Goal: Transaction & Acquisition: Purchase product/service

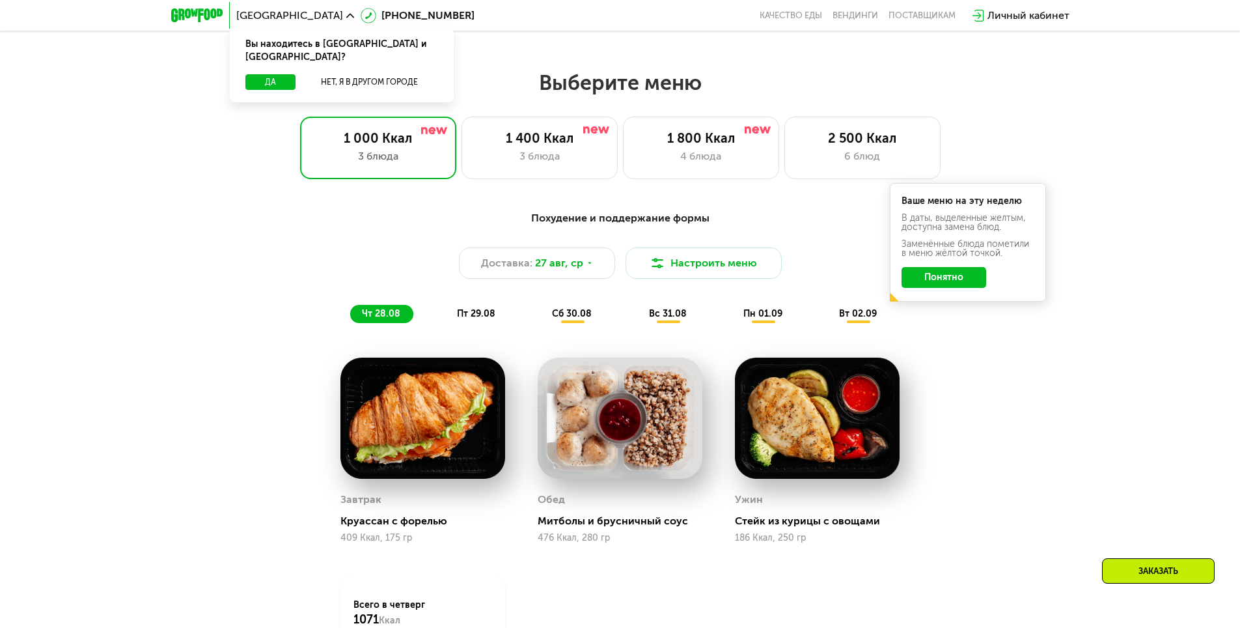
scroll to position [651, 0]
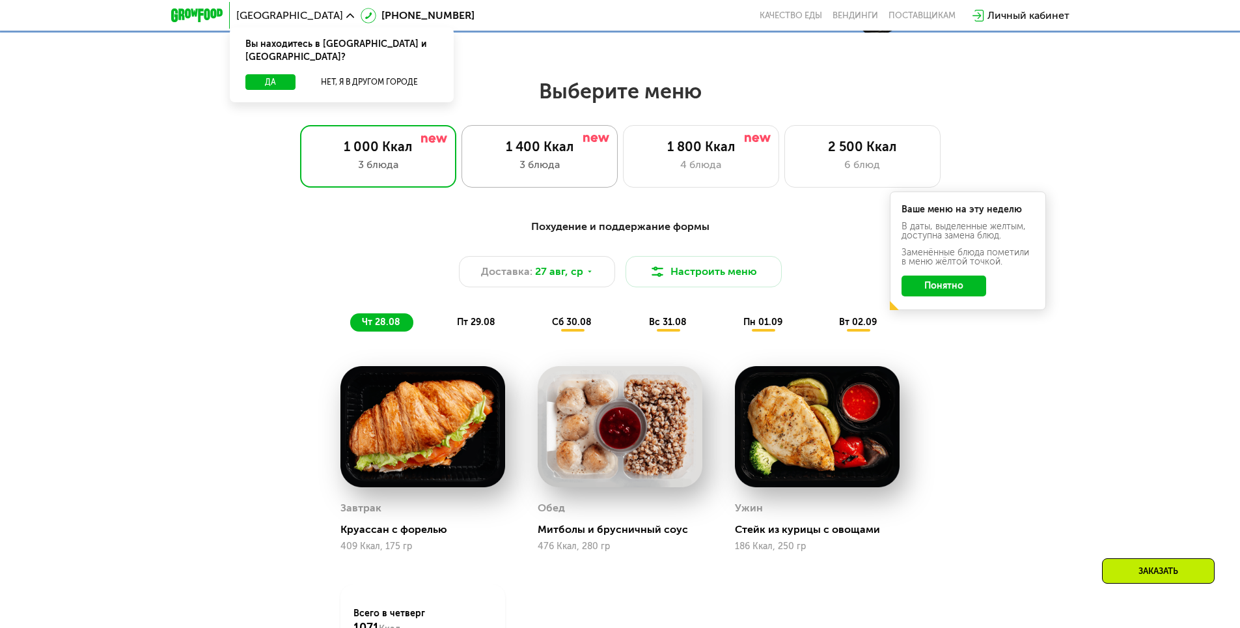
click at [544, 154] on div "1 400 Ккал" at bounding box center [539, 147] width 129 height 16
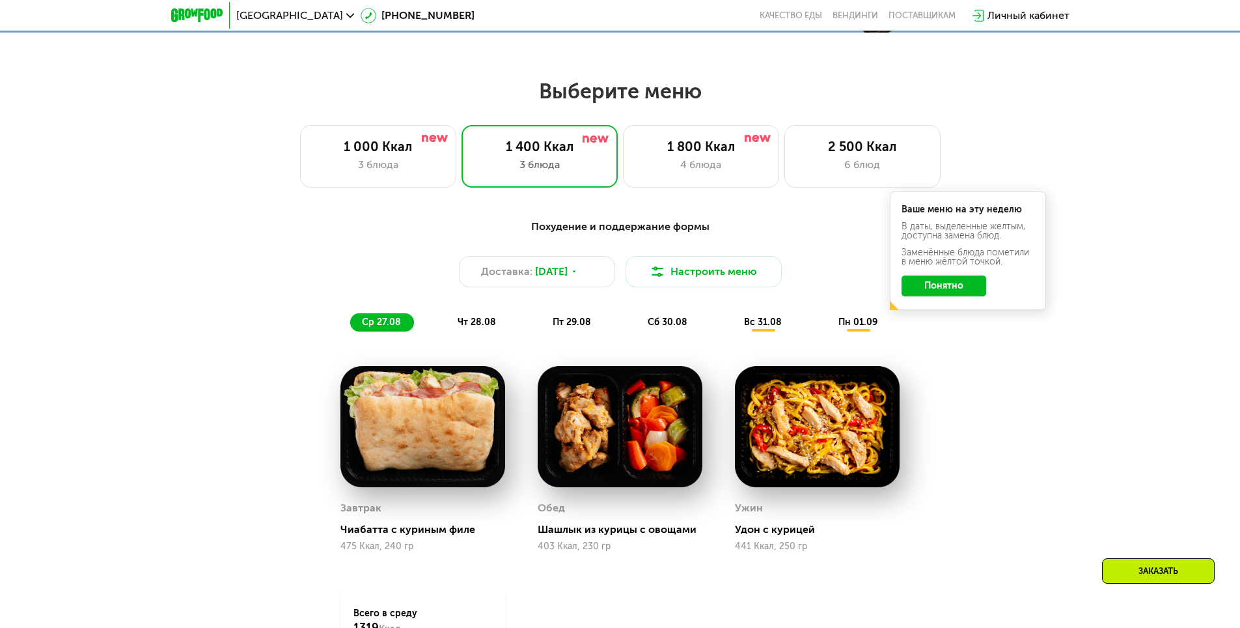
click at [943, 295] on button "Понятно" at bounding box center [944, 285] width 85 height 21
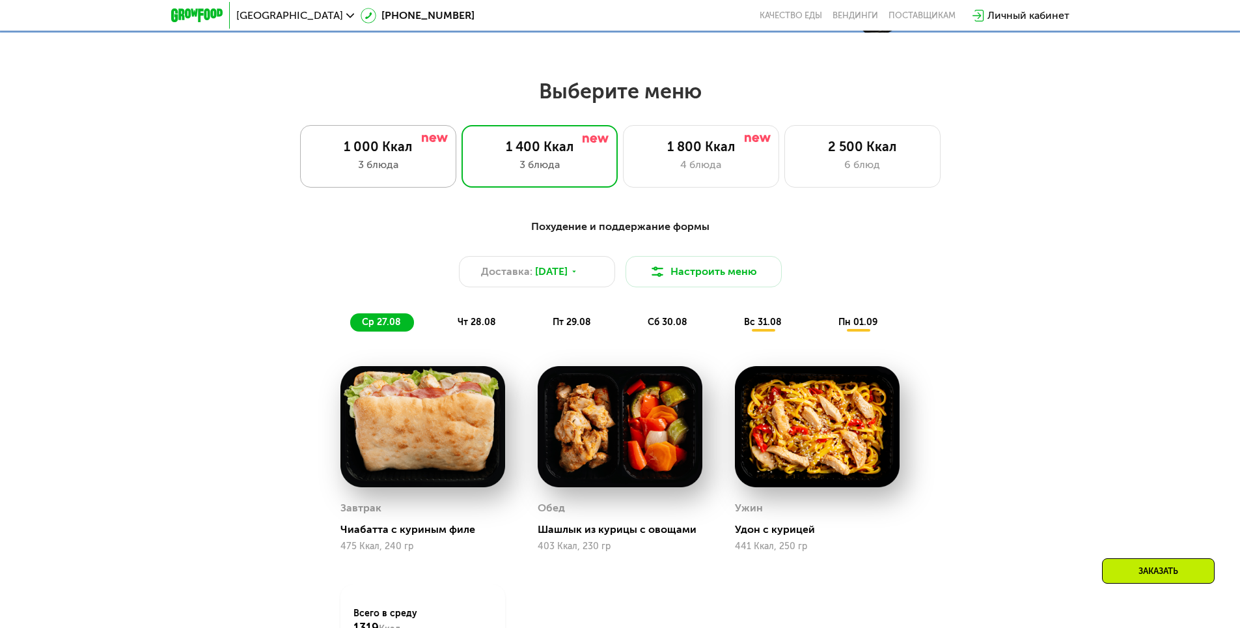
click at [383, 170] on div "3 блюда" at bounding box center [378, 165] width 129 height 16
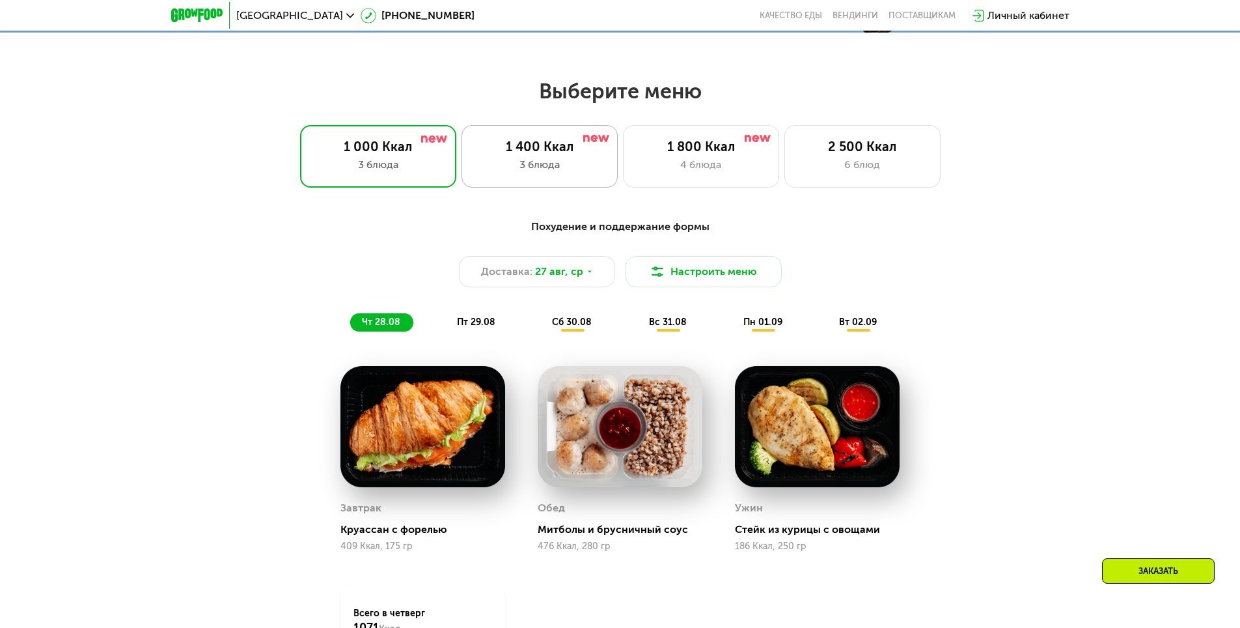
click at [558, 151] on div "1 400 Ккал" at bounding box center [539, 147] width 129 height 16
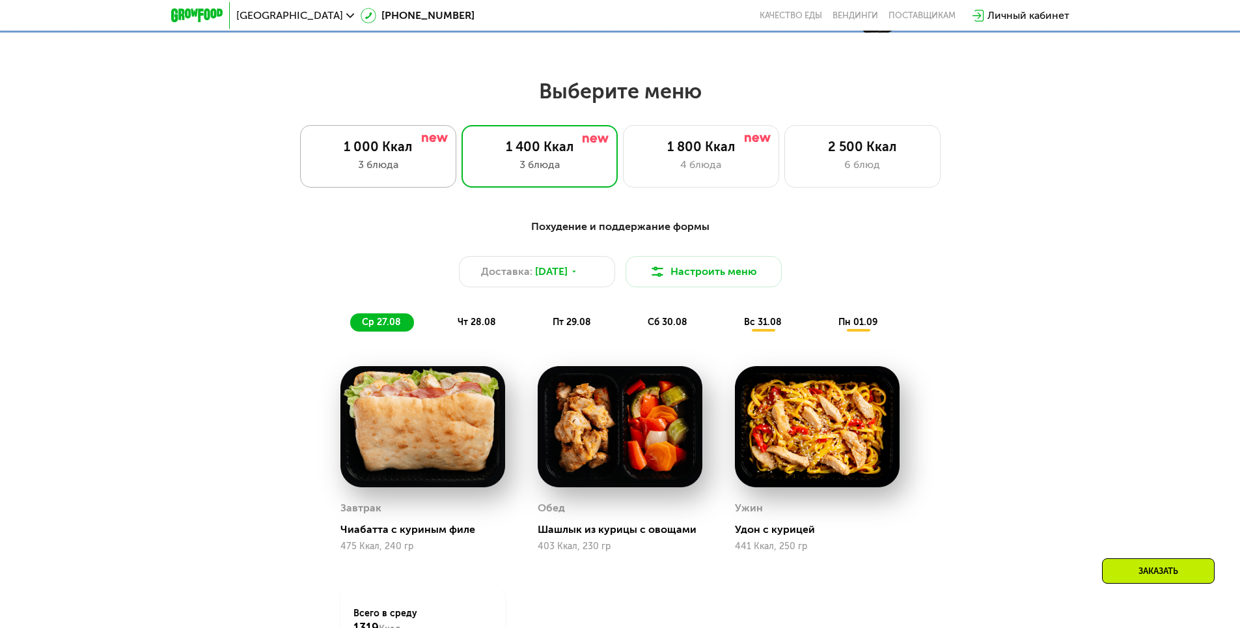
click at [344, 151] on div "1 000 Ккал" at bounding box center [378, 147] width 129 height 16
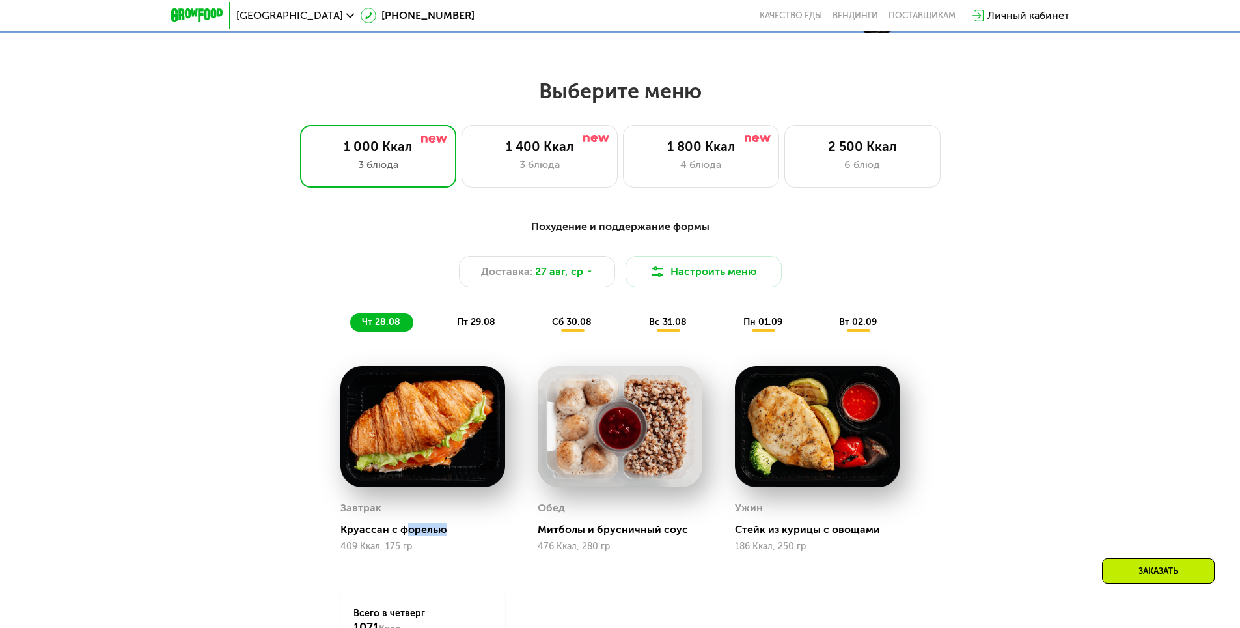
drag, startPoint x: 408, startPoint y: 534, endPoint x: 506, endPoint y: 541, distance: 98.6
click at [506, 541] on div "Завтрак [PERSON_NAME] с форелью 409 Ккал, 175 гр" at bounding box center [422, 459] width 197 height 218
click at [623, 134] on div "1 400 Ккал 3 блюда" at bounding box center [701, 156] width 156 height 62
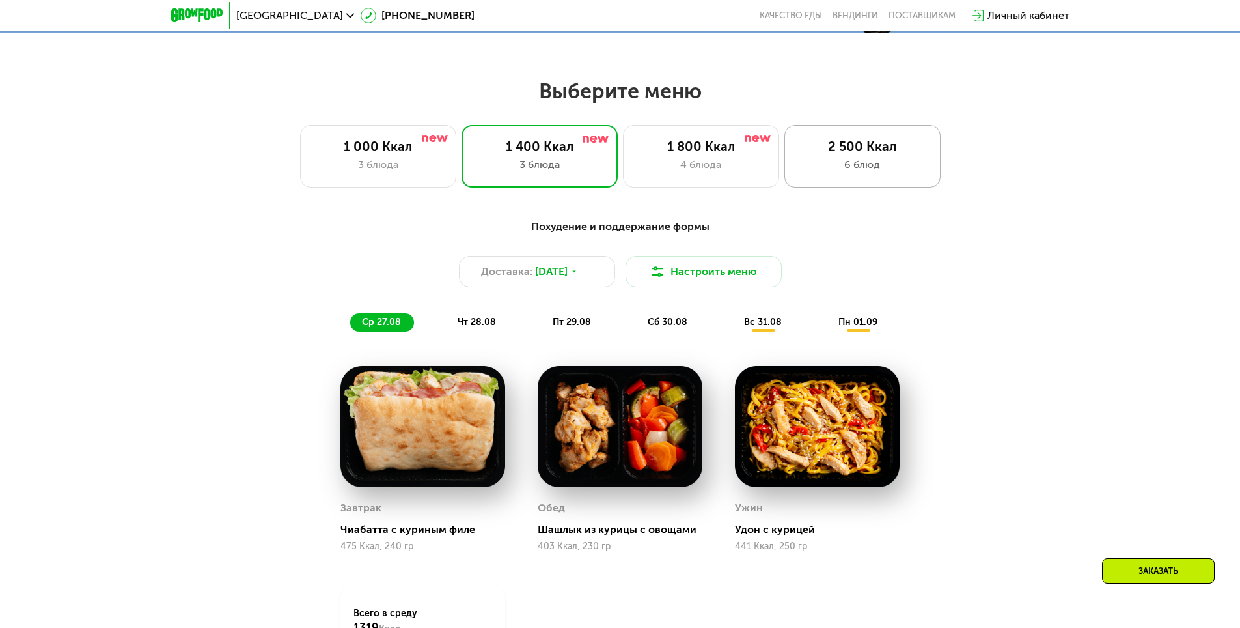
click at [883, 168] on div "6 блюд" at bounding box center [862, 165] width 129 height 16
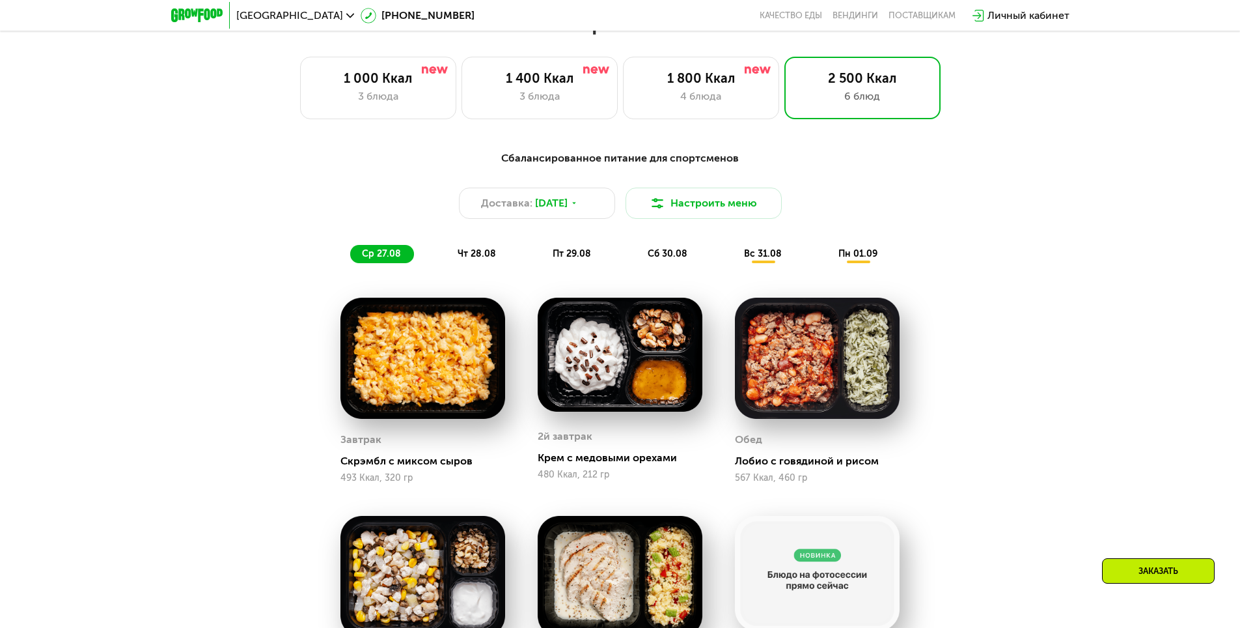
scroll to position [716, 0]
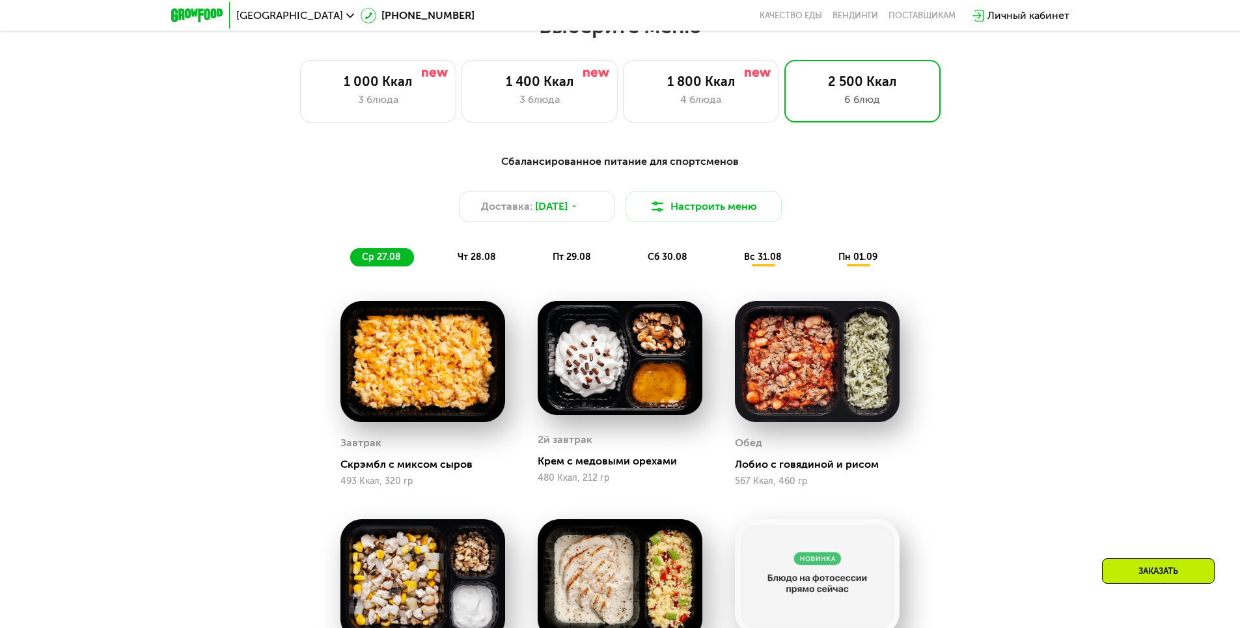
click at [541, 263] on div "чт 28.08" at bounding box center [572, 257] width 63 height 18
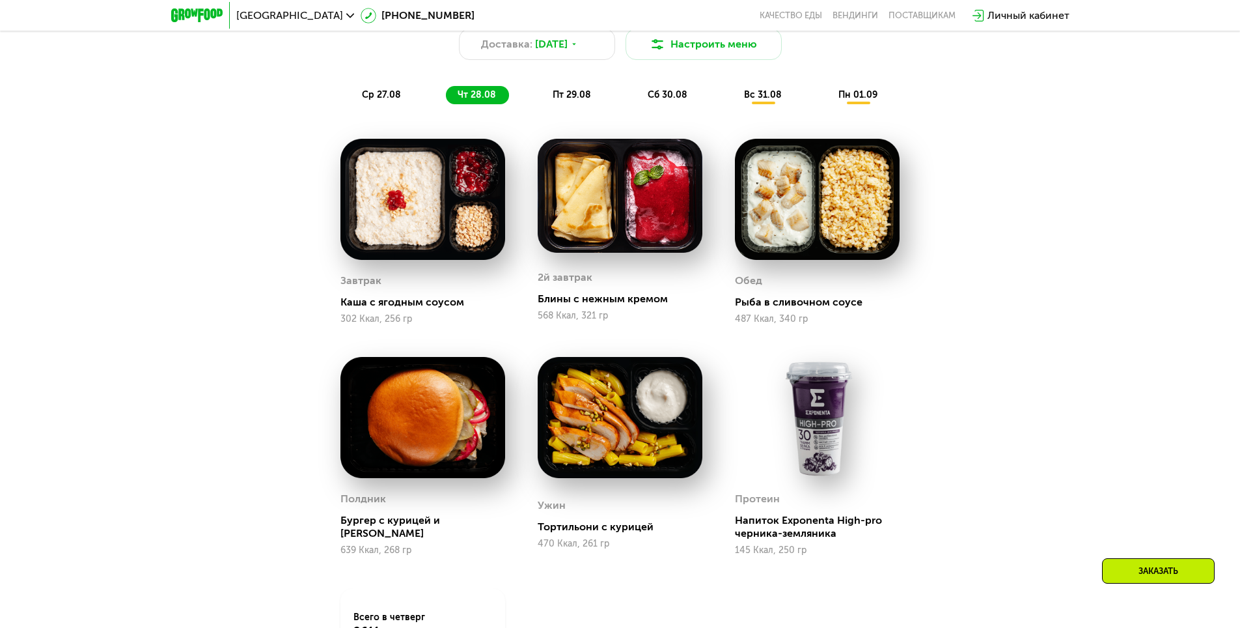
scroll to position [846, 0]
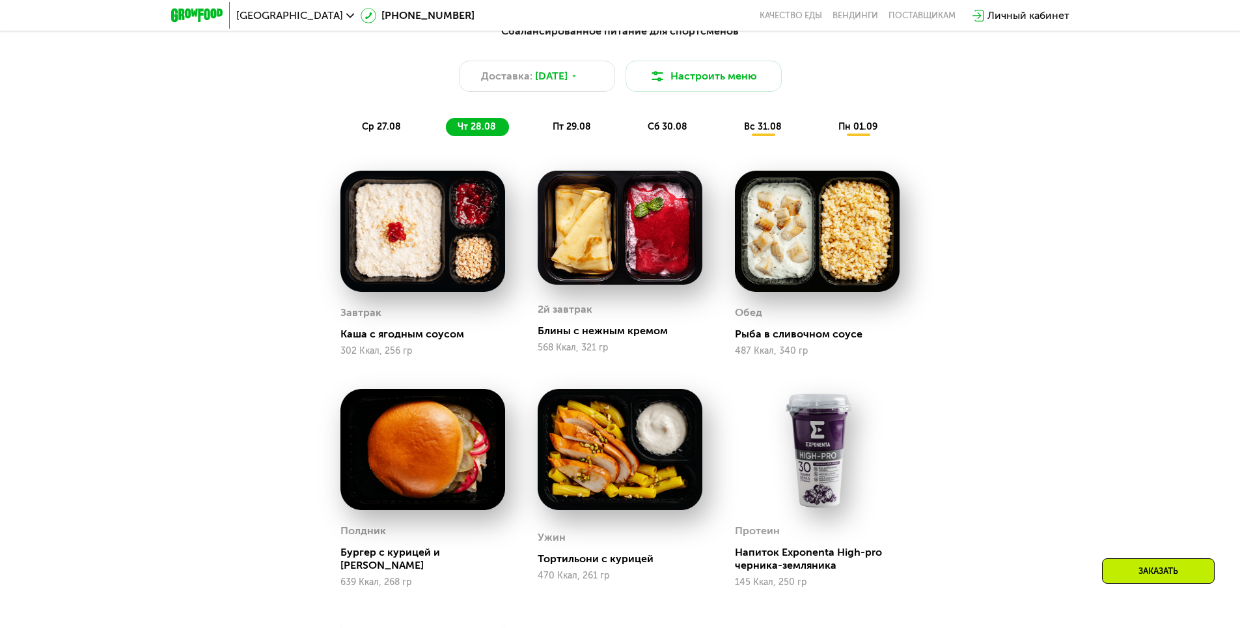
click at [575, 130] on span "пт 29.08" at bounding box center [572, 126] width 38 height 11
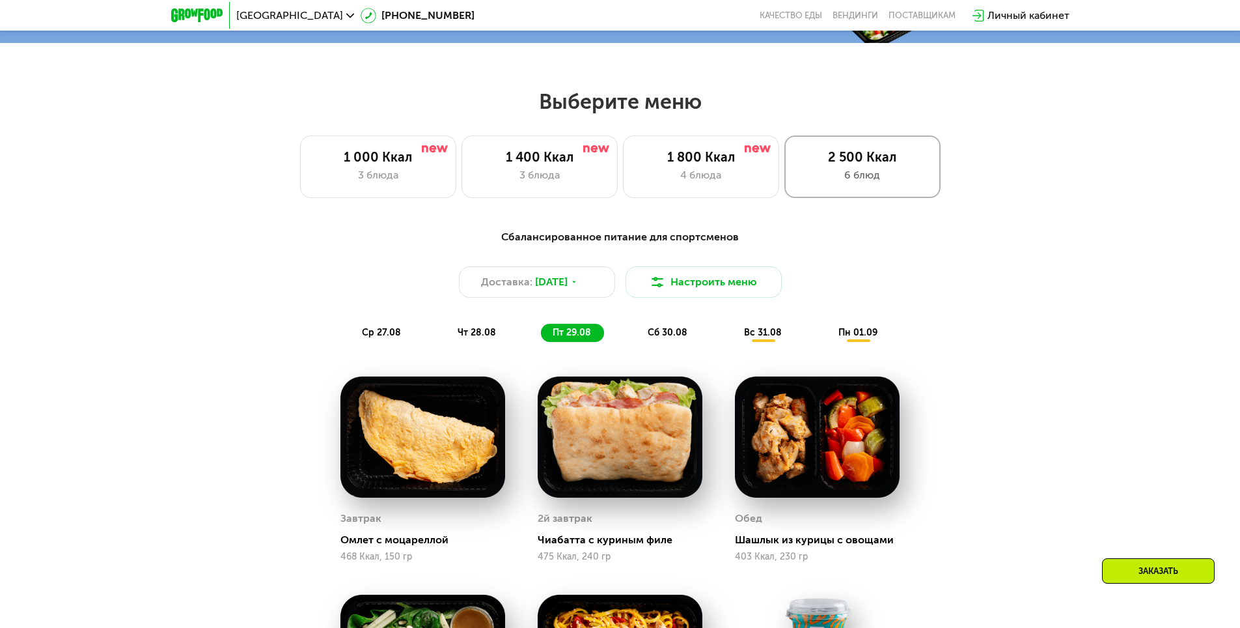
scroll to position [586, 0]
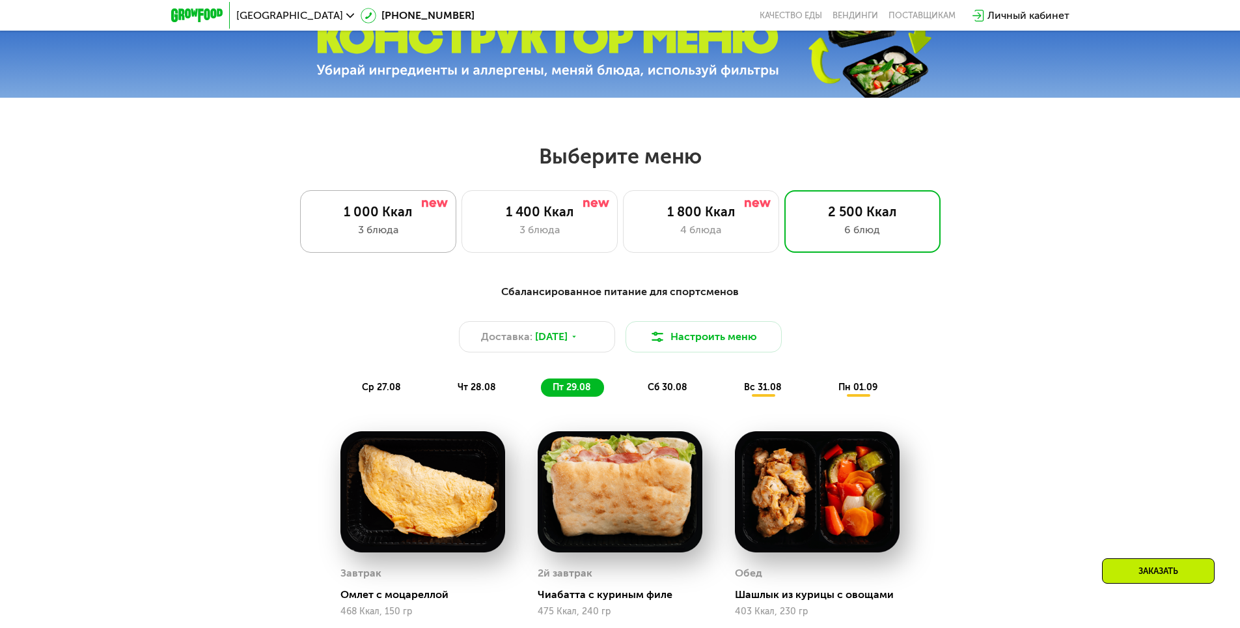
click at [409, 219] on div "1 000 Ккал" at bounding box center [378, 212] width 129 height 16
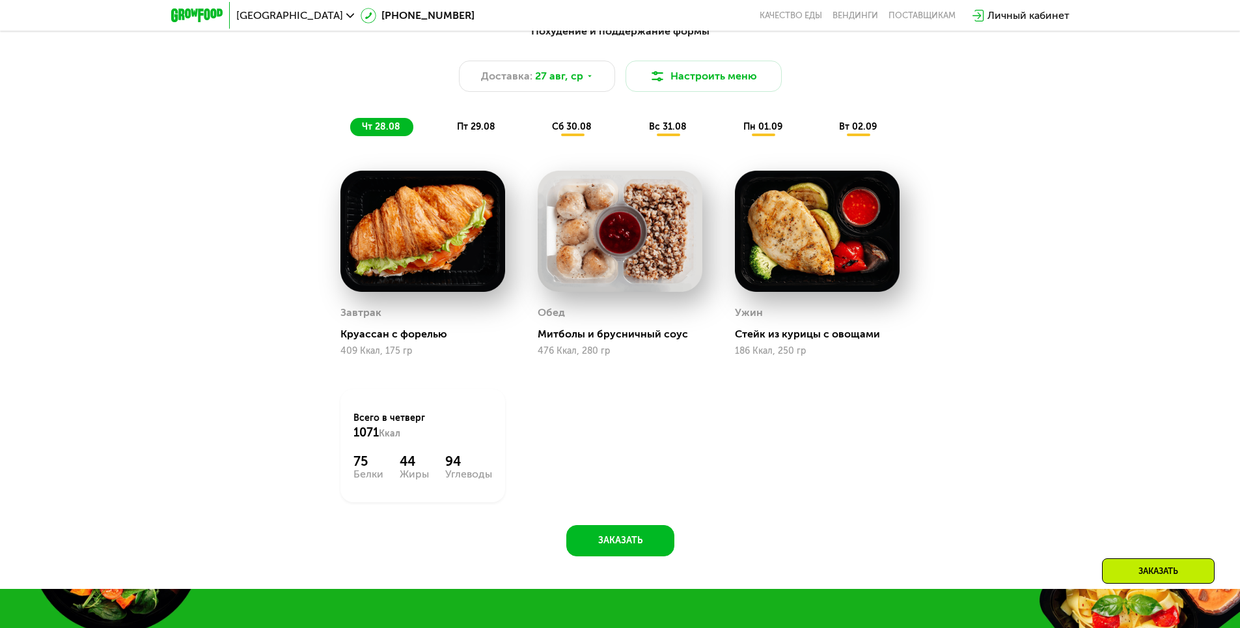
scroll to position [781, 0]
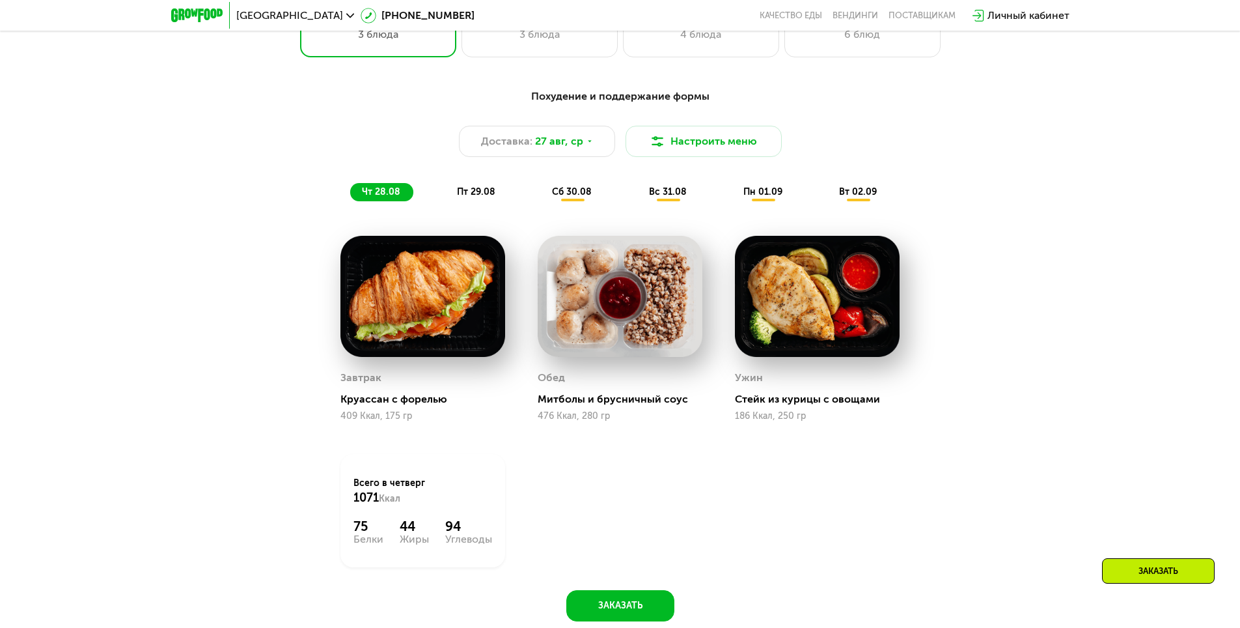
click at [470, 197] on span "пт 29.08" at bounding box center [476, 191] width 38 height 11
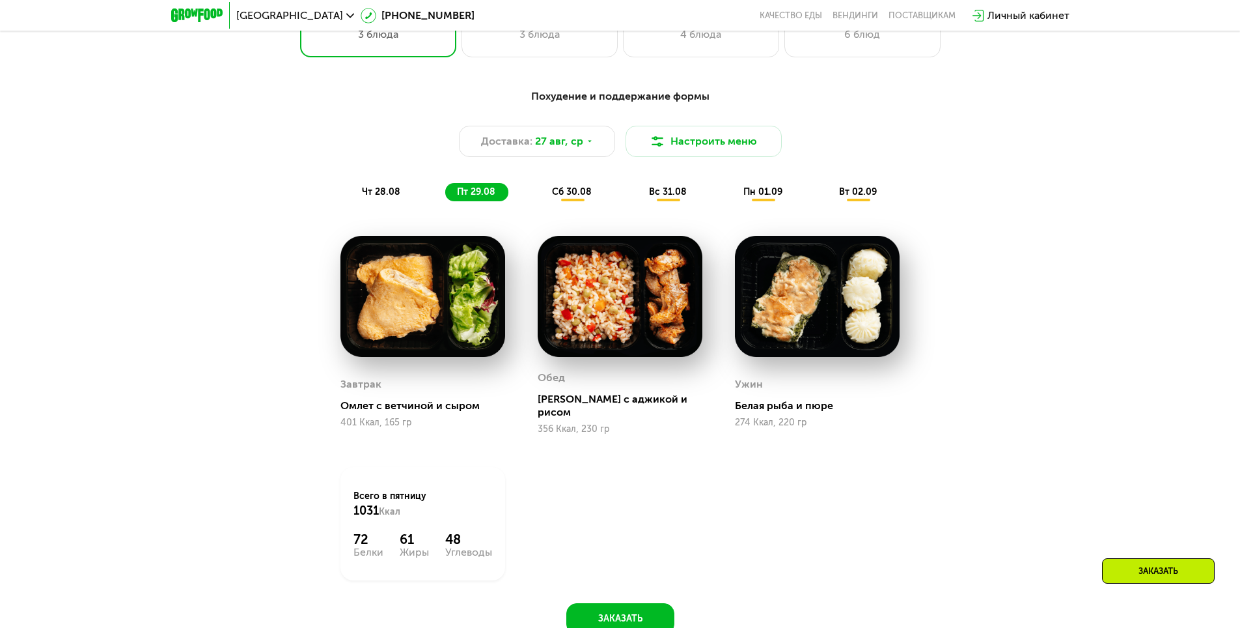
click at [554, 197] on span "сб 30.08" at bounding box center [572, 191] width 40 height 11
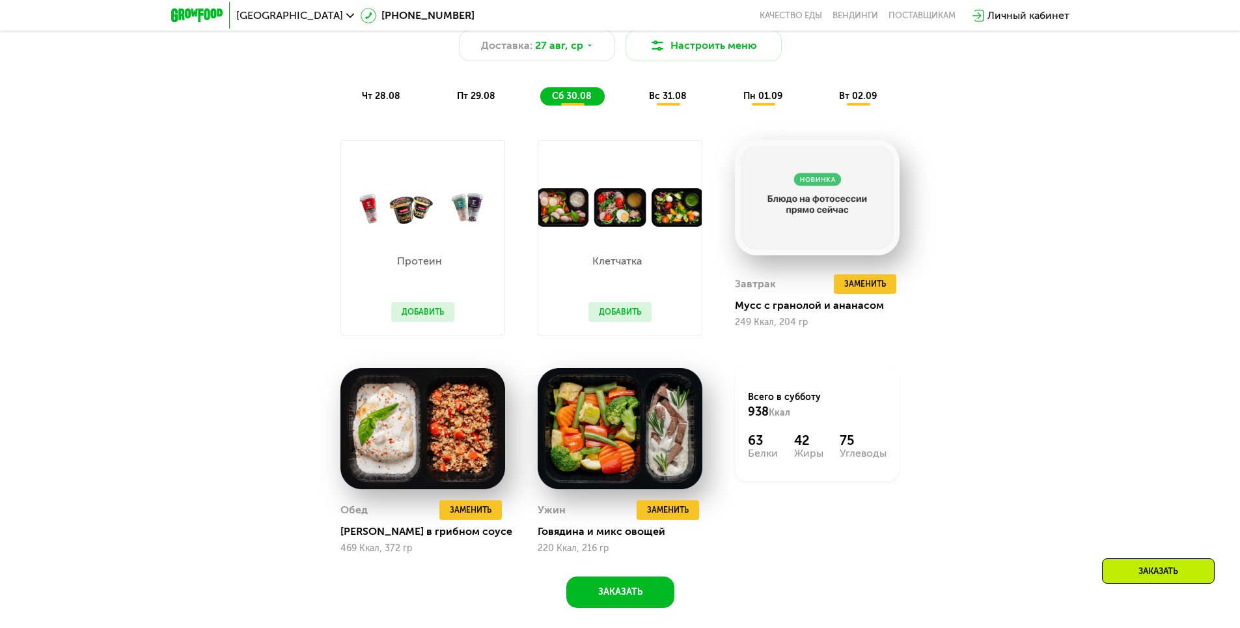
scroll to position [846, 0]
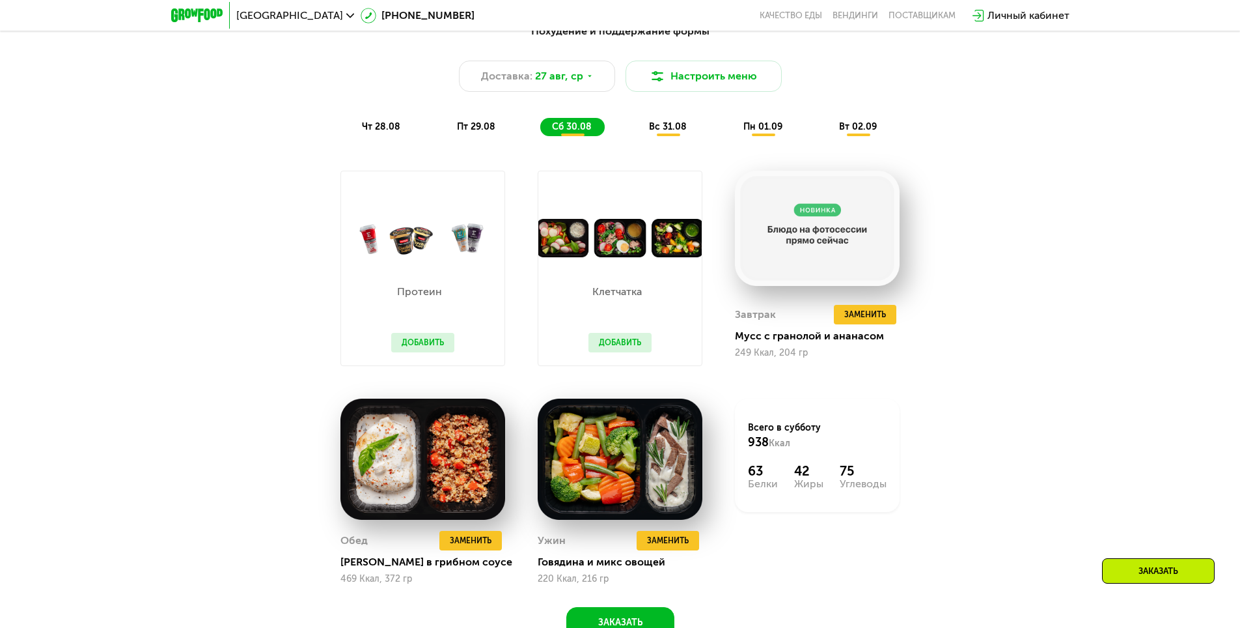
click at [659, 130] on span "вс 31.08" at bounding box center [668, 126] width 38 height 11
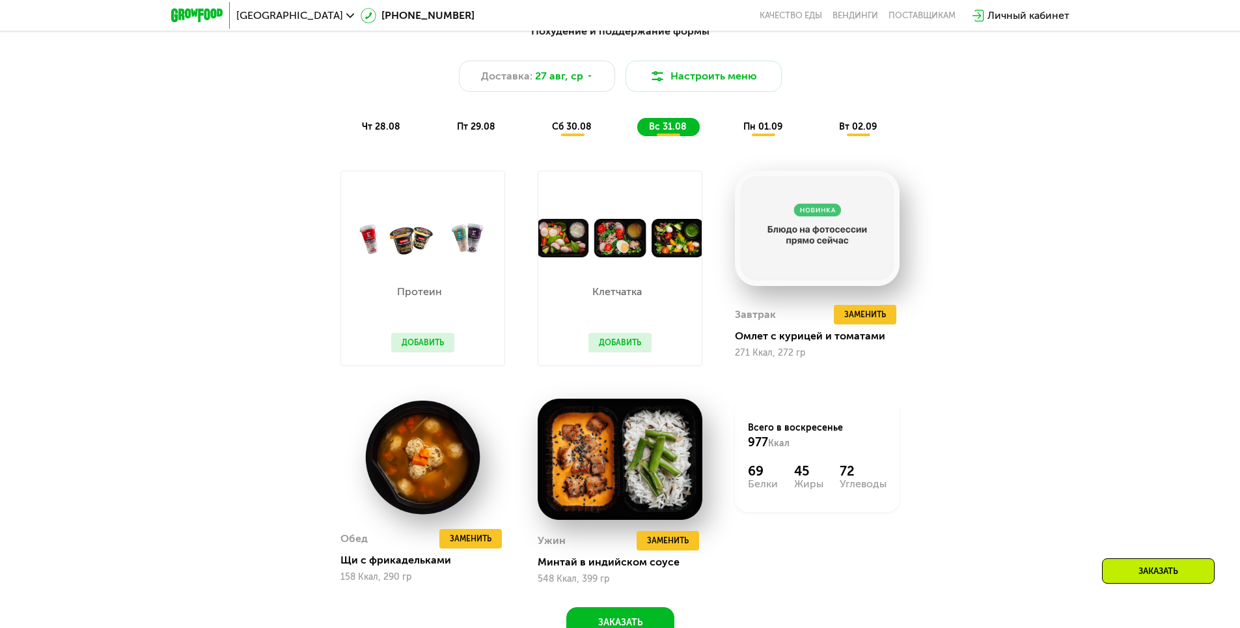
click at [755, 127] on span "пн 01.09" at bounding box center [762, 126] width 39 height 11
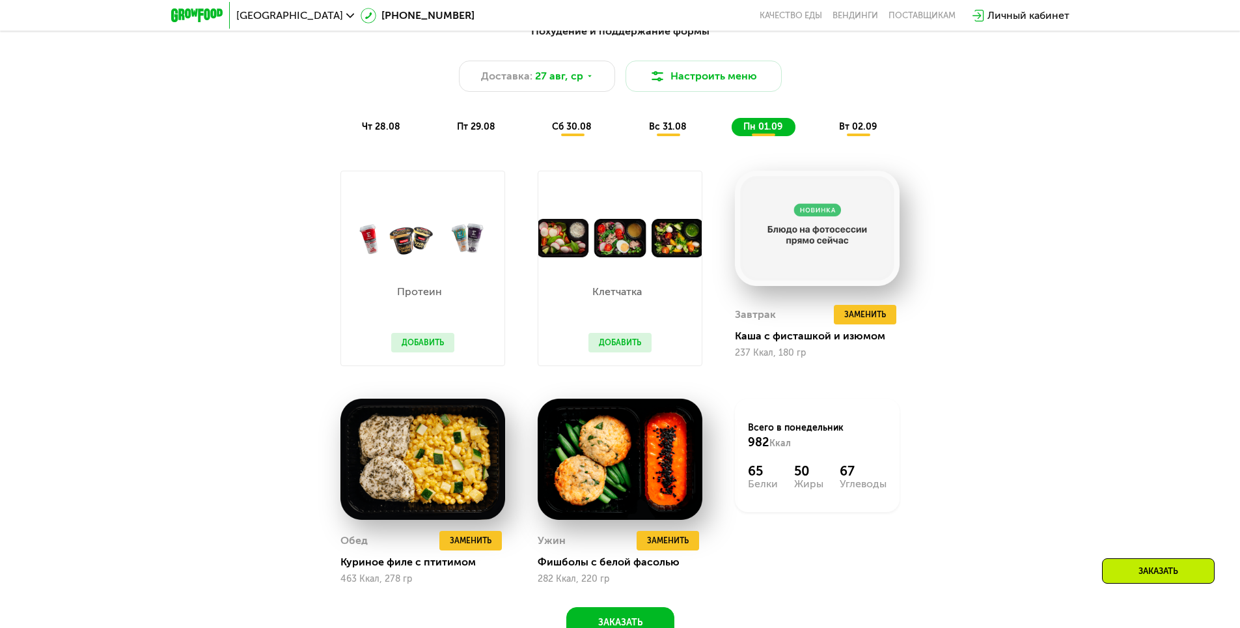
click at [732, 136] on div "вс 31.08" at bounding box center [764, 127] width 64 height 18
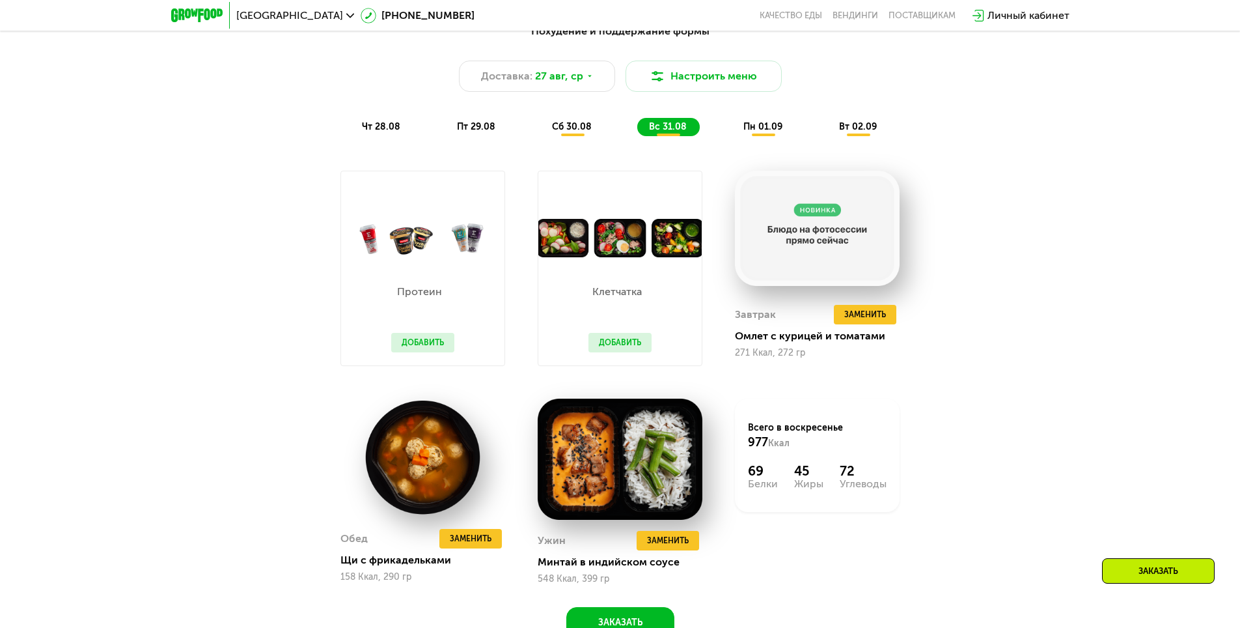
click at [858, 132] on span "вт 02.09" at bounding box center [858, 126] width 38 height 11
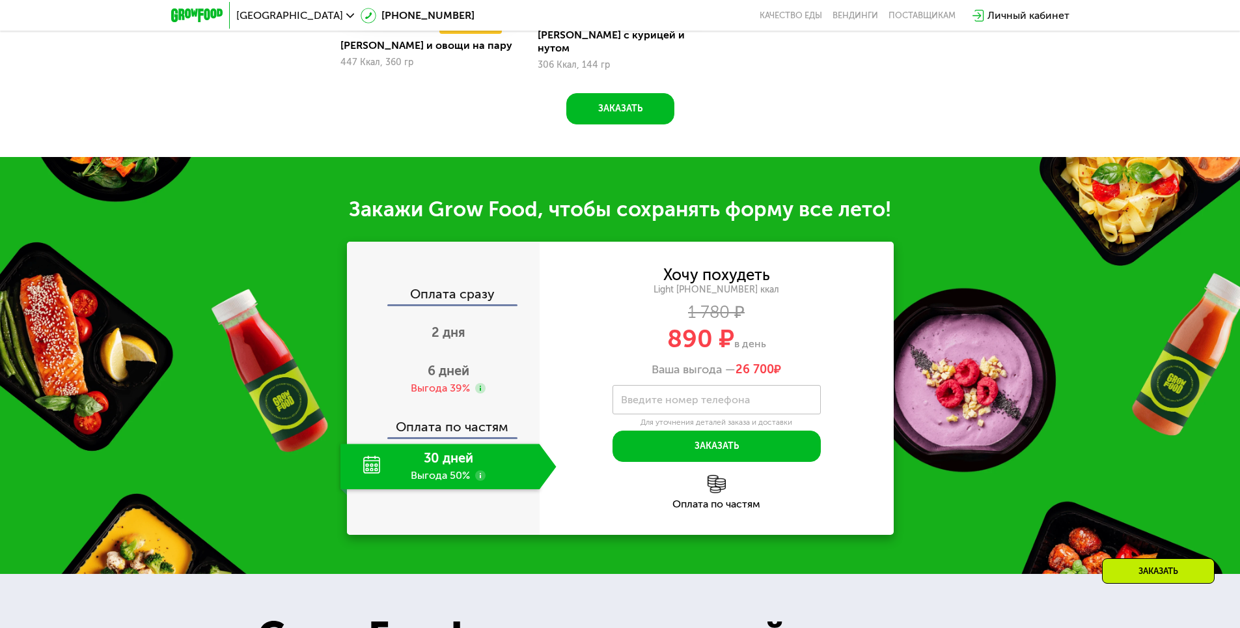
scroll to position [1367, 0]
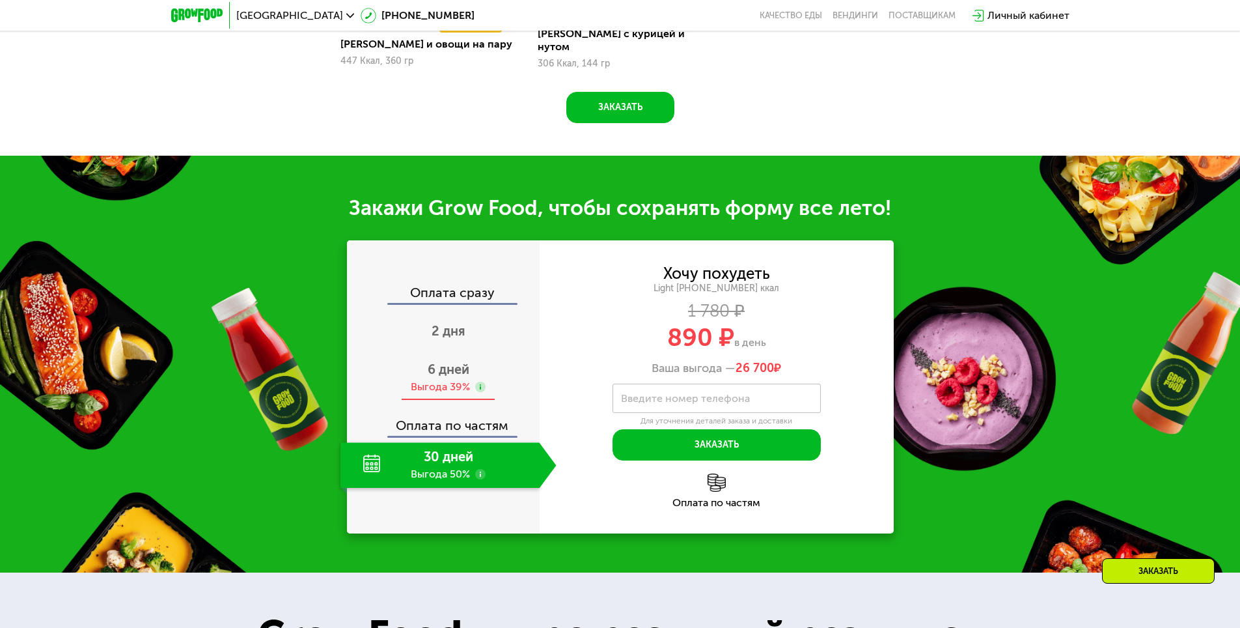
click at [430, 380] on div "Выгода 39%" at bounding box center [440, 387] width 59 height 14
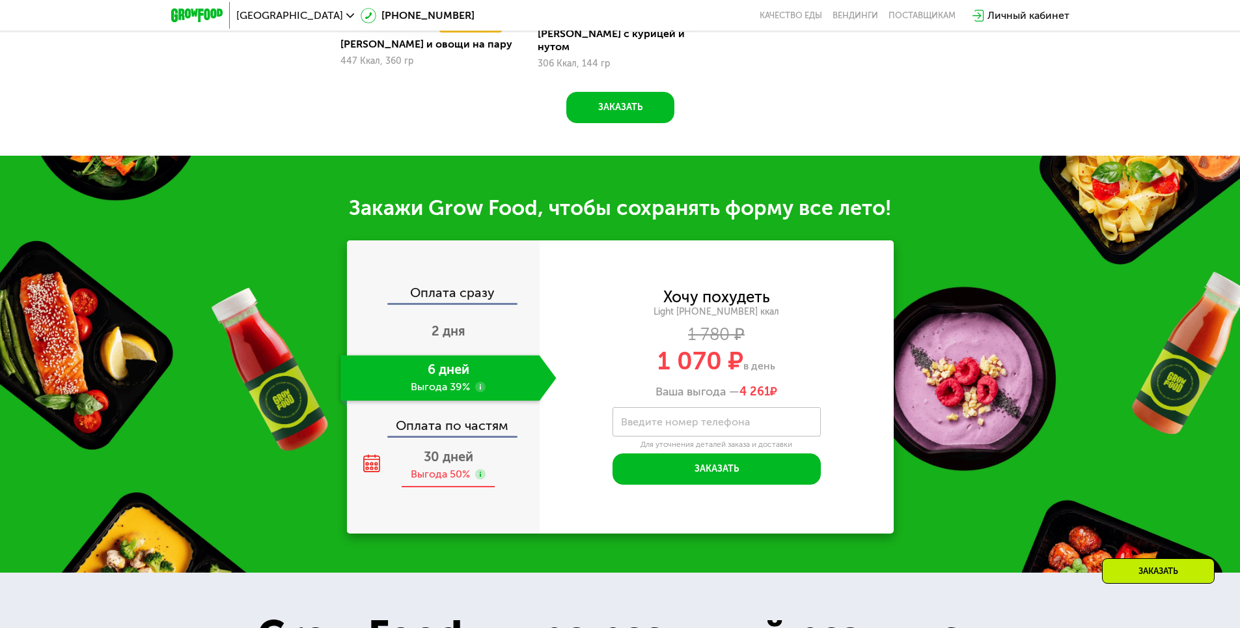
click at [469, 467] on div "Выгода 50%" at bounding box center [440, 474] width 59 height 14
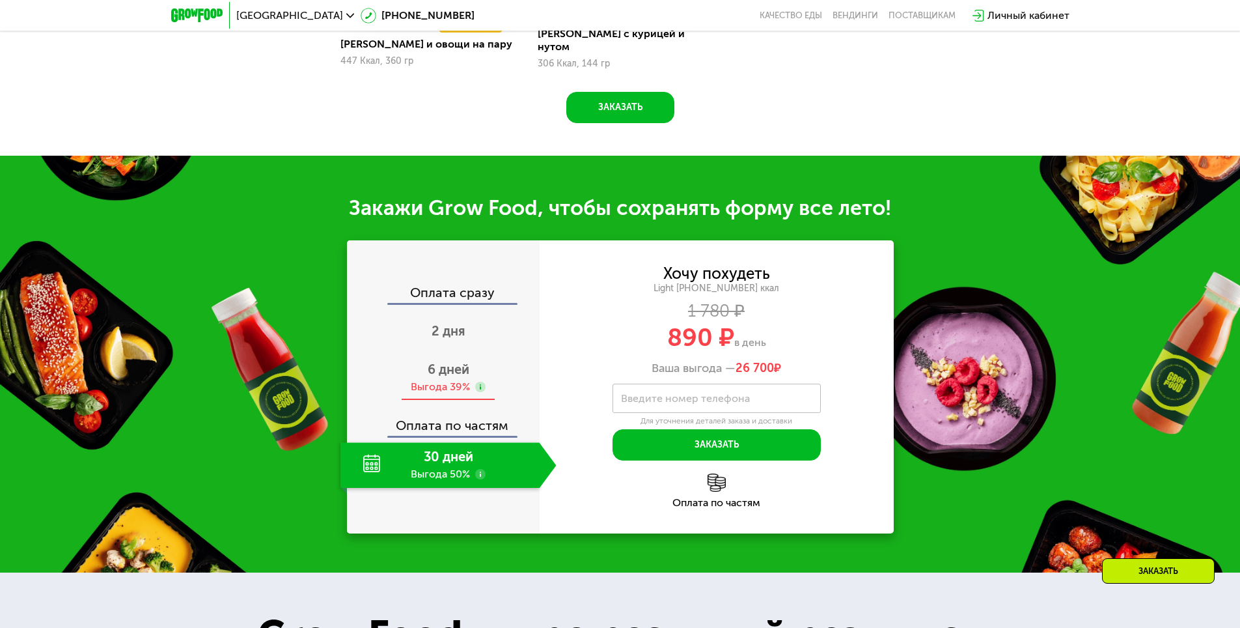
click at [469, 380] on div "Выгода 39%" at bounding box center [440, 387] width 59 height 14
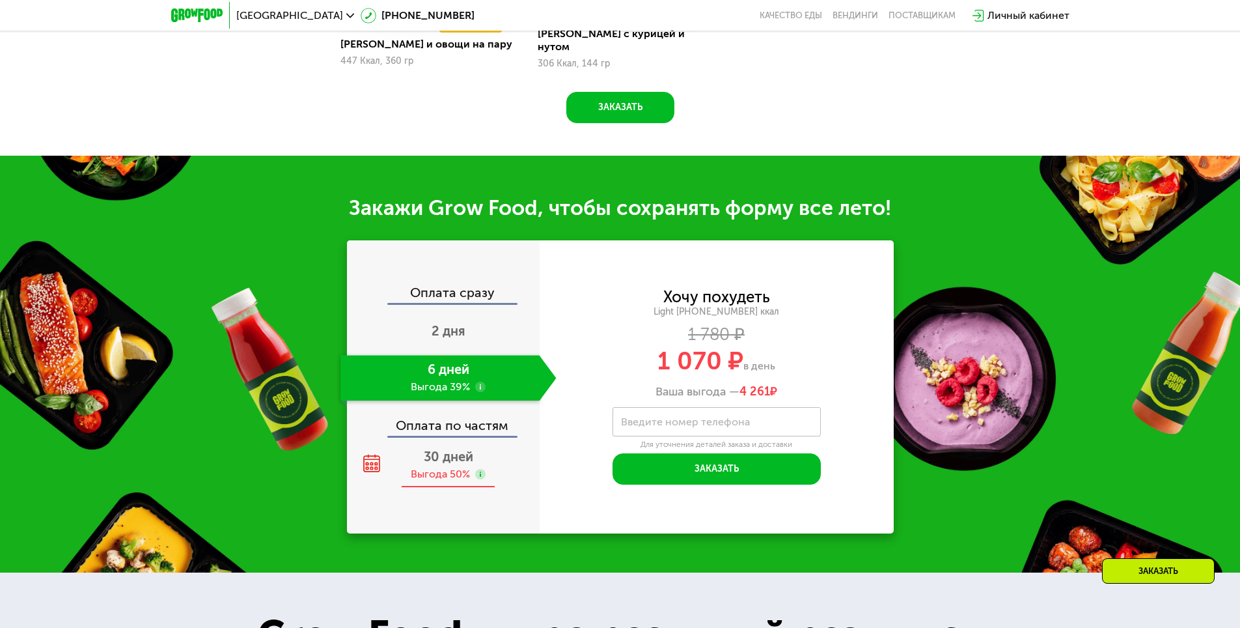
click at [450, 464] on div "30 дней Выгода 50%" at bounding box center [448, 465] width 216 height 46
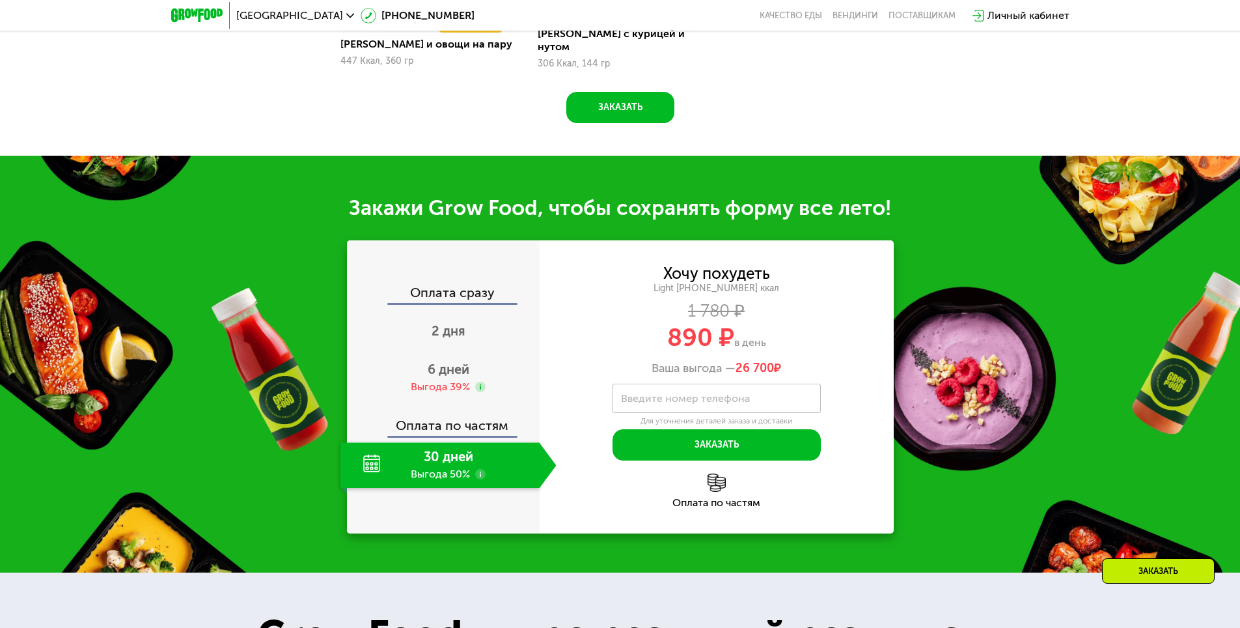
click at [372, 462] on div "30 дней Выгода 50%" at bounding box center [439, 465] width 199 height 46
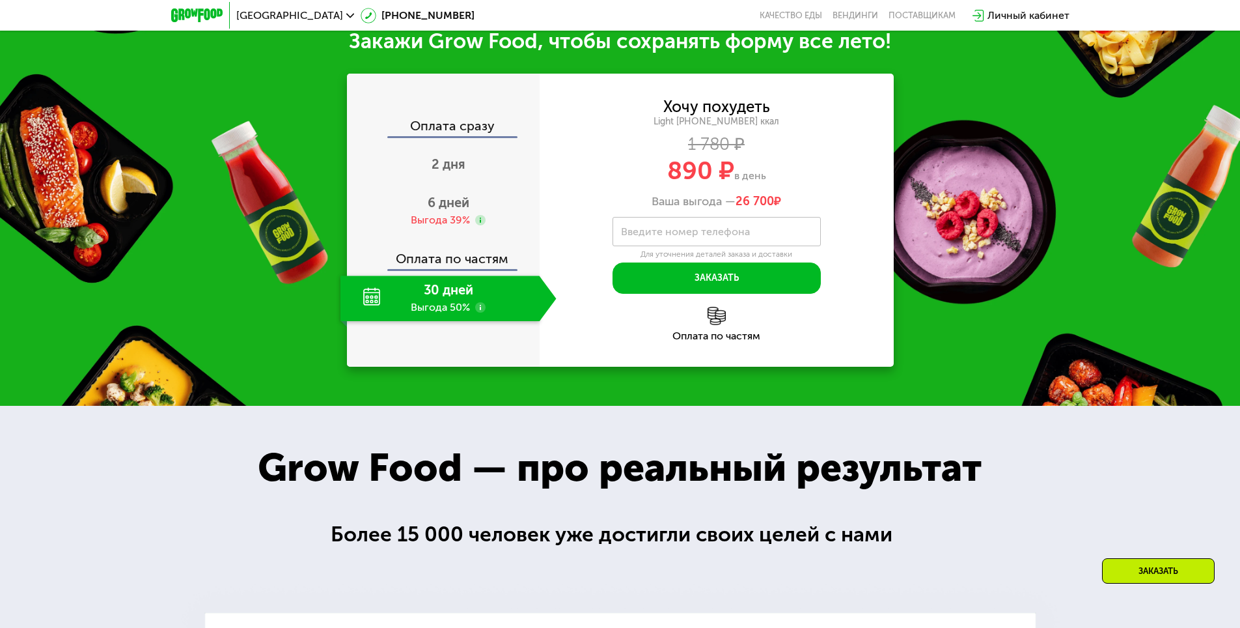
scroll to position [1562, 0]
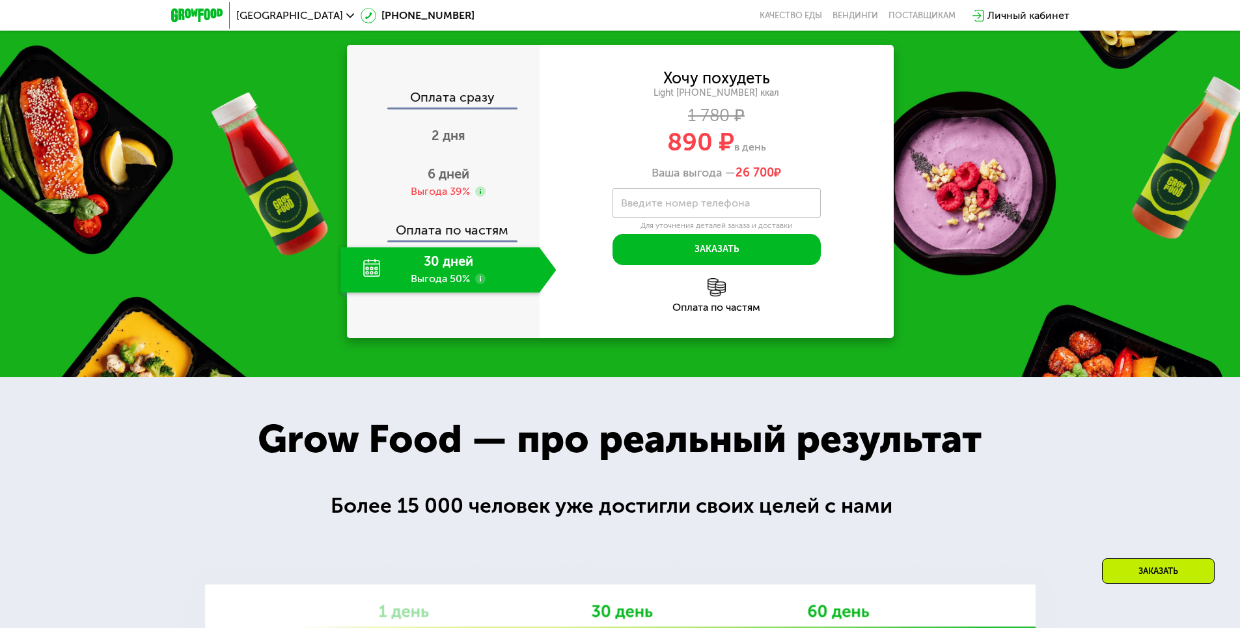
click at [717, 307] on div "Оплата по частям" at bounding box center [717, 307] width 354 height 10
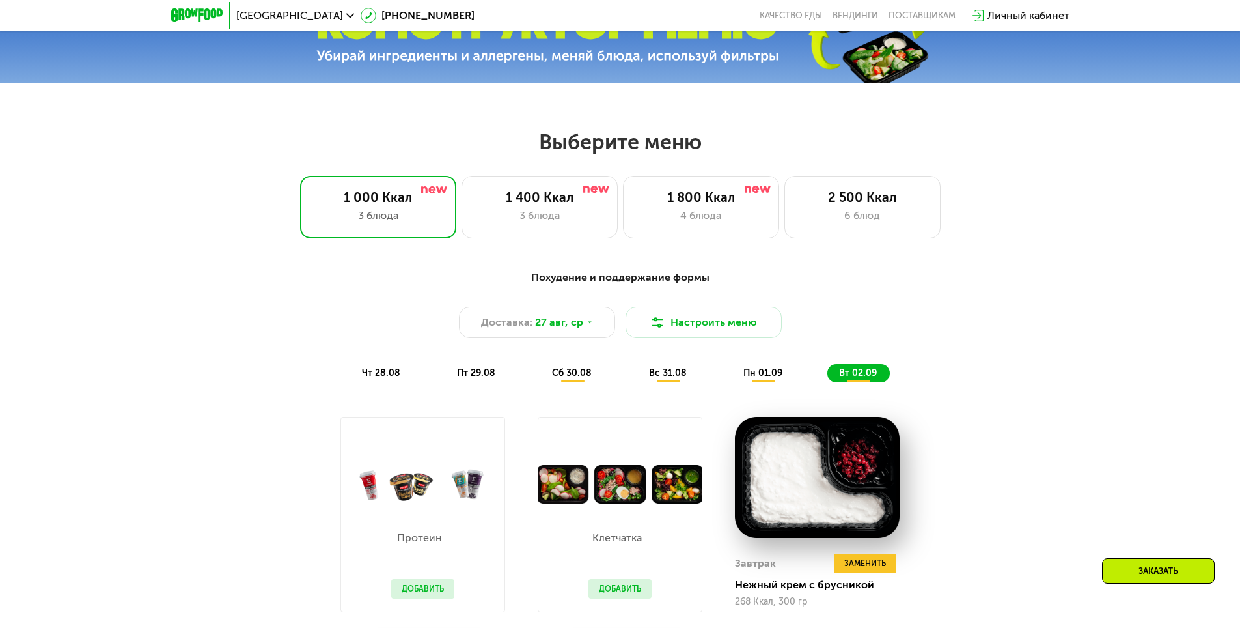
scroll to position [521, 0]
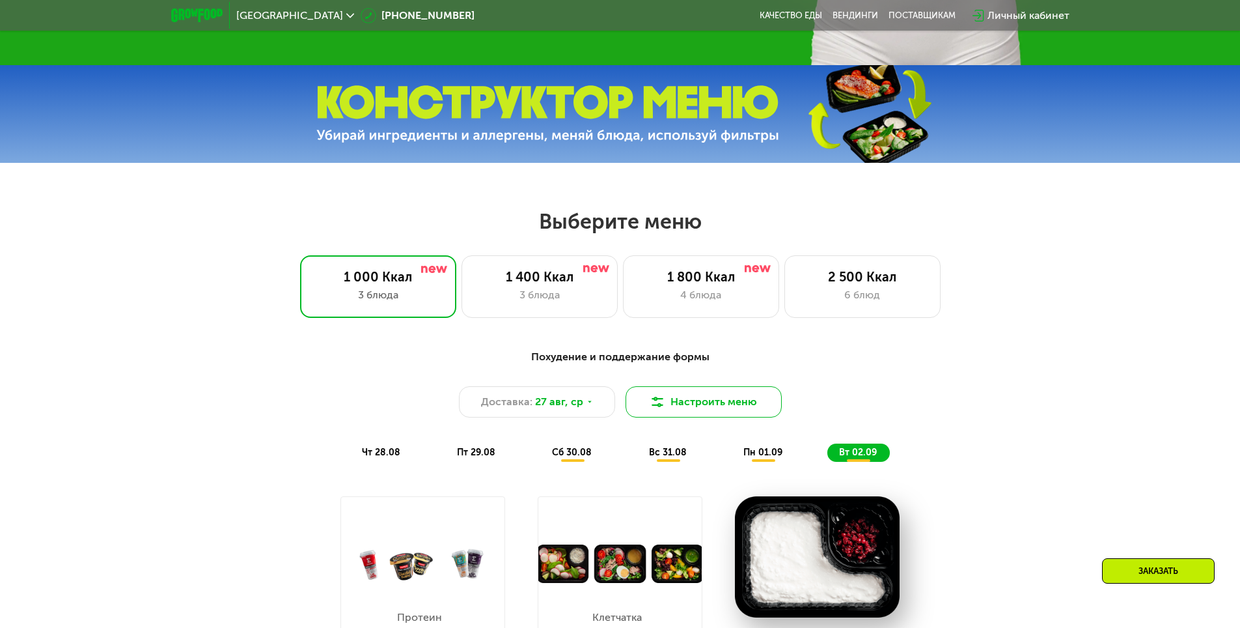
click at [728, 395] on button "Настроить меню" at bounding box center [704, 401] width 156 height 31
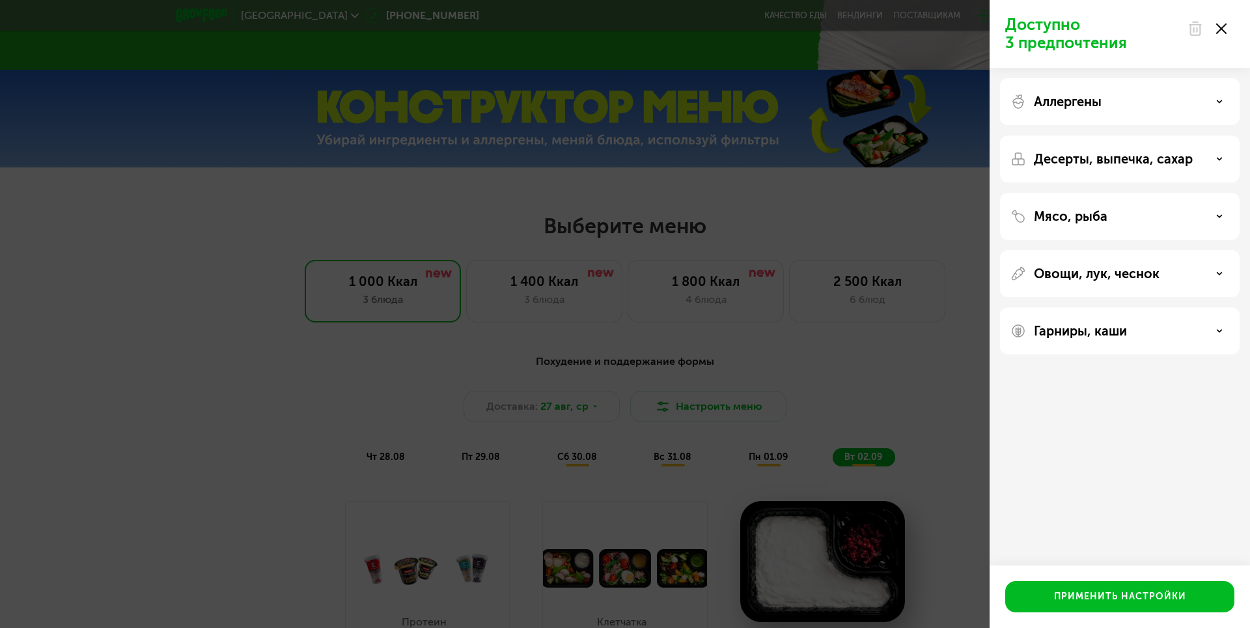
click at [1212, 94] on div "Аллергены" at bounding box center [1119, 102] width 219 height 16
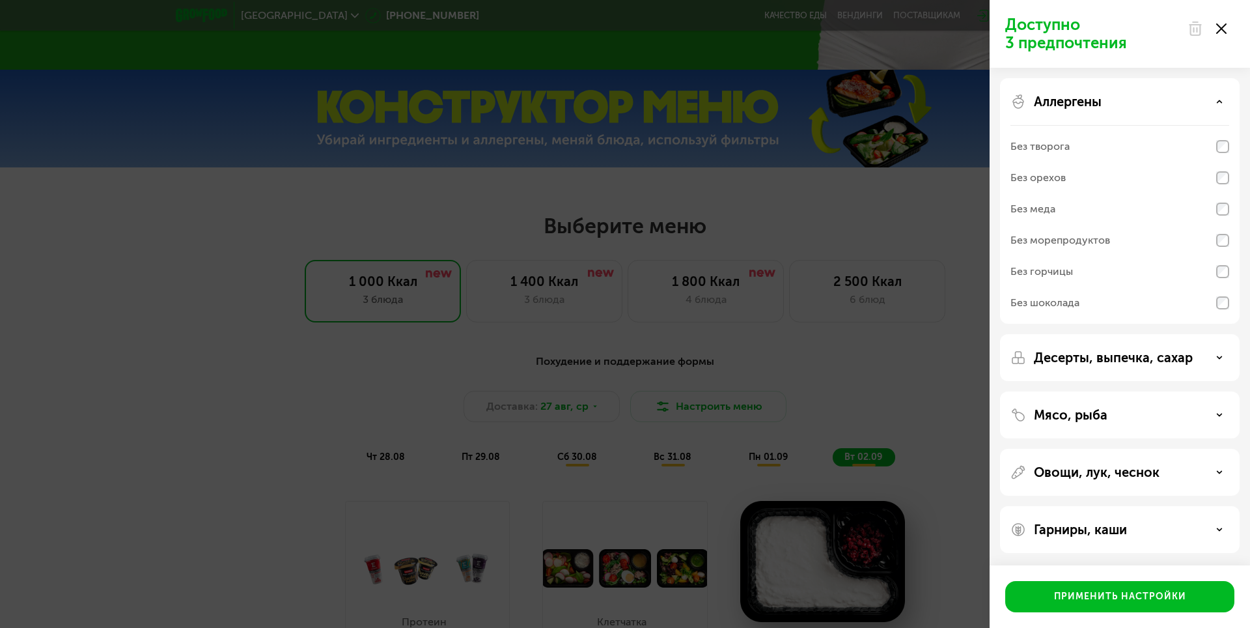
click at [1213, 94] on div "Аллергены" at bounding box center [1119, 102] width 219 height 16
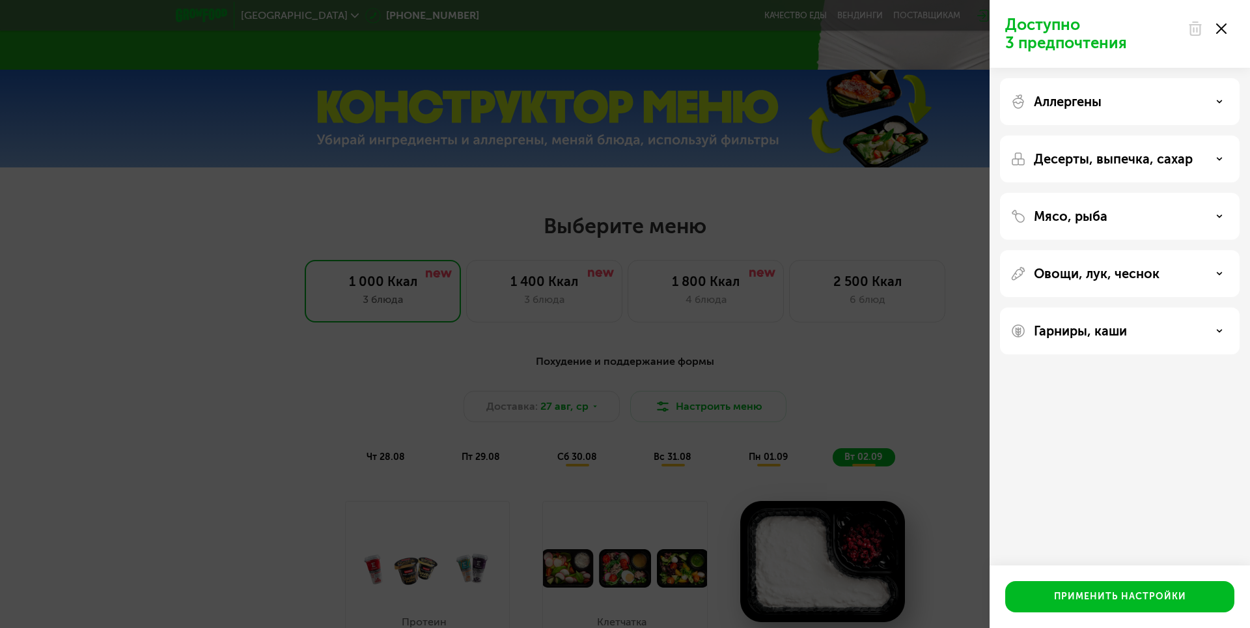
click at [1220, 157] on icon at bounding box center [1219, 159] width 7 height 7
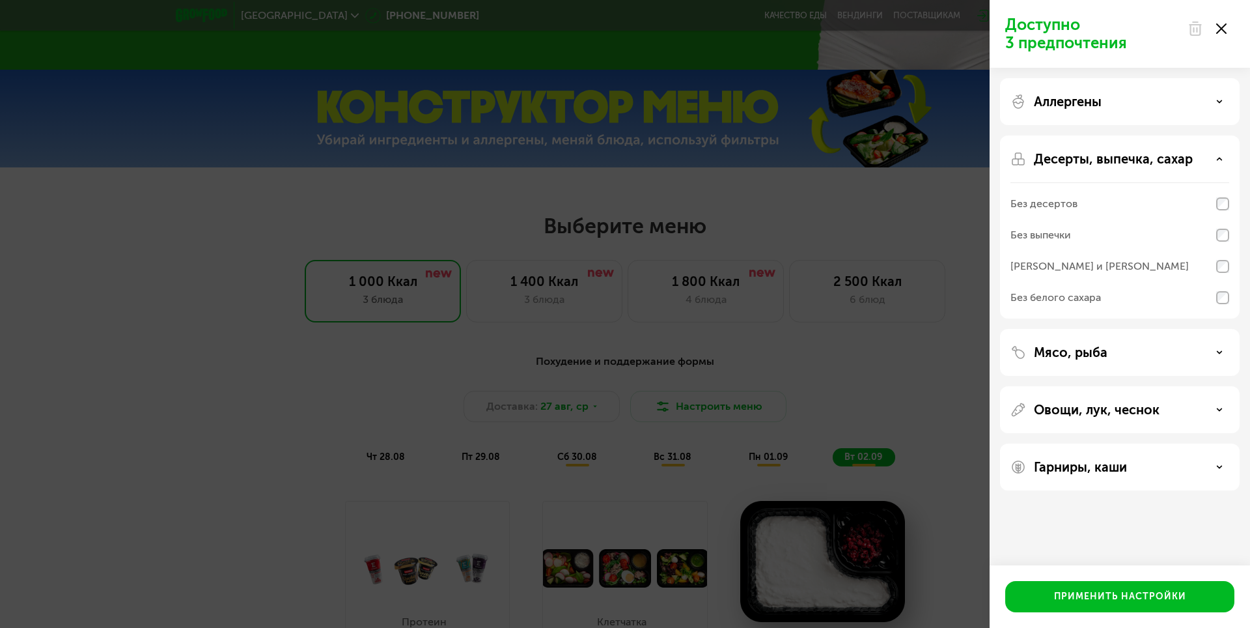
click at [1218, 157] on icon at bounding box center [1219, 159] width 7 height 7
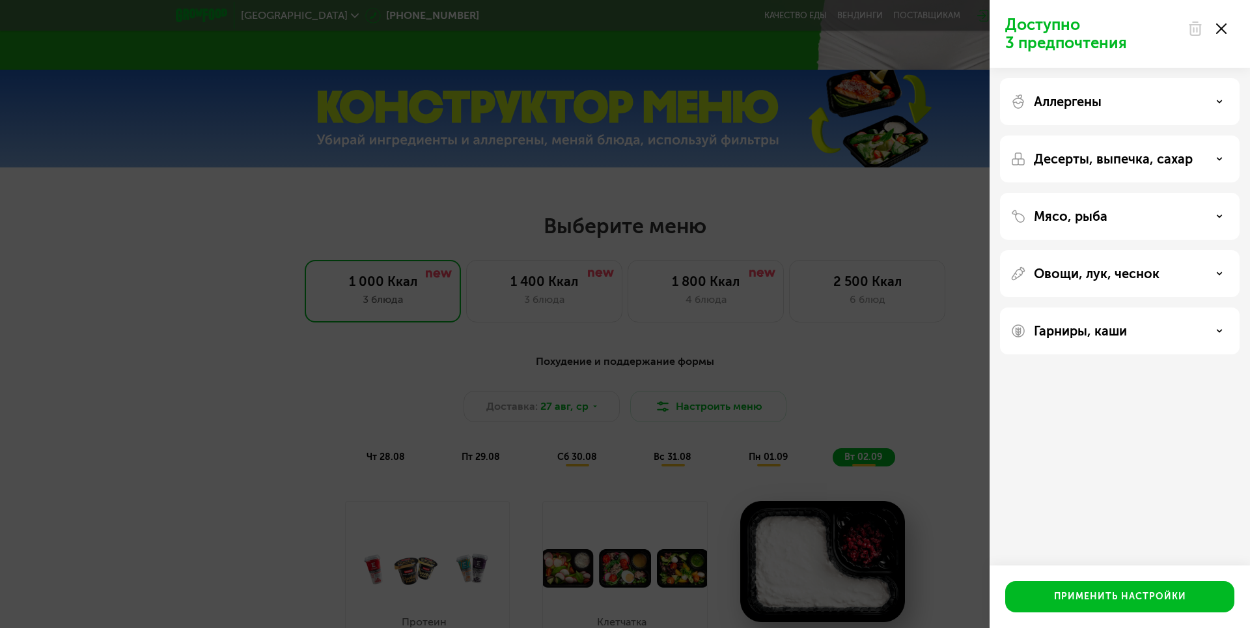
click at [1221, 216] on icon at bounding box center [1219, 216] width 7 height 7
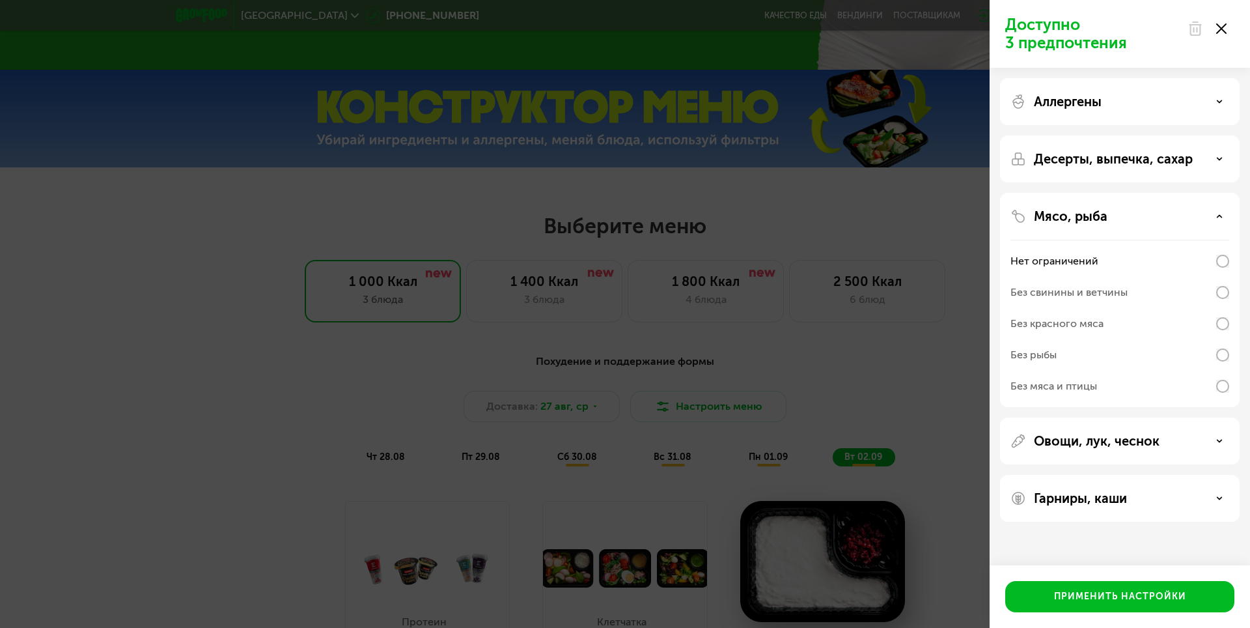
click at [1219, 213] on icon at bounding box center [1219, 216] width 7 height 7
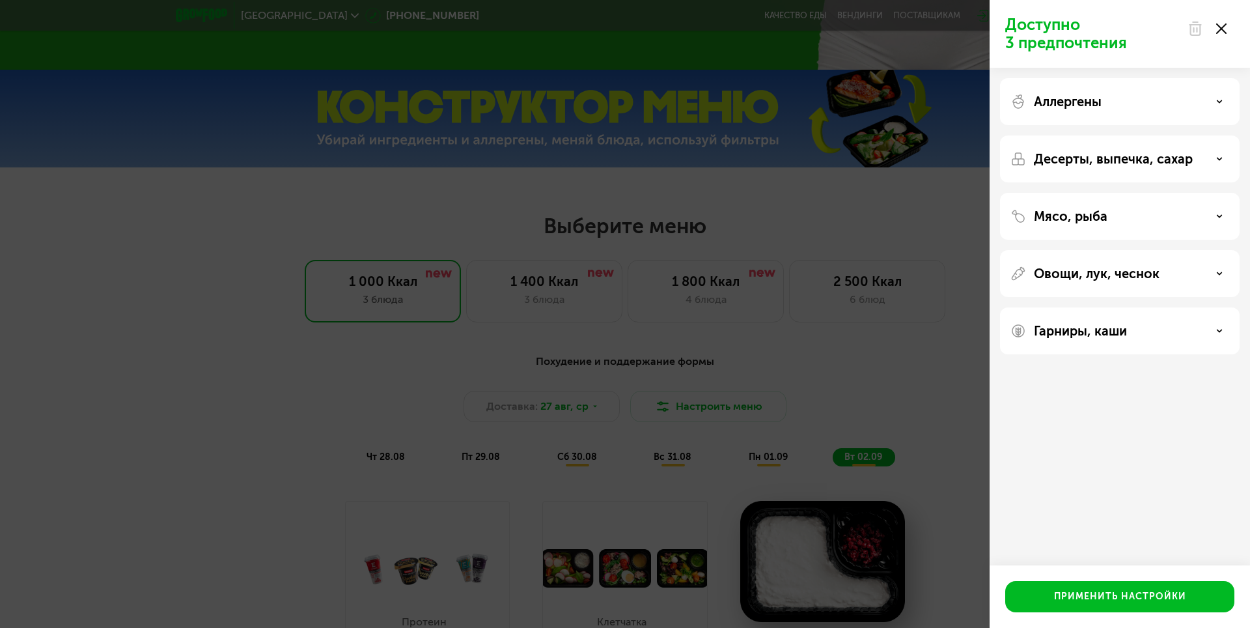
click at [1222, 276] on icon at bounding box center [1219, 273] width 7 height 7
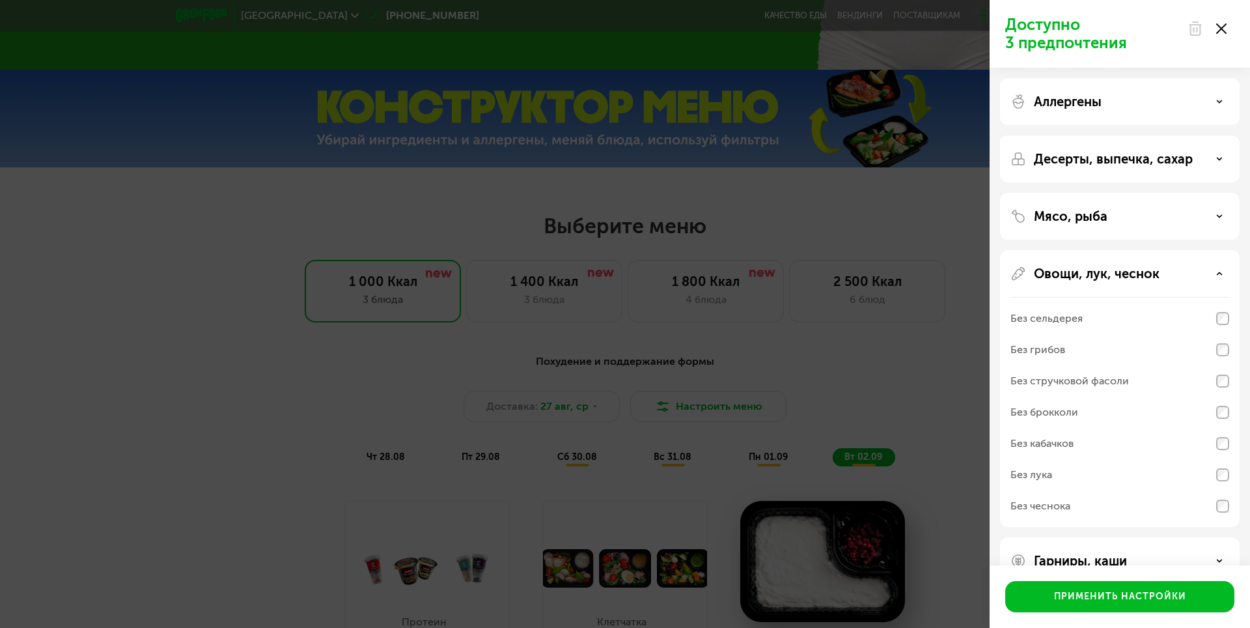
click at [1221, 276] on icon at bounding box center [1219, 273] width 7 height 7
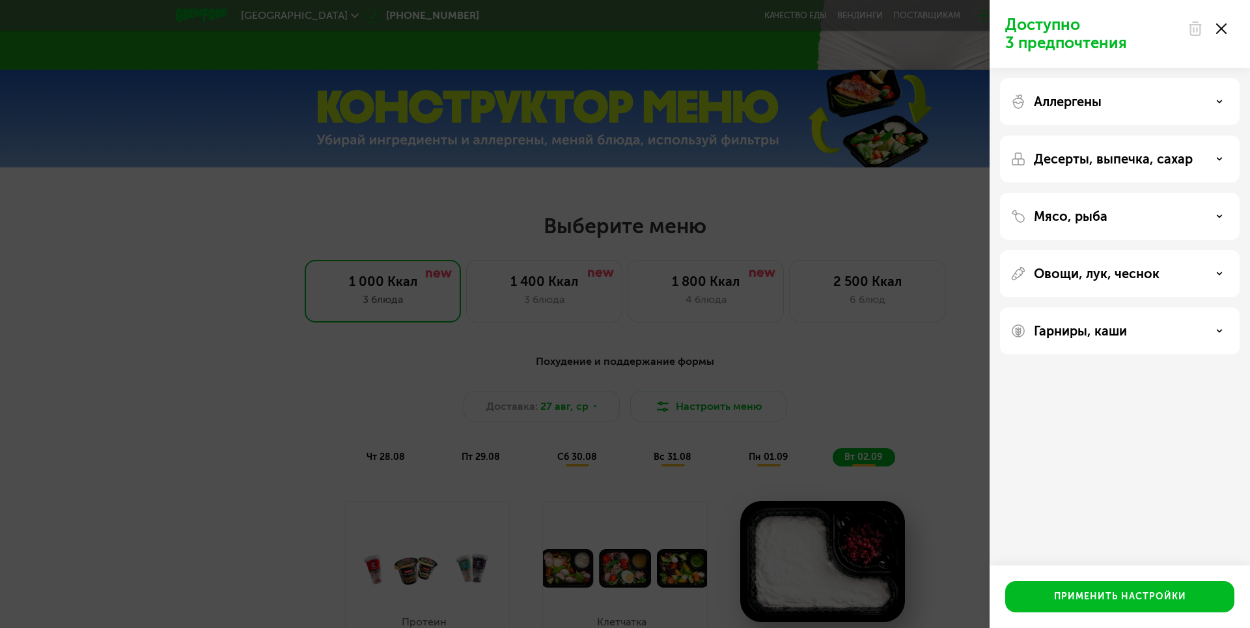
click at [1215, 329] on div "Гарниры, каши" at bounding box center [1119, 331] width 219 height 16
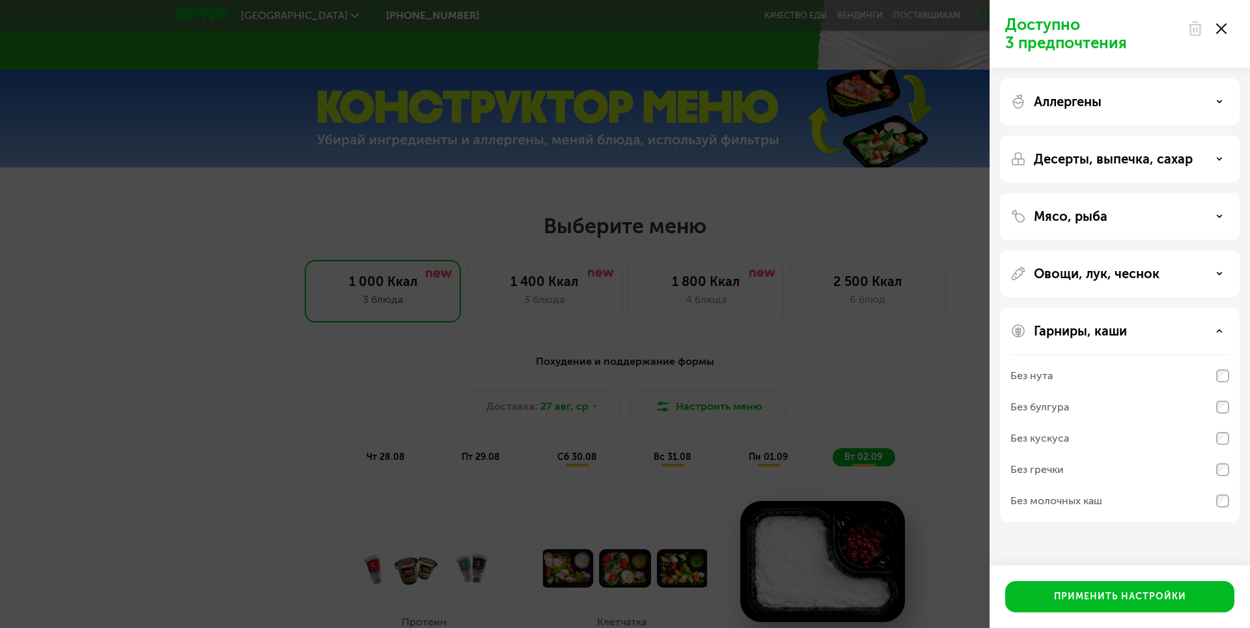
click at [1215, 327] on div "Гарниры, каши" at bounding box center [1119, 331] width 219 height 16
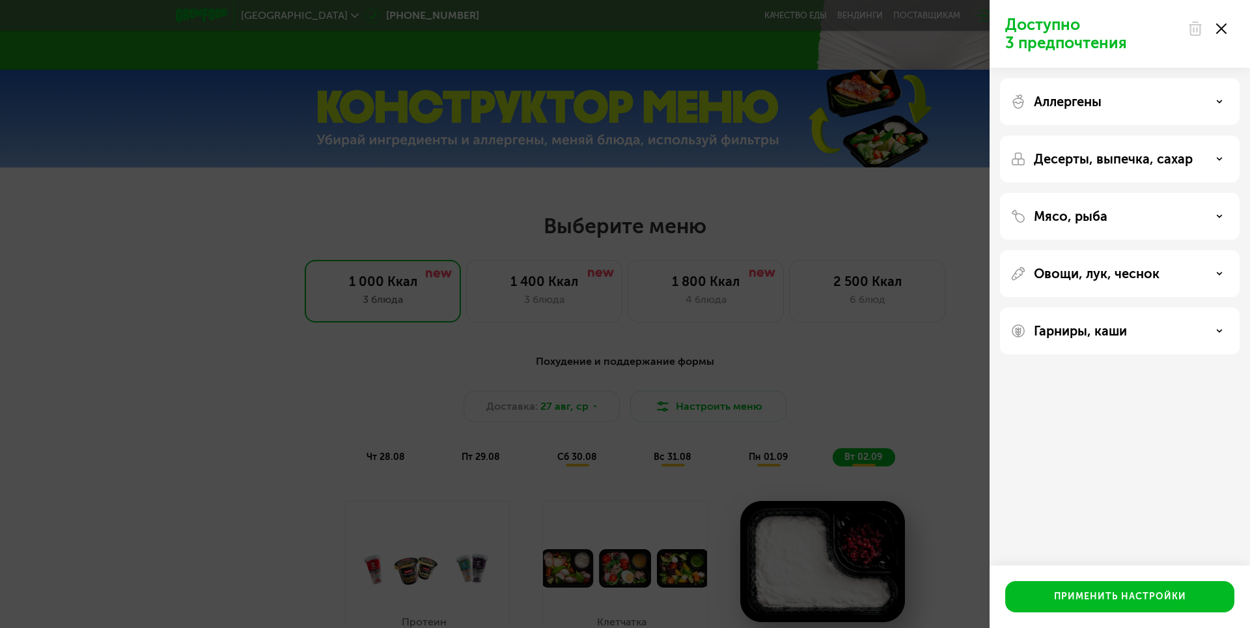
click at [951, 136] on div "Доступно 3 предпочтения Аллергены Десерты, выпечка, сахар Мясо, рыба Овощи, лук…" at bounding box center [625, 314] width 1250 height 628
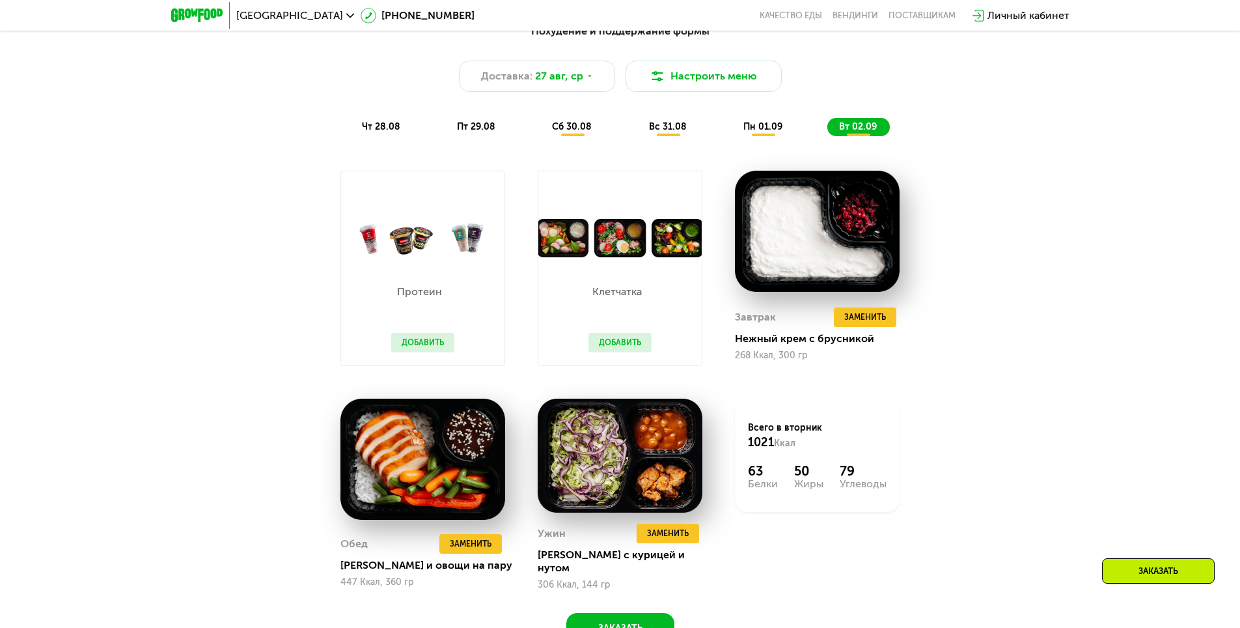
scroll to position [911, 0]
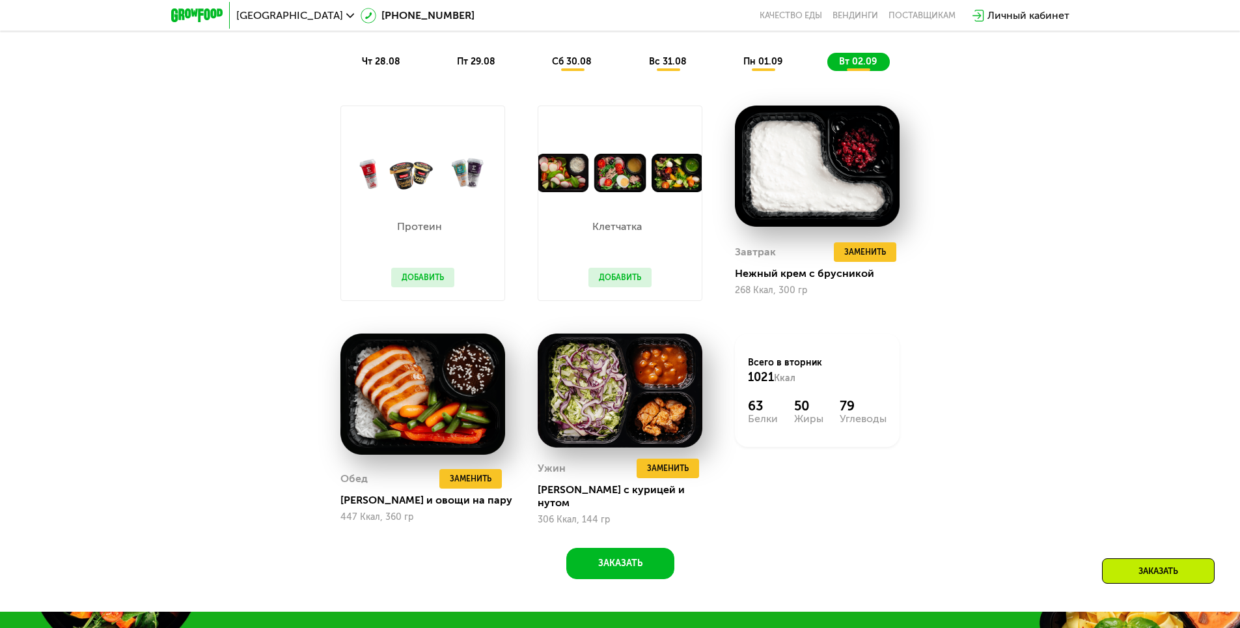
click at [409, 279] on button "Добавить" at bounding box center [422, 278] width 63 height 20
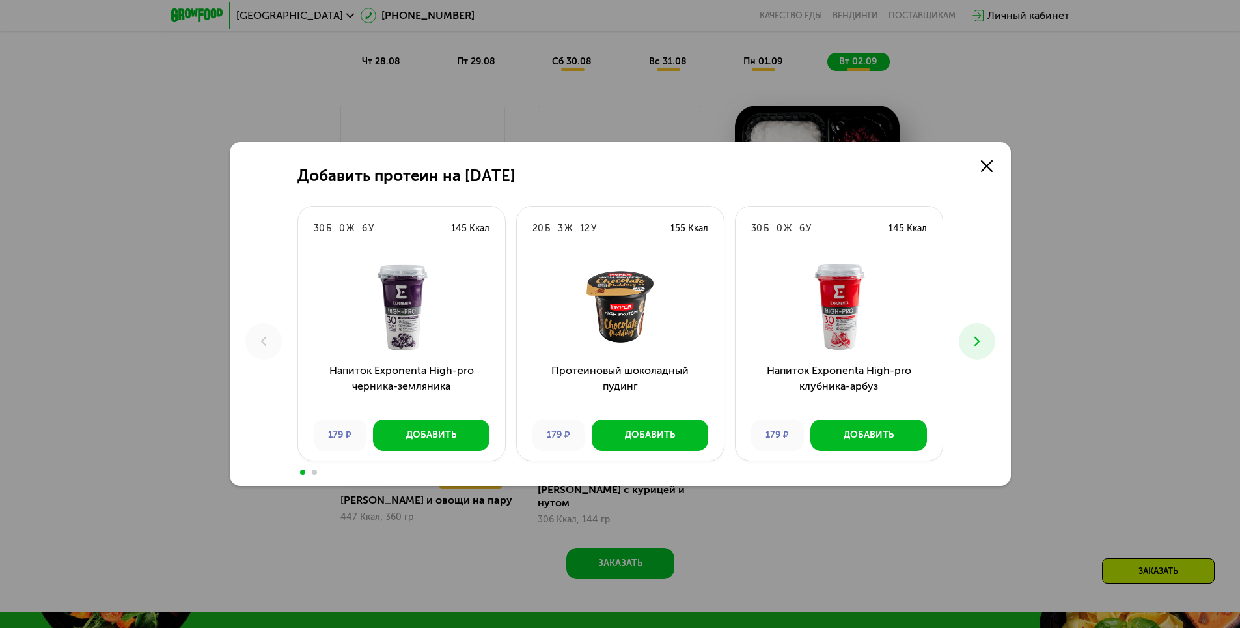
click at [980, 333] on button at bounding box center [977, 341] width 36 height 36
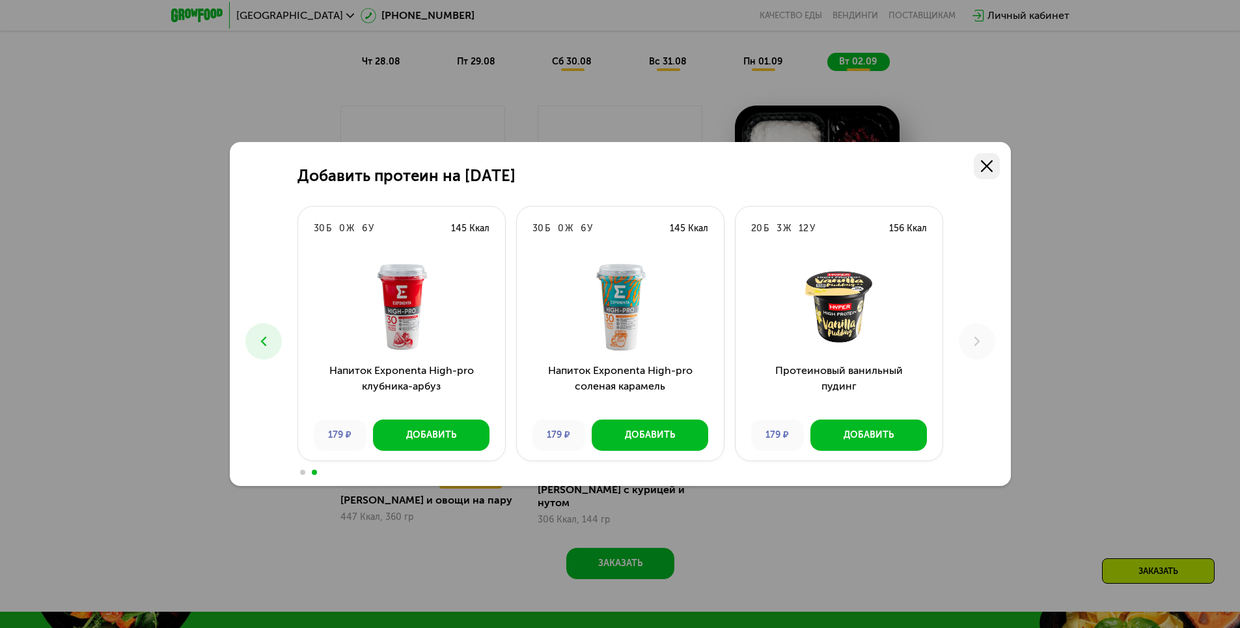
click at [988, 175] on link at bounding box center [987, 166] width 26 height 26
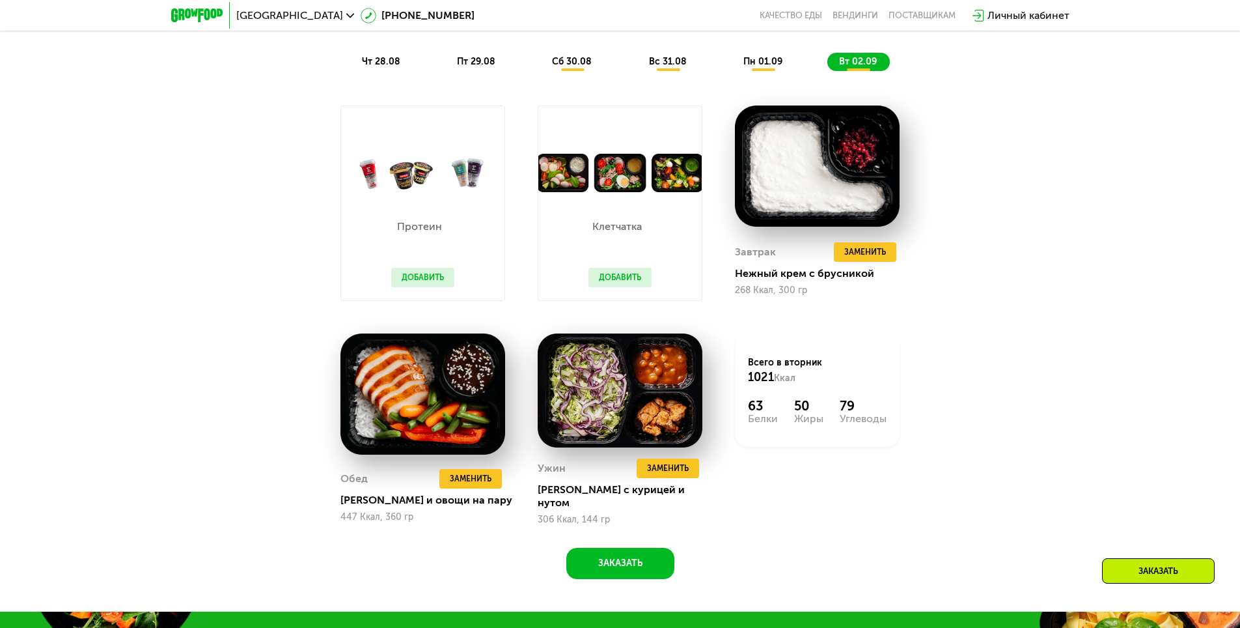
click at [1110, 269] on div "Похудение и поддержание формы Доставка: [DATE] Настроить меню чт 28.08 пт 29.08…" at bounding box center [620, 276] width 1240 height 672
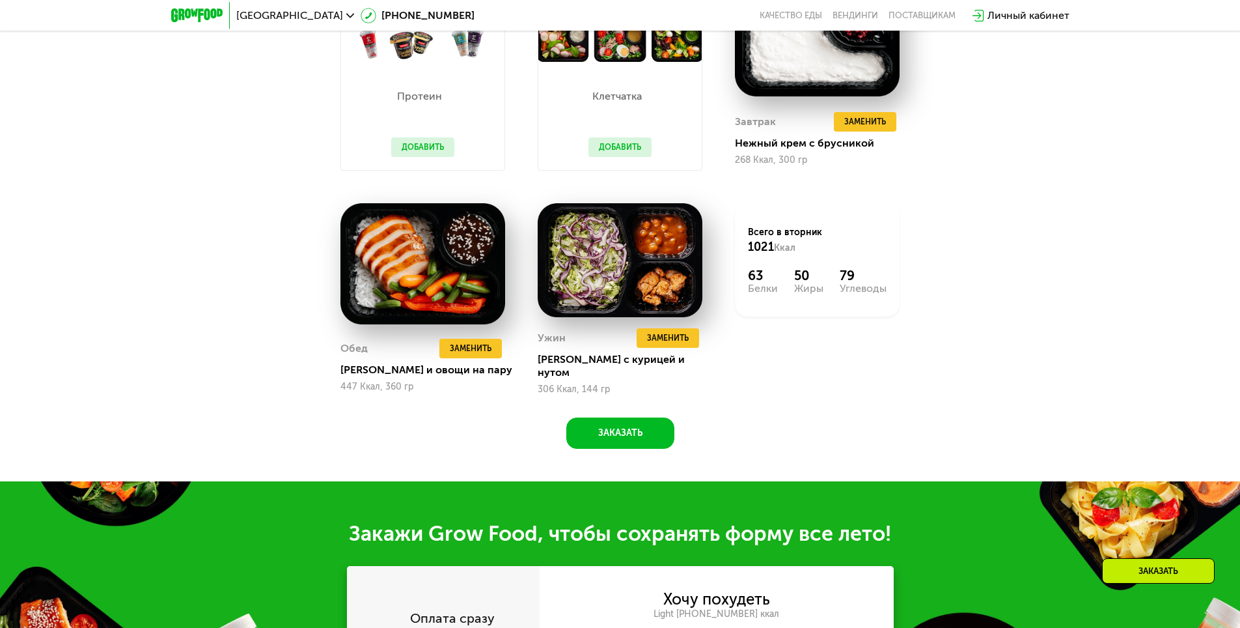
scroll to position [846, 0]
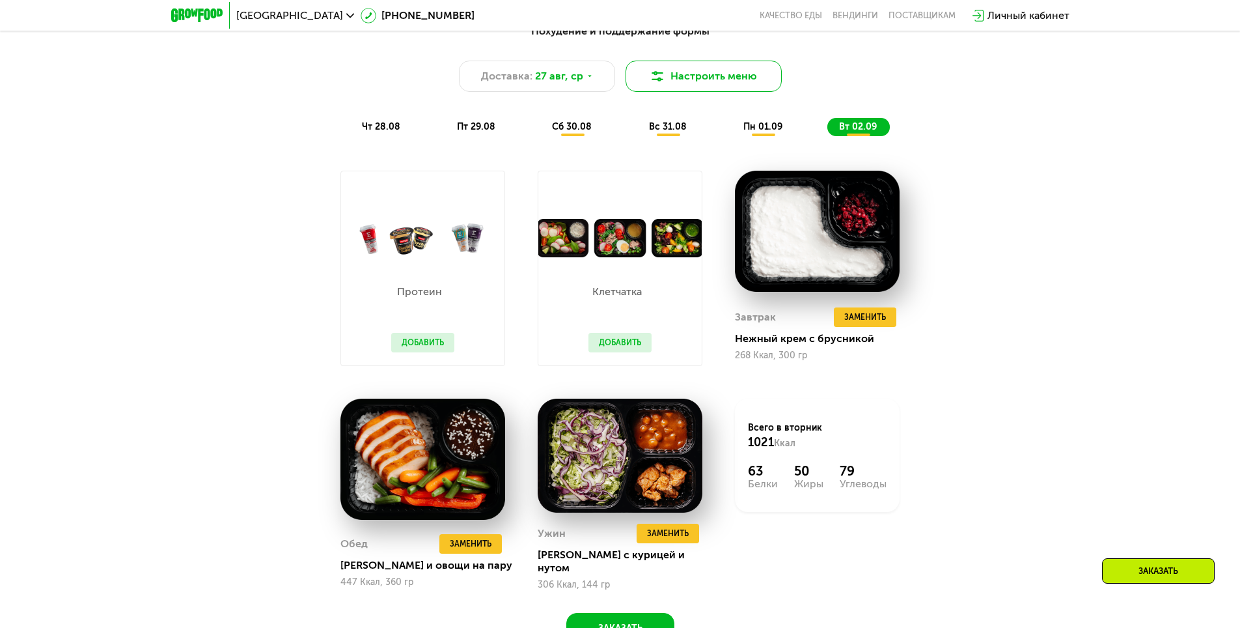
click at [717, 85] on button "Настроить меню" at bounding box center [704, 76] width 156 height 31
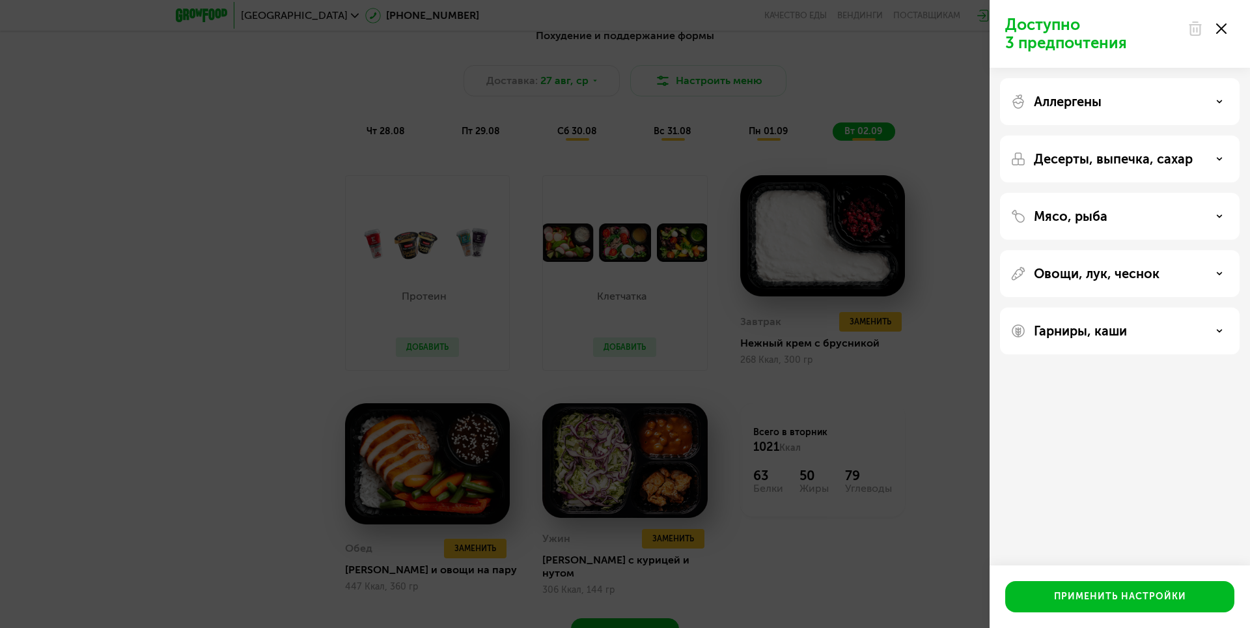
click at [950, 118] on div "Доступно 3 предпочтения Аллергены Десерты, выпечка, сахар Мясо, рыба Овощи, лук…" at bounding box center [625, 314] width 1250 height 628
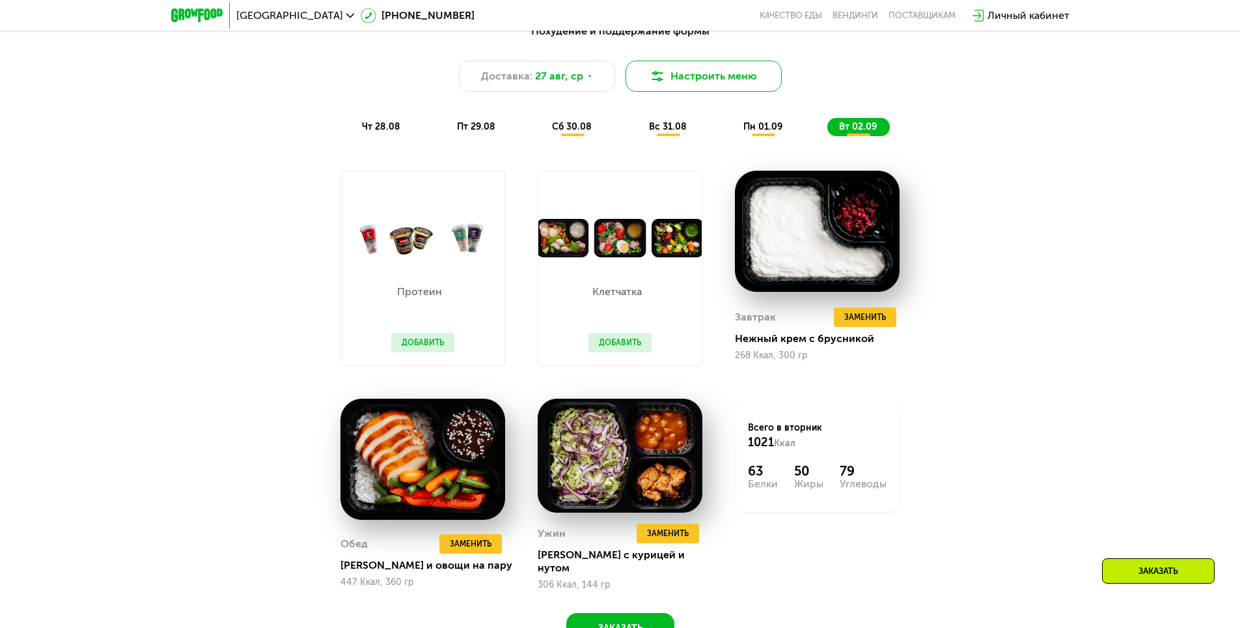
click at [685, 87] on button "Настроить меню" at bounding box center [704, 76] width 156 height 31
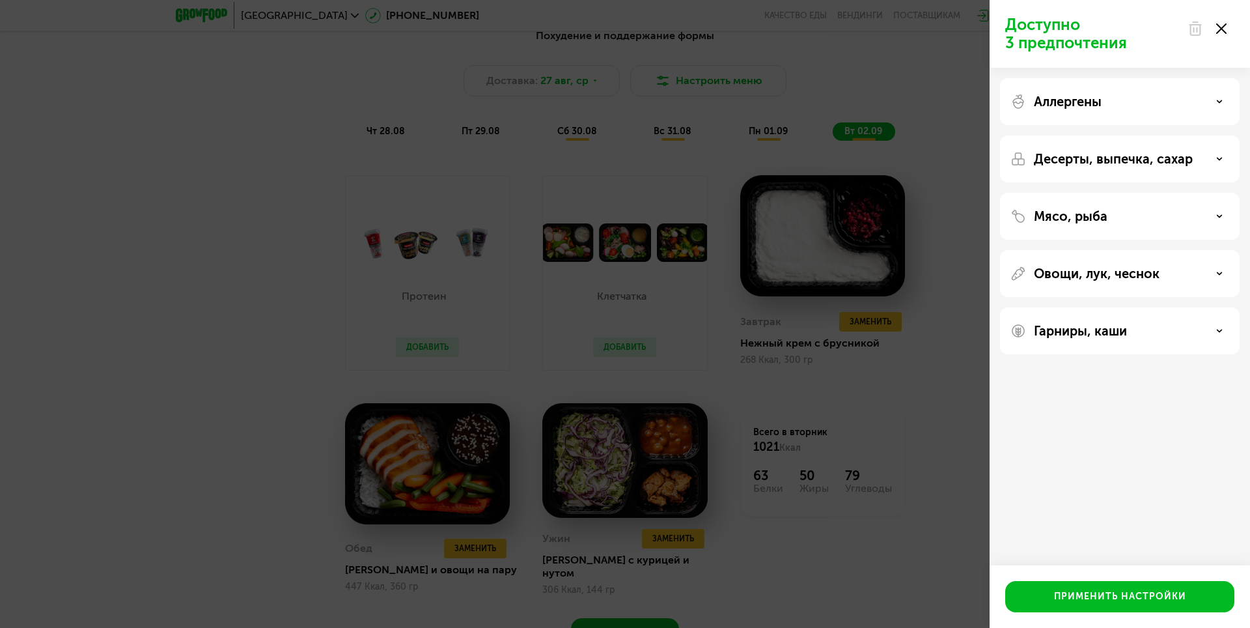
click at [1216, 270] on div "Овощи, лук, чеснок" at bounding box center [1119, 274] width 219 height 16
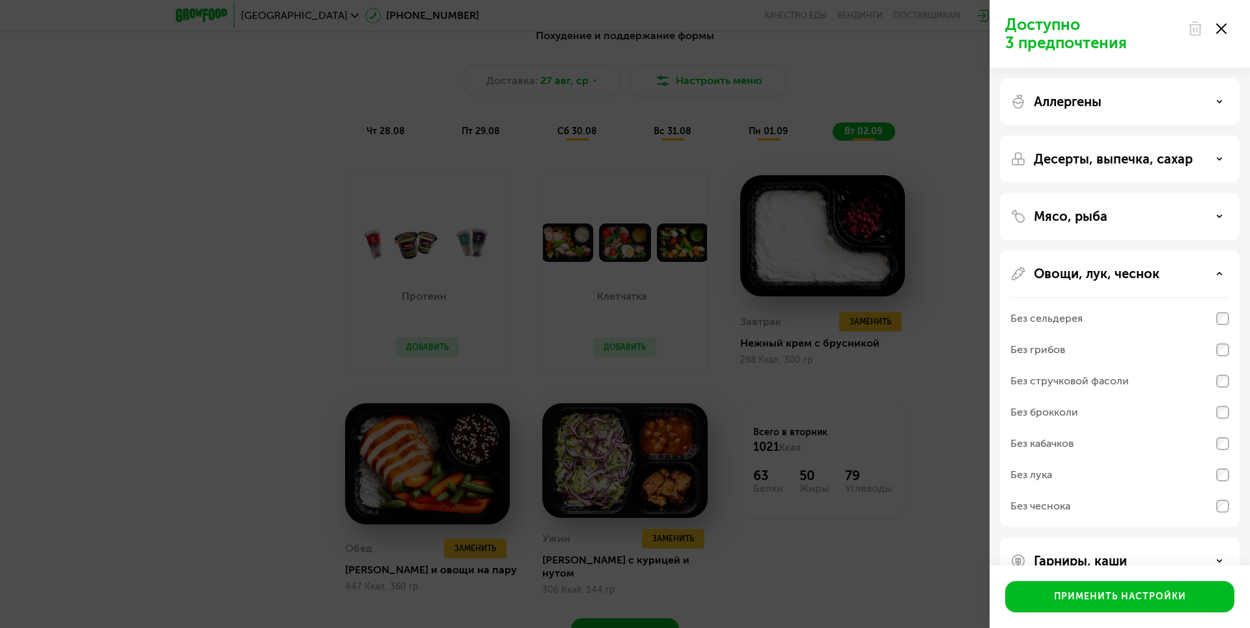
click at [1206, 365] on div "Без грибов" at bounding box center [1119, 380] width 219 height 31
click at [1178, 593] on div "Применить настройки" at bounding box center [1120, 596] width 132 height 13
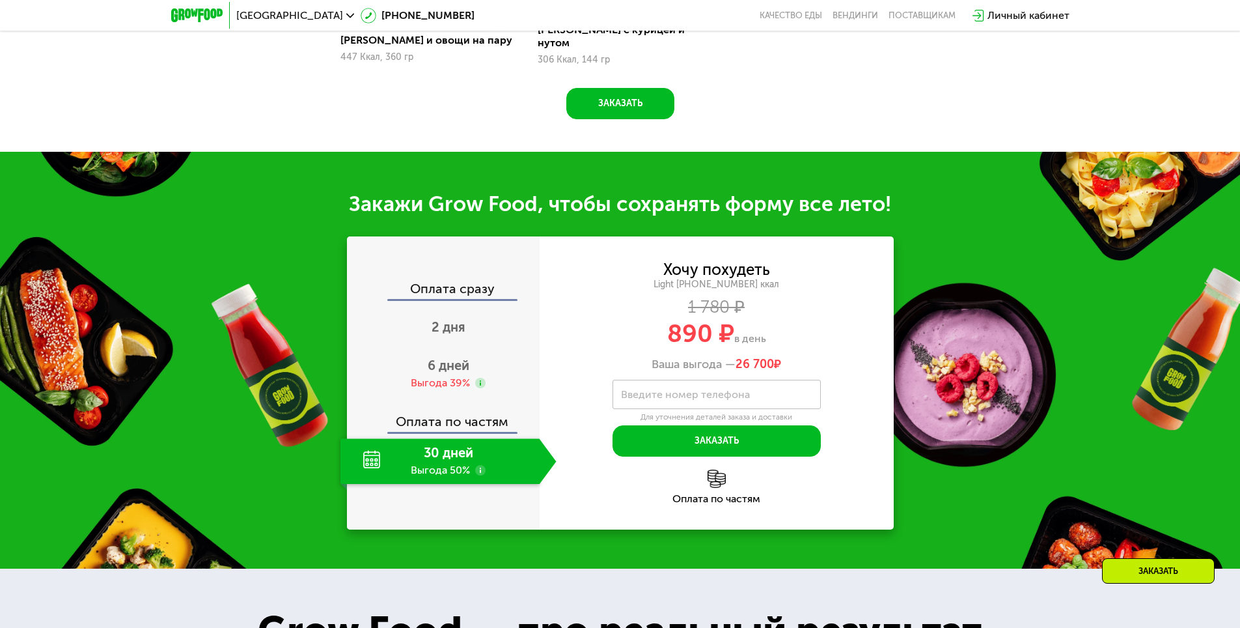
scroll to position [1432, 0]
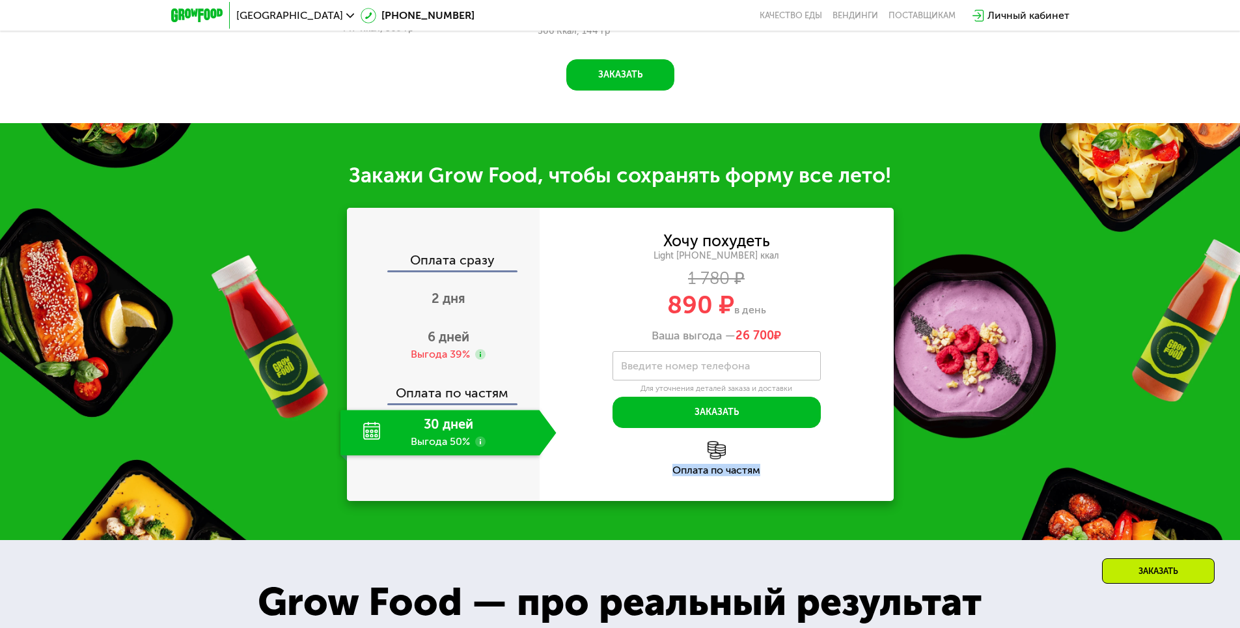
drag, startPoint x: 674, startPoint y: 471, endPoint x: 792, endPoint y: 491, distance: 119.4
click at [792, 491] on div "Хочу похудеть Light [PHONE_NUMBER] ккал 1 780 ₽ 890 ₽ в день Ваша выгода — 26 7…" at bounding box center [717, 354] width 354 height 293
click at [821, 492] on div "Хочу похудеть Light [PHONE_NUMBER] ккал 1 780 ₽ 890 ₽ в день Ваша выгода — 26 7…" at bounding box center [717, 354] width 354 height 293
drag, startPoint x: 674, startPoint y: 470, endPoint x: 813, endPoint y: 487, distance: 140.3
click at [813, 487] on div "Хочу похудеть Light [PHONE_NUMBER] ккал 1 780 ₽ 890 ₽ в день Ваша выгода — 26 7…" at bounding box center [717, 354] width 354 height 293
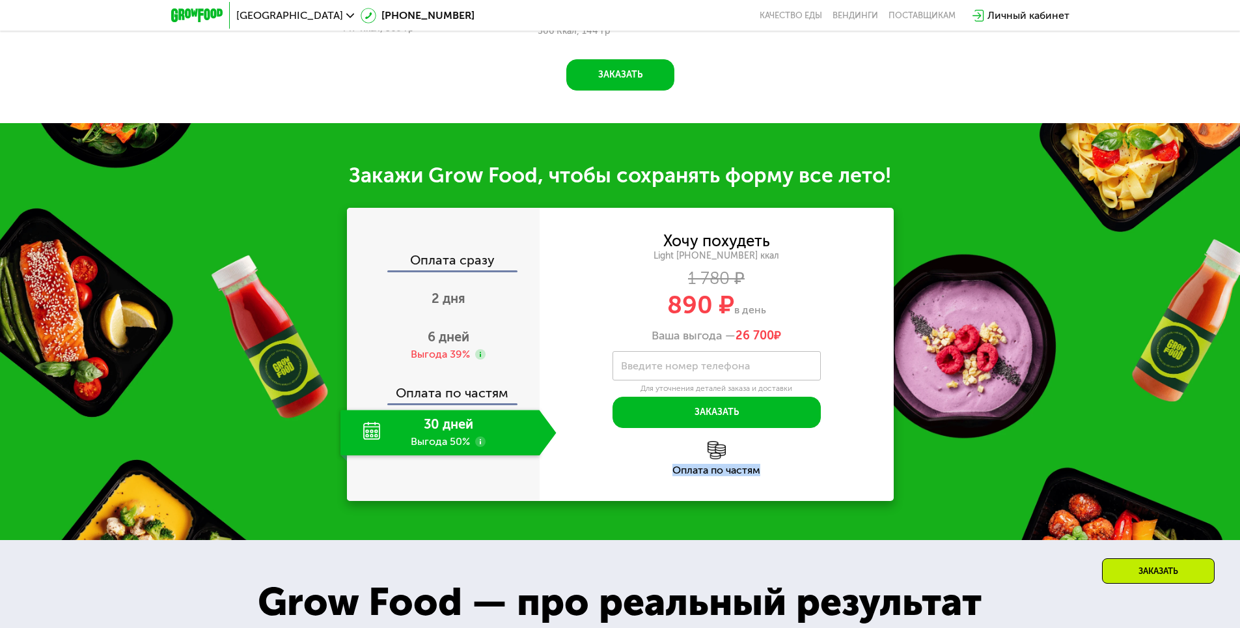
click at [710, 473] on div "Оплата по частям" at bounding box center [717, 470] width 354 height 10
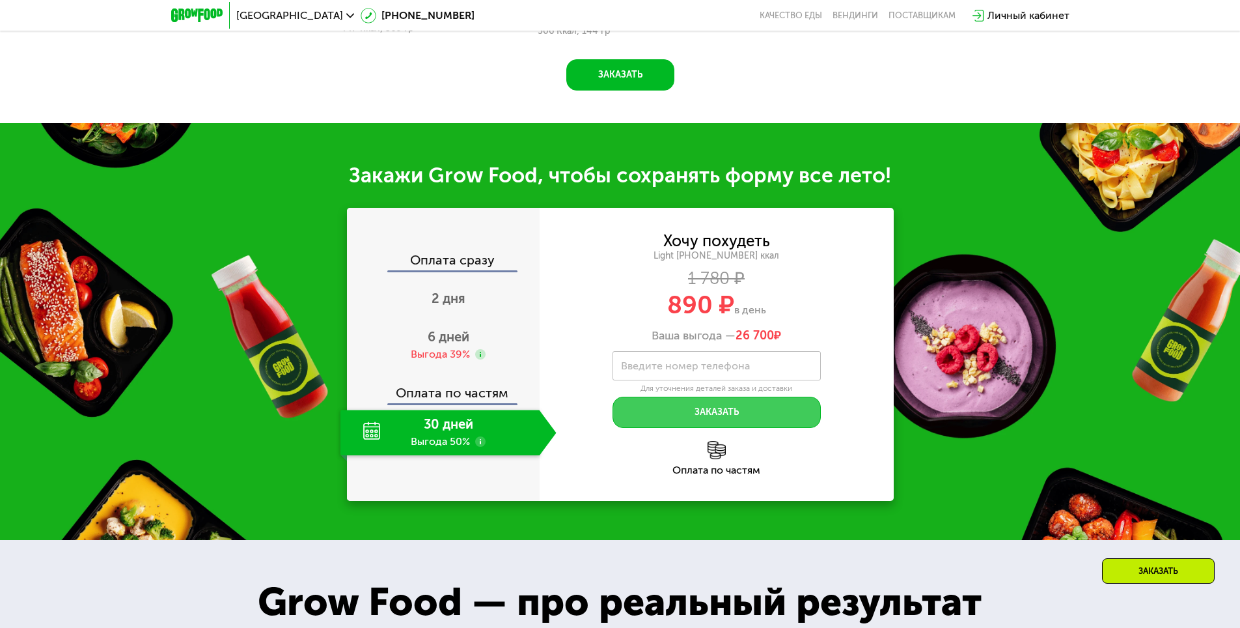
click at [732, 412] on button "Заказать" at bounding box center [717, 411] width 208 height 31
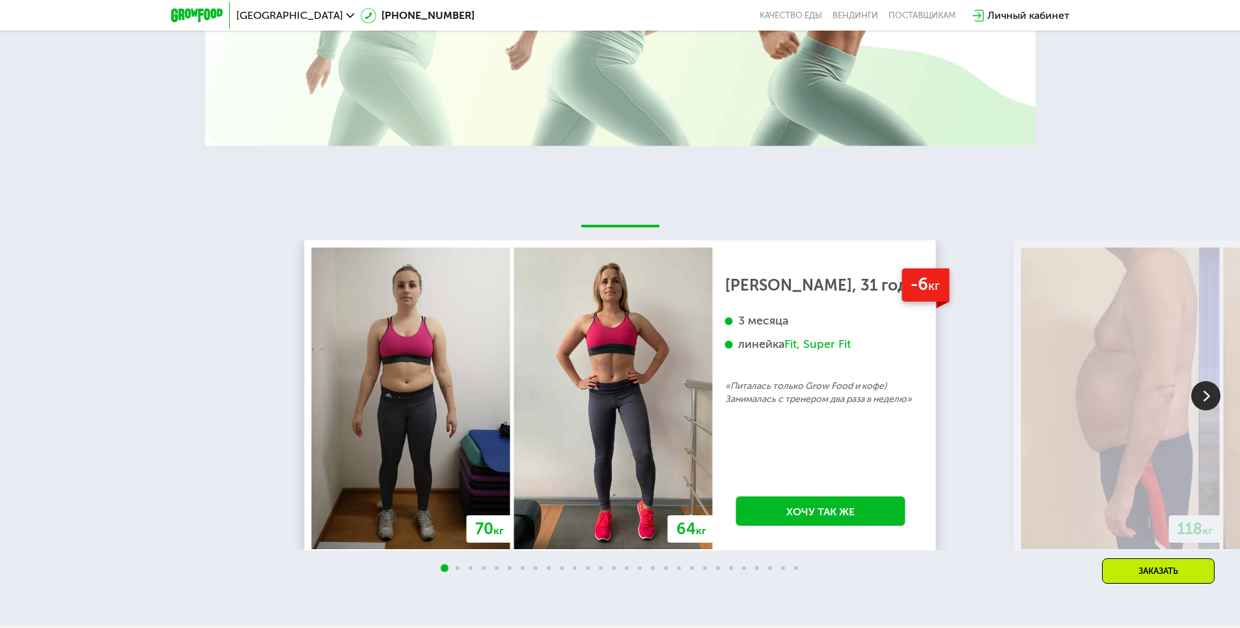
scroll to position [2474, 0]
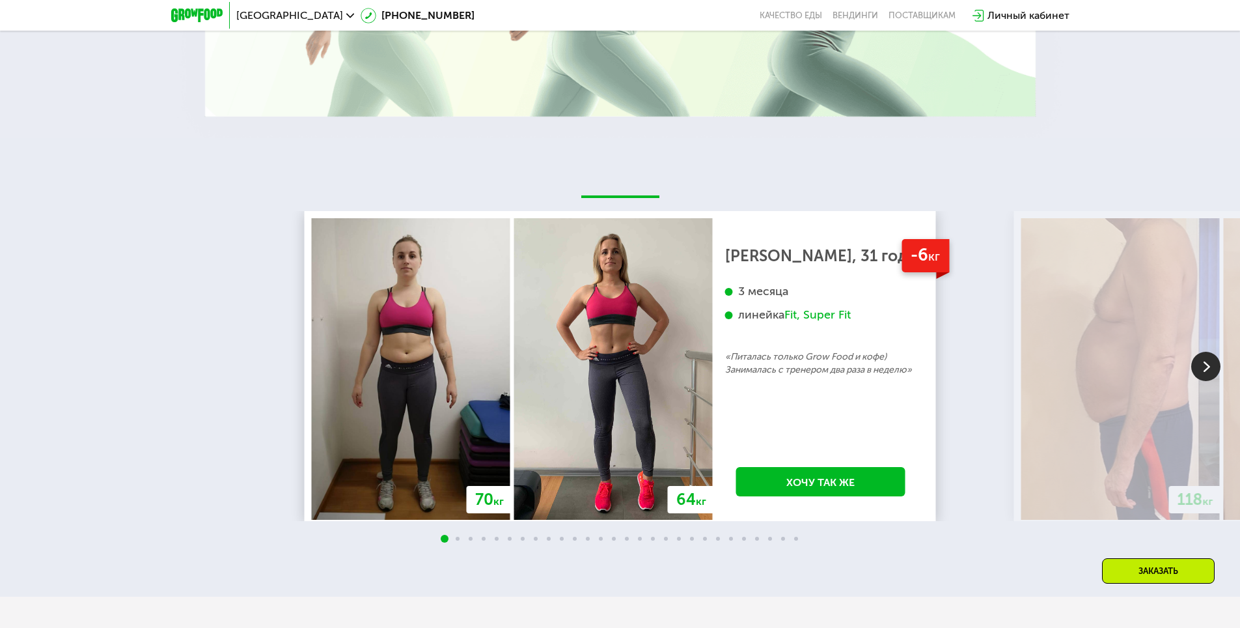
click at [1204, 365] on img at bounding box center [1205, 366] width 29 height 29
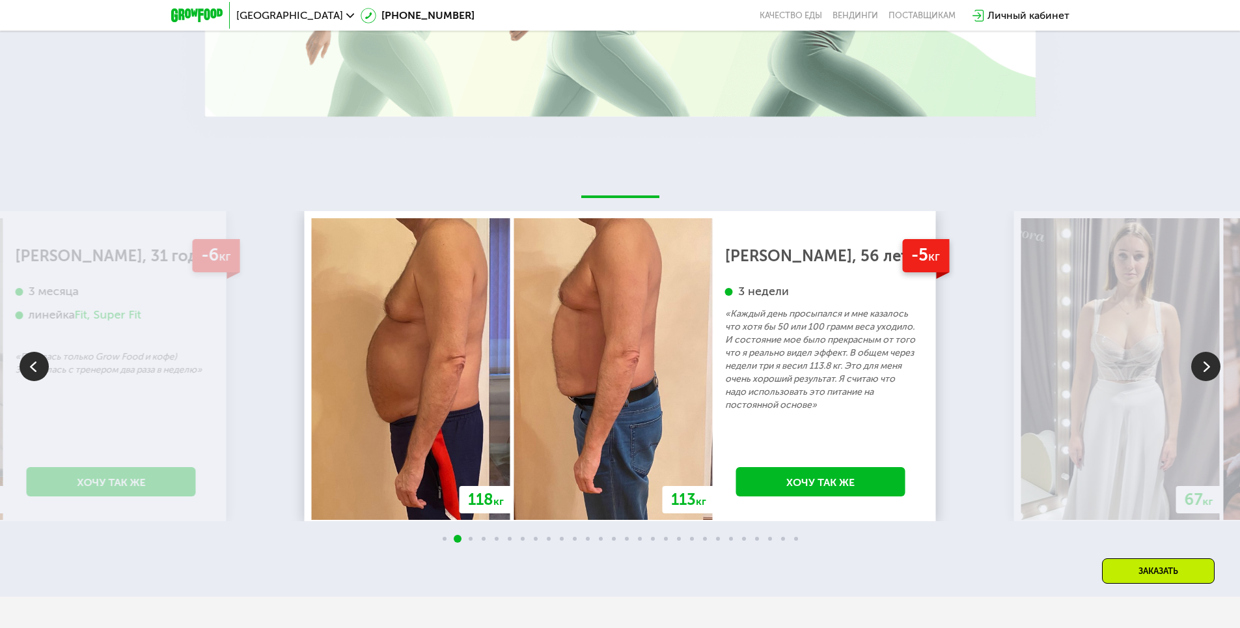
click at [1204, 365] on img at bounding box center [1205, 366] width 29 height 29
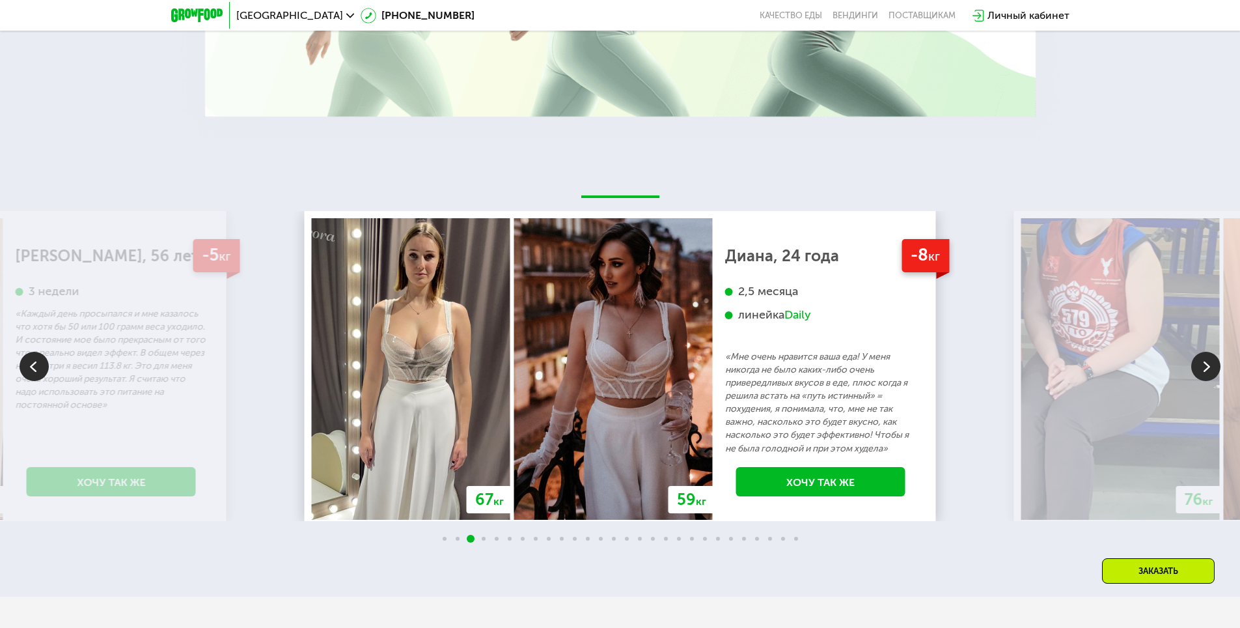
click at [1210, 359] on img at bounding box center [1205, 366] width 29 height 29
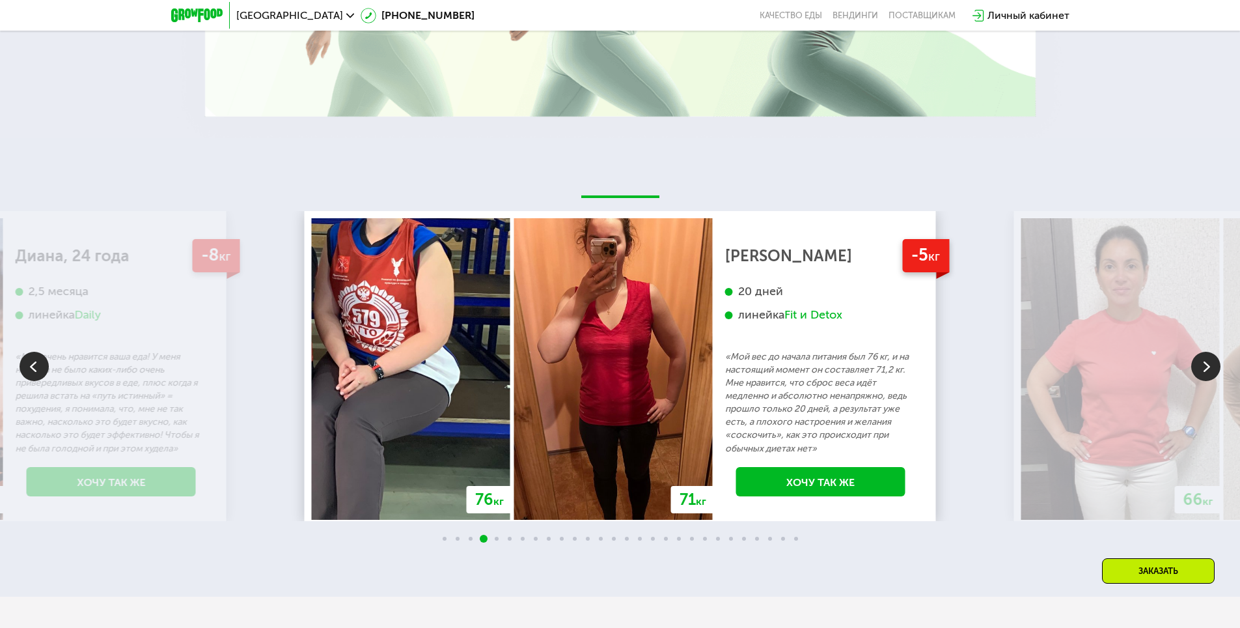
click at [1201, 365] on img at bounding box center [1205, 366] width 29 height 29
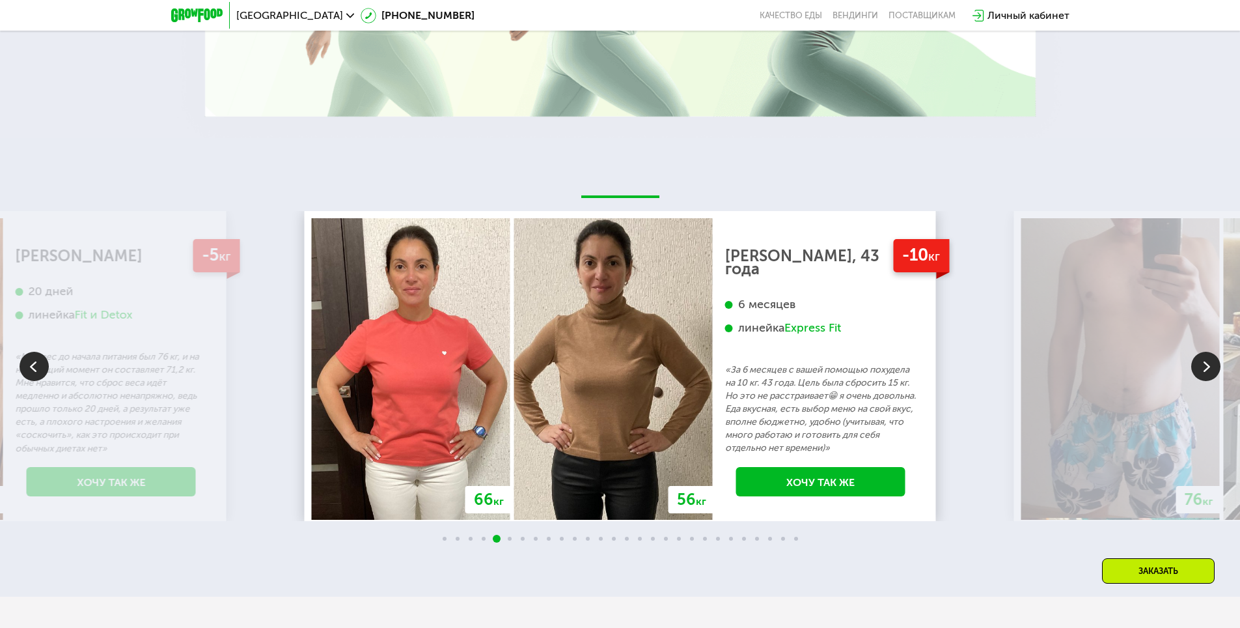
click at [1203, 367] on img at bounding box center [1205, 366] width 29 height 29
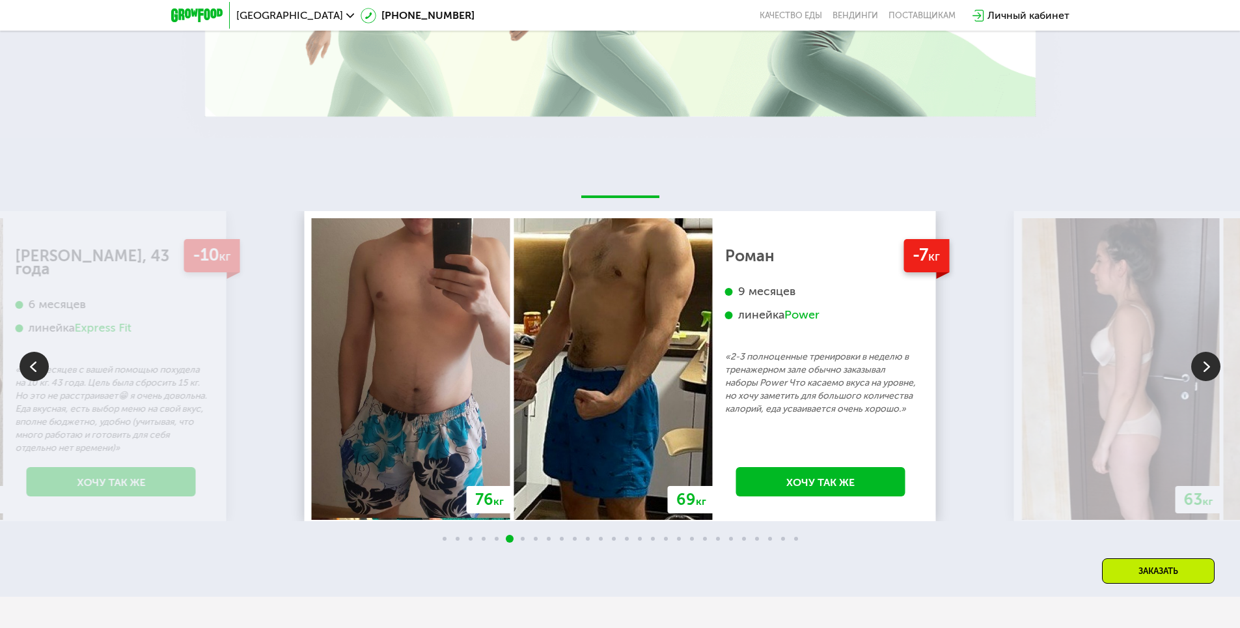
click at [23, 363] on img at bounding box center [34, 366] width 29 height 29
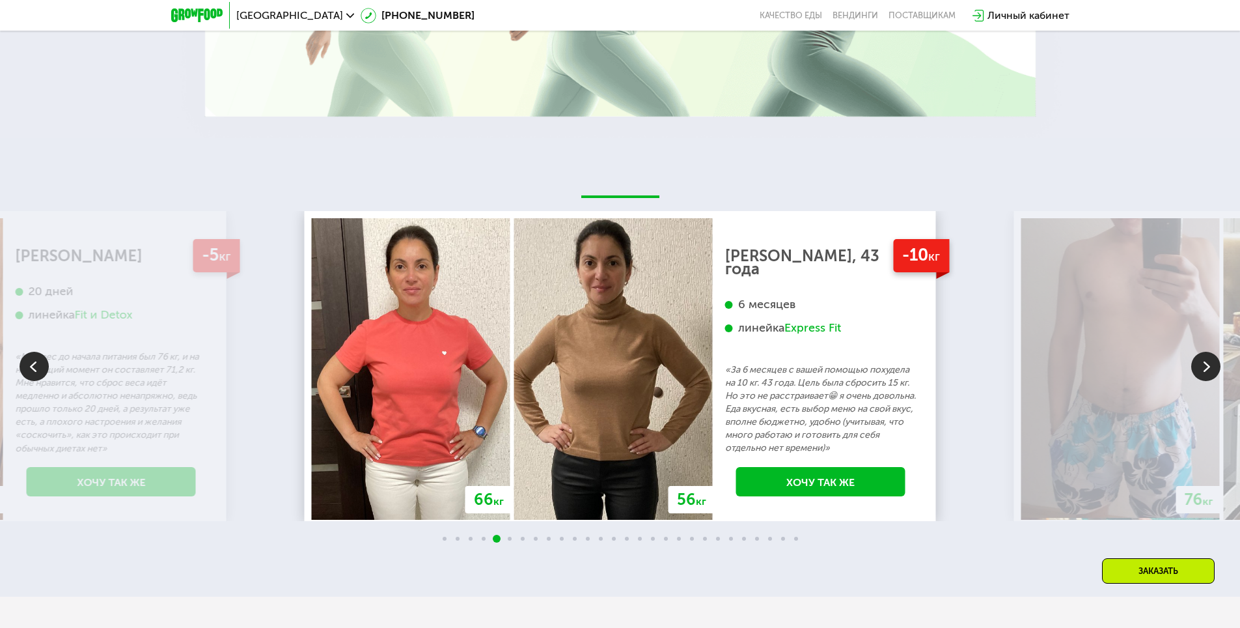
click at [1201, 364] on img at bounding box center [1205, 366] width 29 height 29
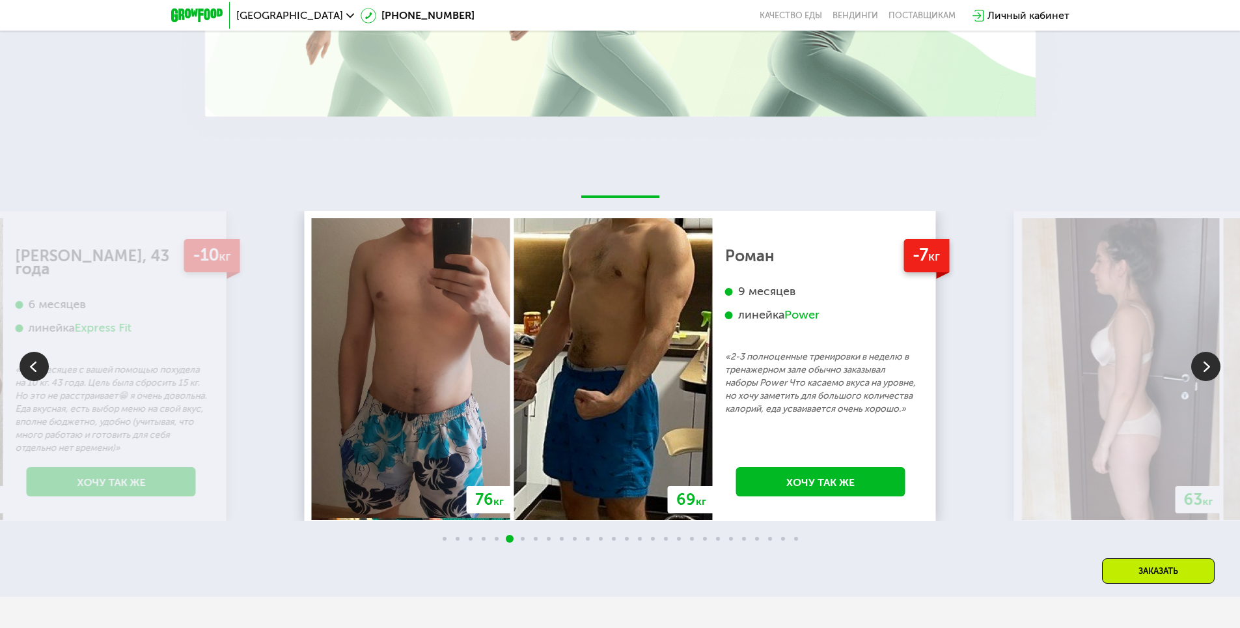
click at [1199, 364] on img at bounding box center [1205, 366] width 29 height 29
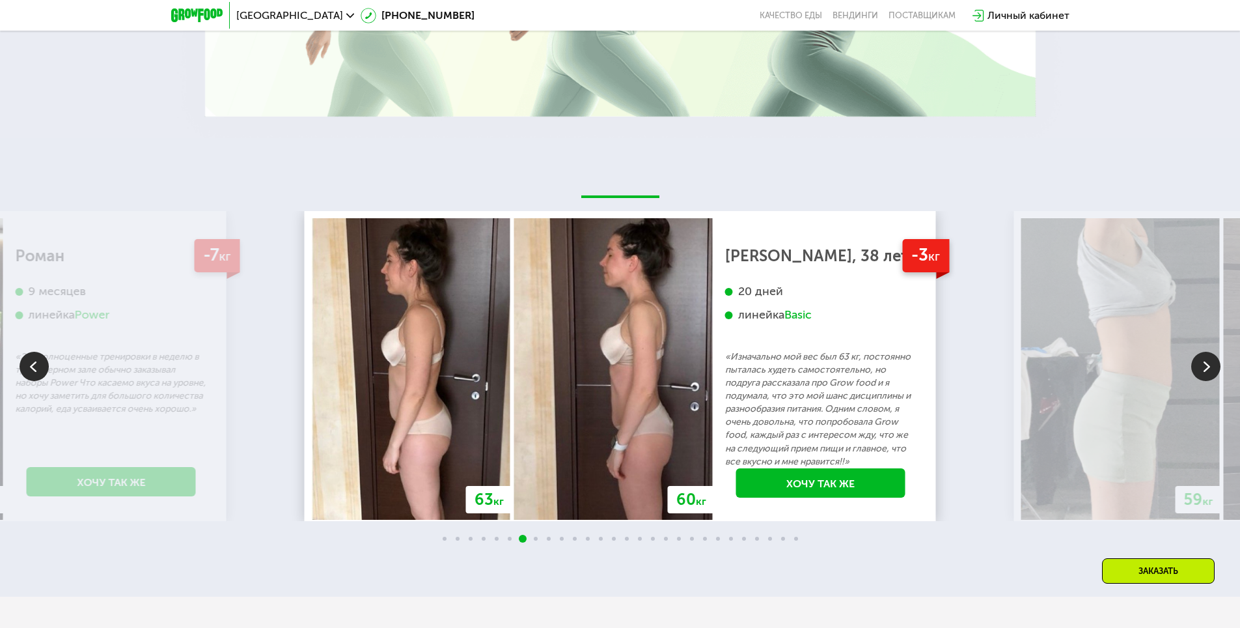
click at [1209, 370] on img at bounding box center [1205, 366] width 29 height 29
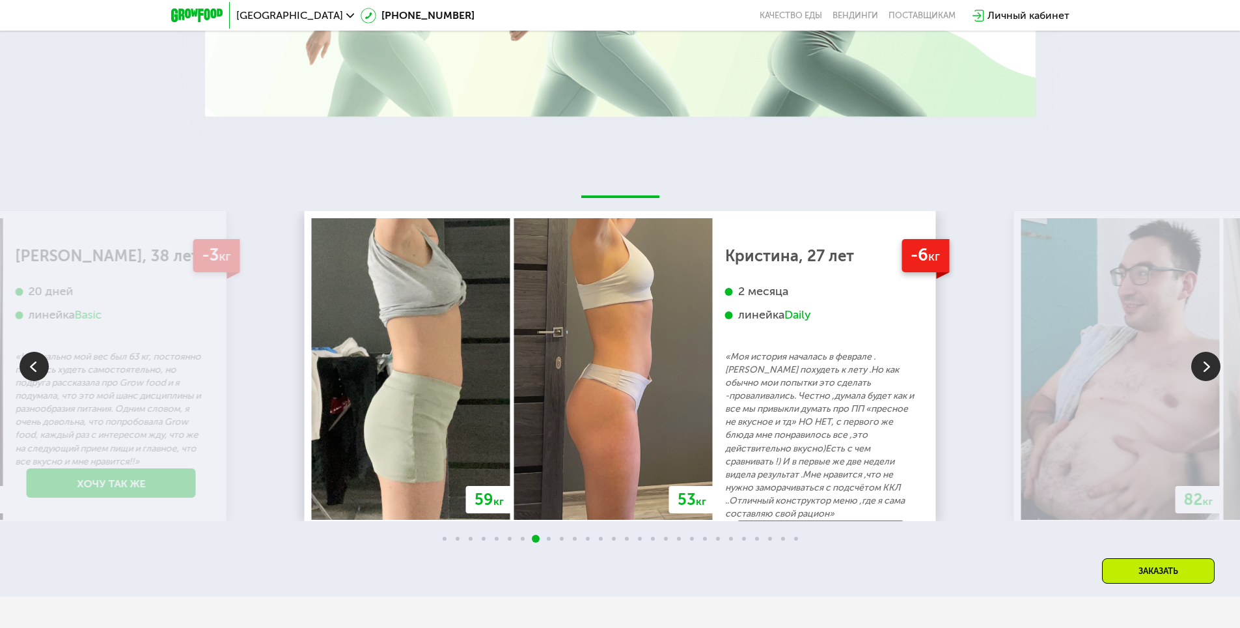
click at [32, 363] on img at bounding box center [34, 366] width 29 height 29
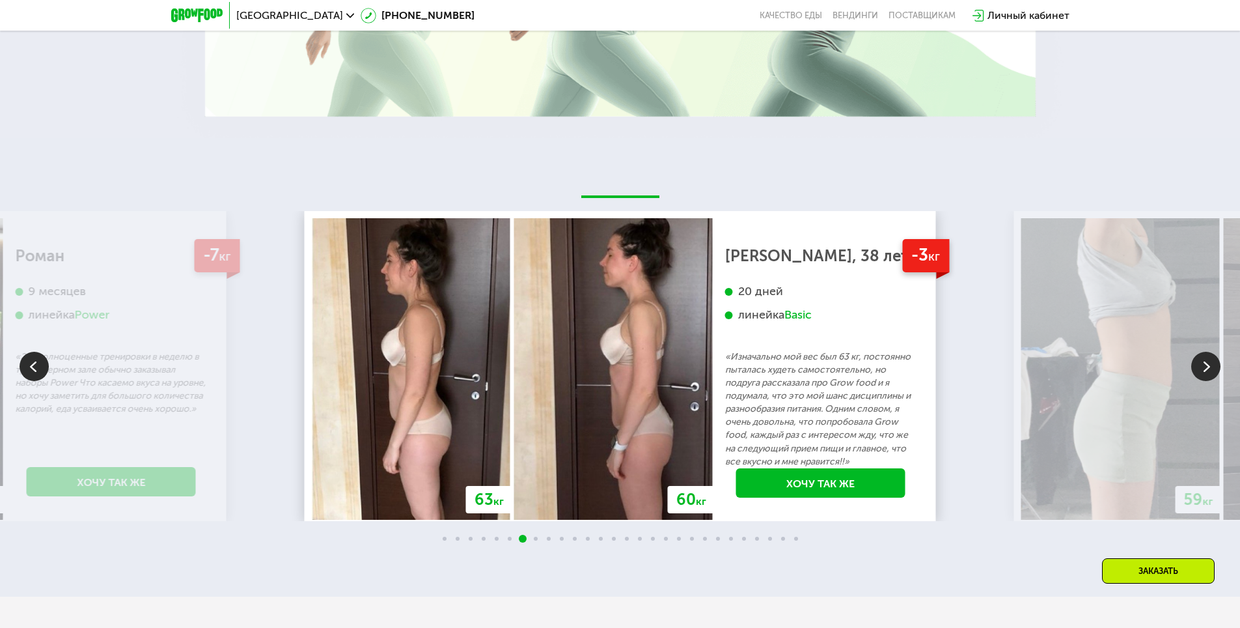
click at [1204, 361] on img at bounding box center [1205, 366] width 29 height 29
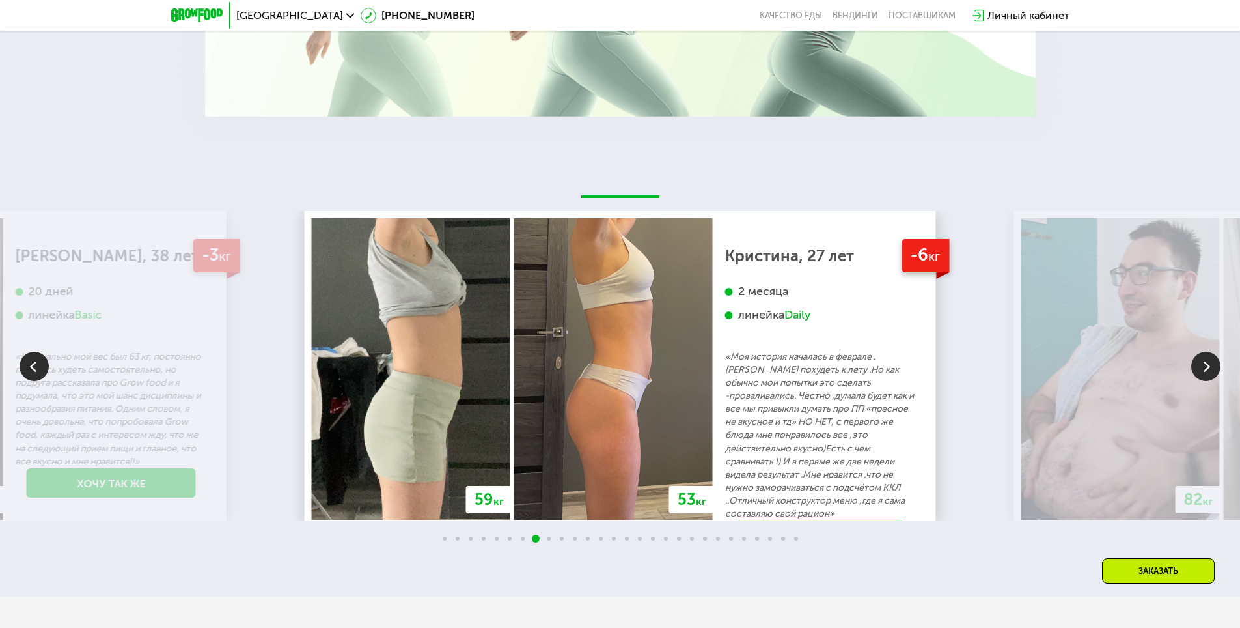
click at [1207, 354] on img at bounding box center [1205, 366] width 29 height 29
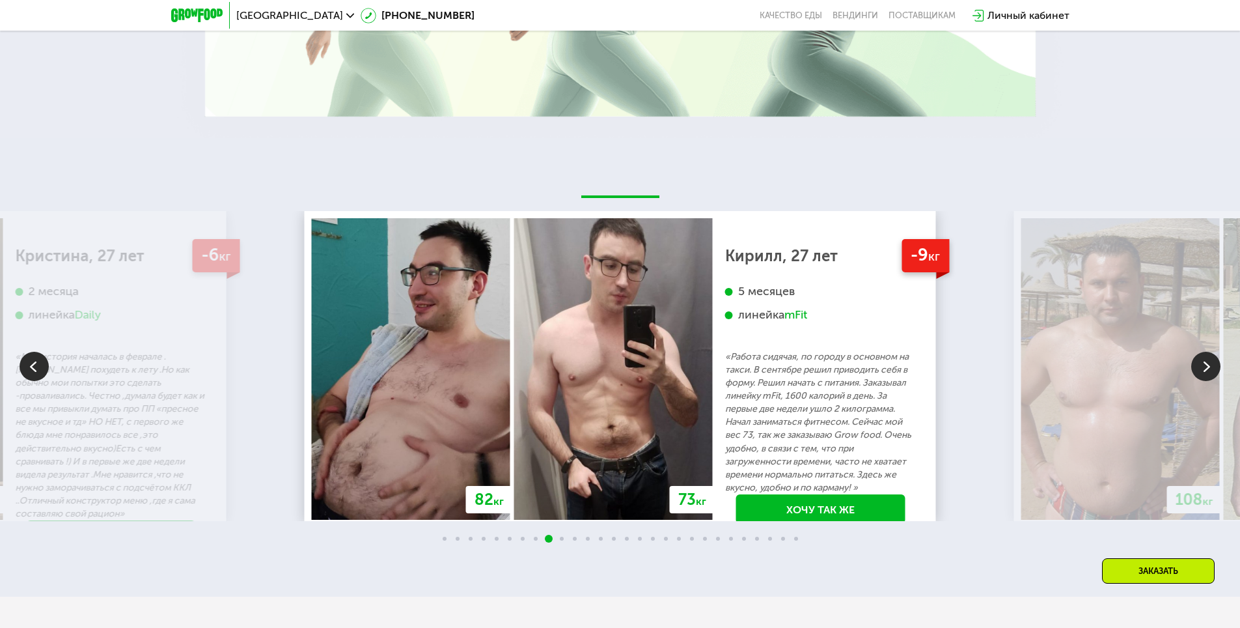
click at [1205, 366] on img at bounding box center [1205, 366] width 29 height 29
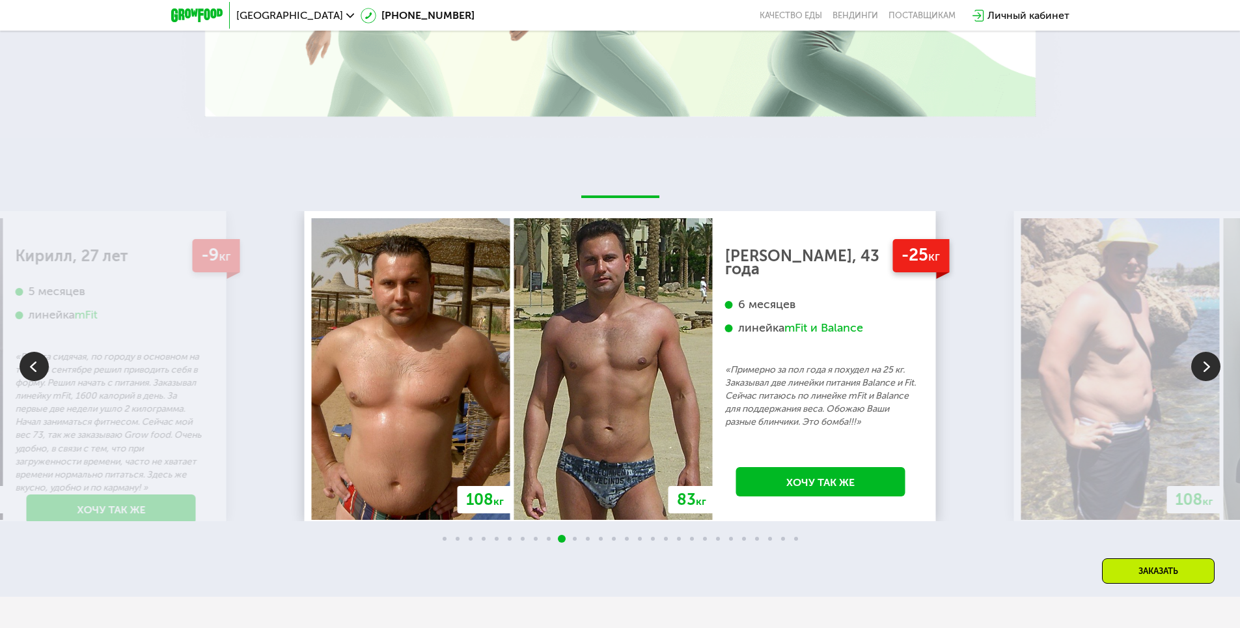
click at [1212, 367] on img at bounding box center [1205, 366] width 29 height 29
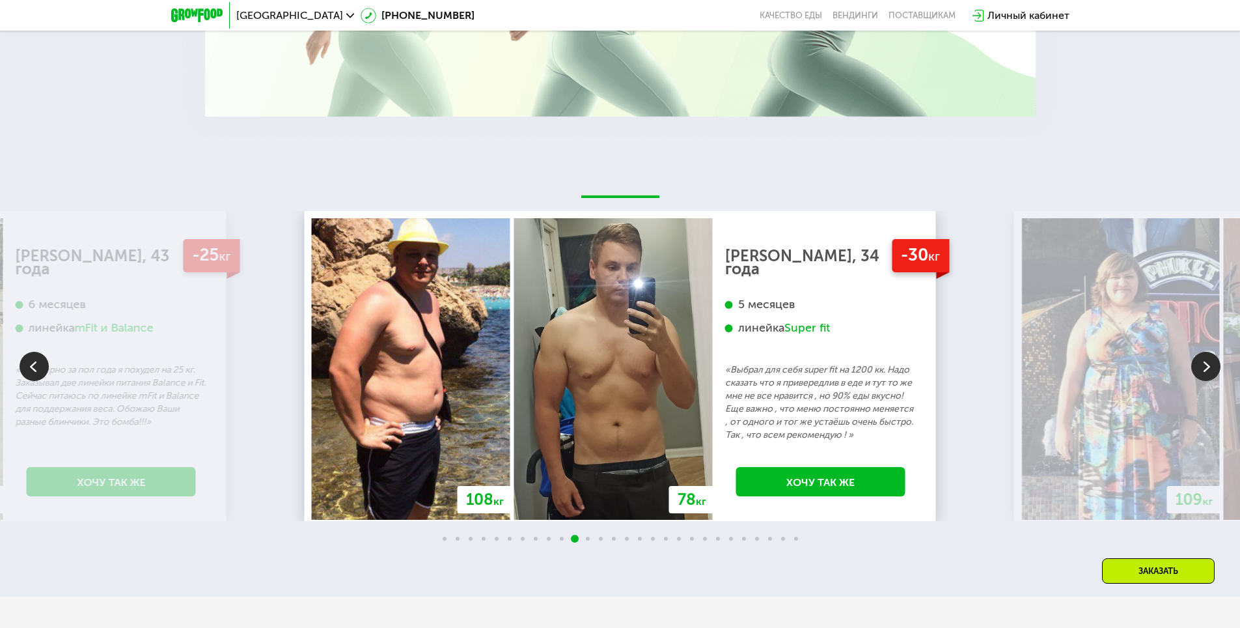
click at [1204, 366] on img at bounding box center [1205, 366] width 29 height 29
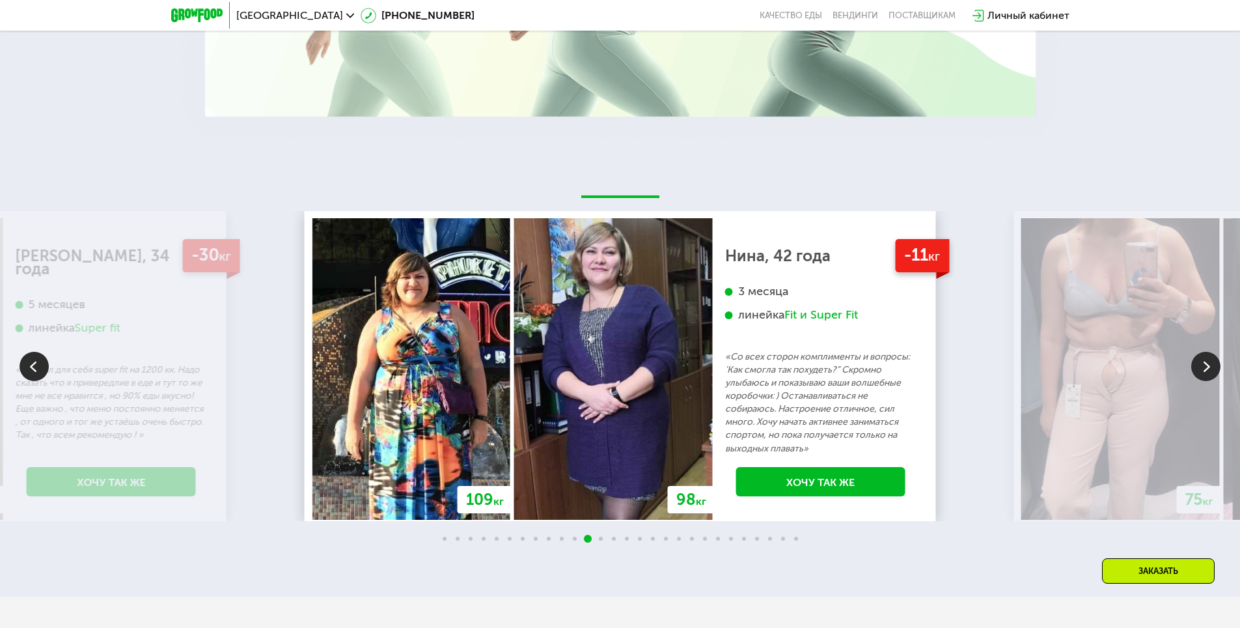
drag, startPoint x: 955, startPoint y: 557, endPoint x: 948, endPoint y: 564, distance: 10.1
click at [935, 566] on div "70 кг 64 кг -6 кг [PERSON_NAME], 31 год 3 месяца линейка Fit, Super Fit «Питала…" at bounding box center [620, 367] width 1240 height 458
click at [1206, 372] on img at bounding box center [1205, 366] width 29 height 29
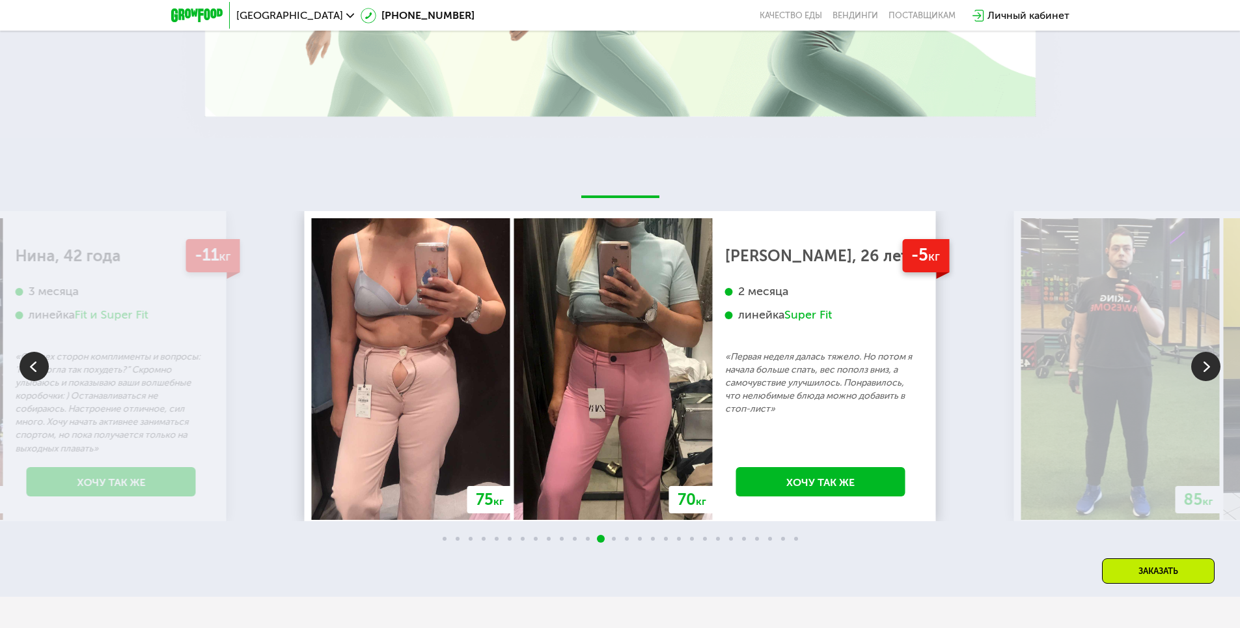
click at [1200, 357] on img at bounding box center [1205, 366] width 29 height 29
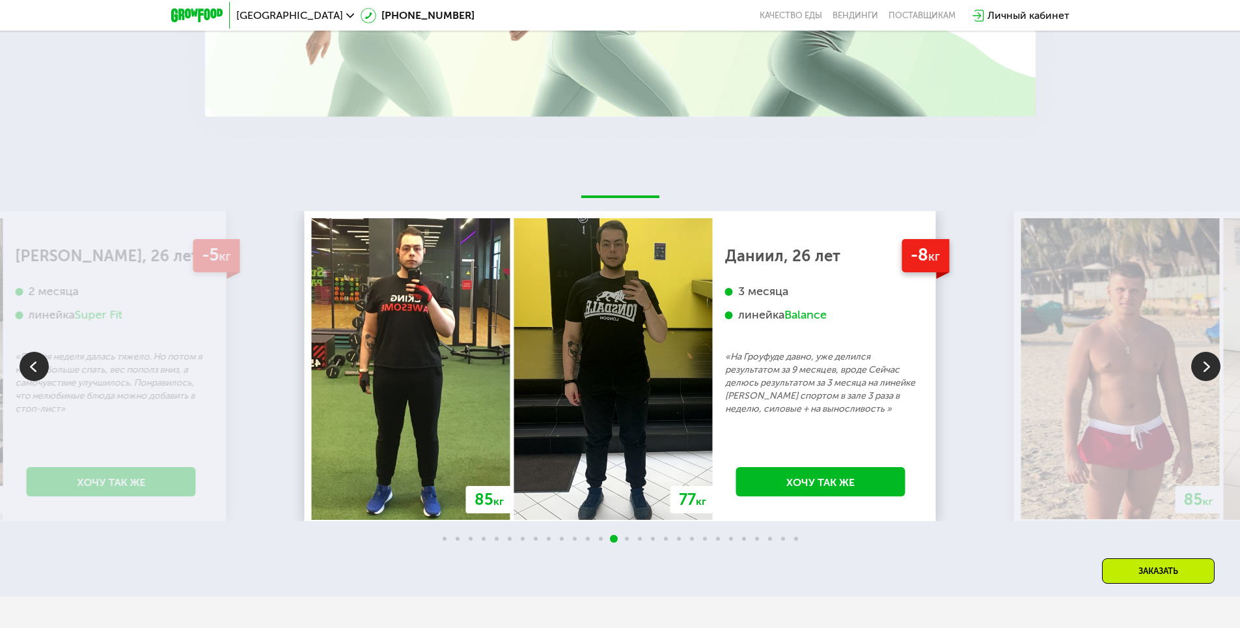
click at [1205, 362] on img at bounding box center [1205, 366] width 29 height 29
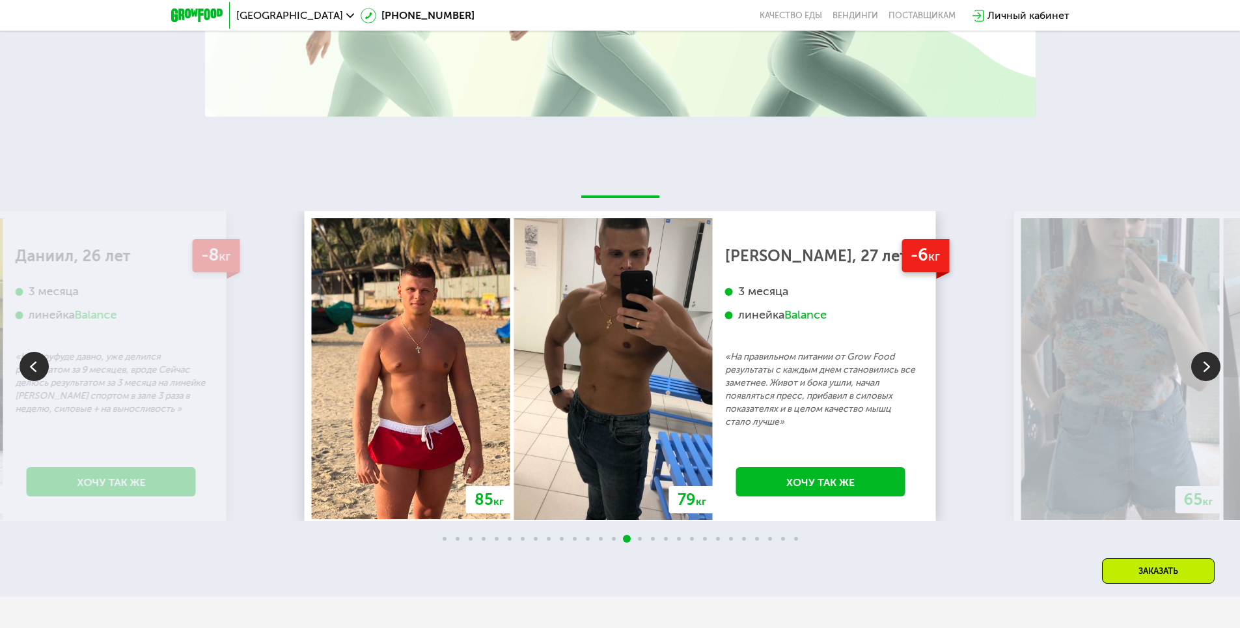
click at [1205, 362] on img at bounding box center [1205, 366] width 29 height 29
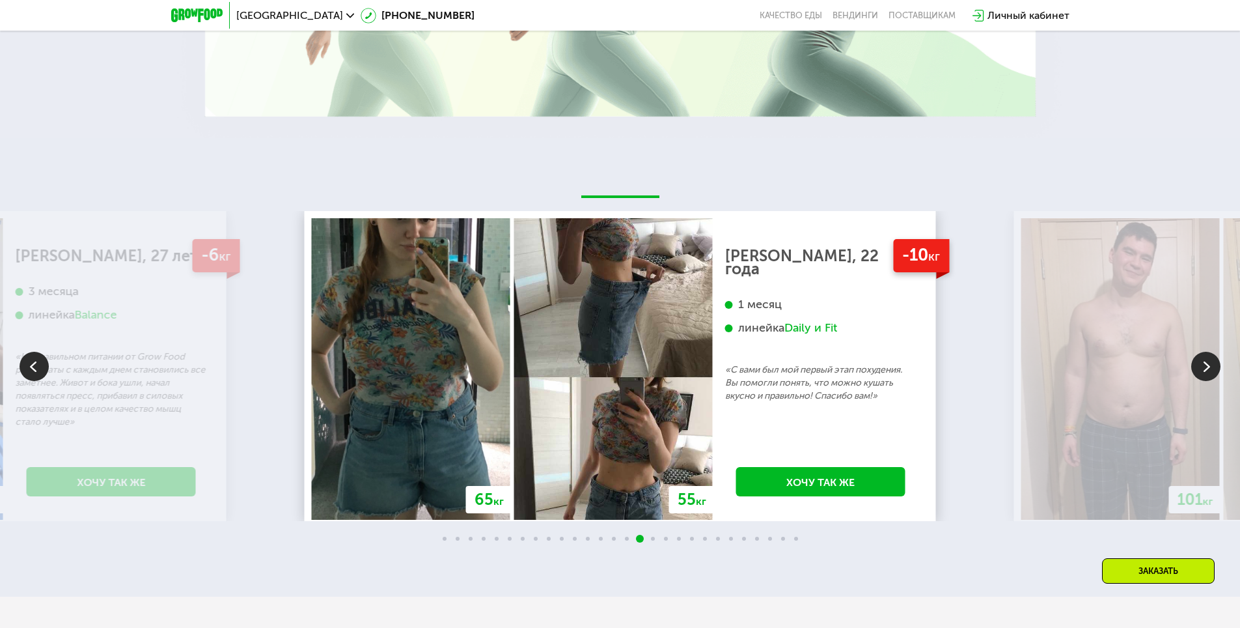
click at [1207, 376] on img at bounding box center [1205, 366] width 29 height 29
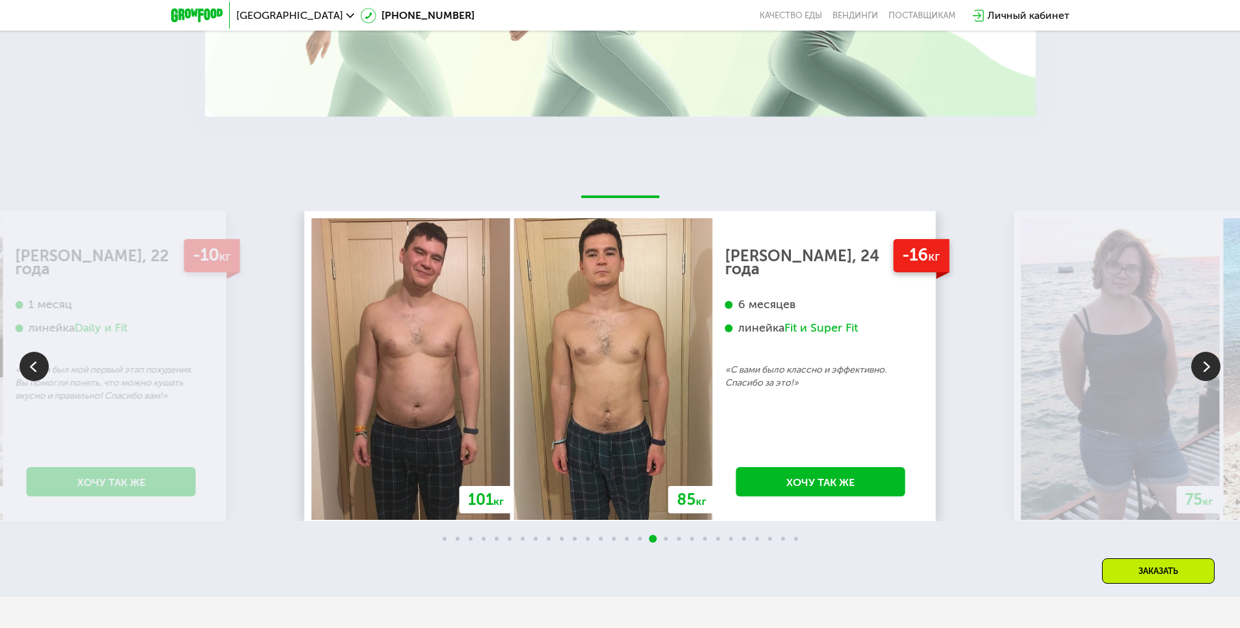
click at [1206, 365] on img at bounding box center [1205, 366] width 29 height 29
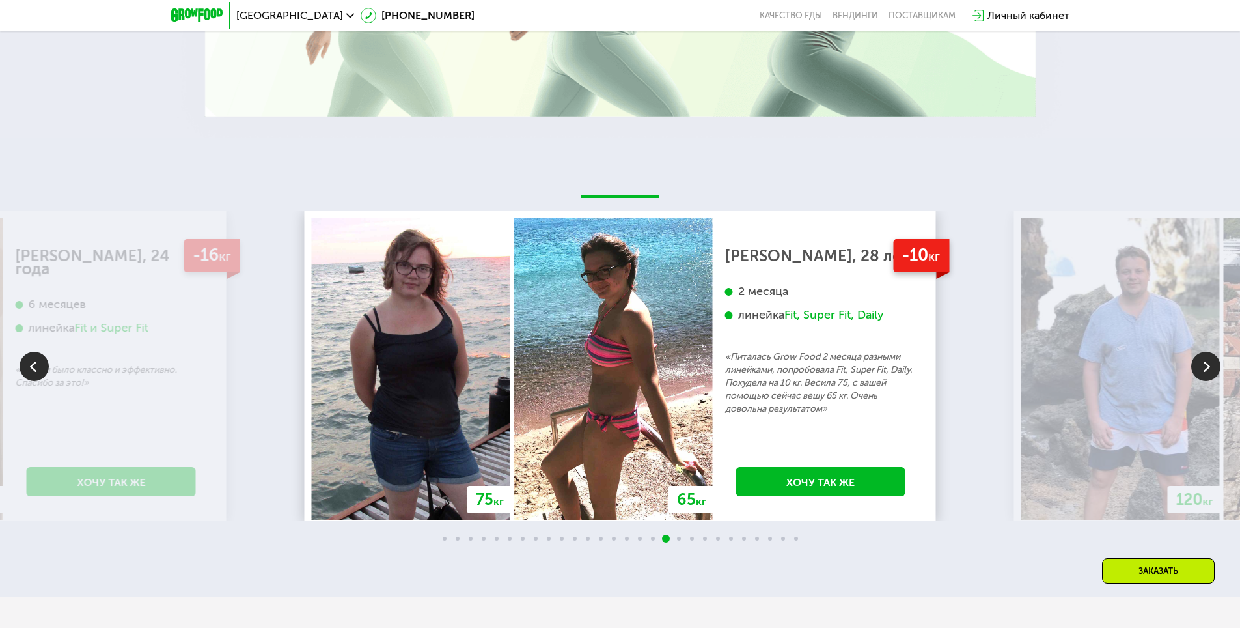
click at [29, 363] on img at bounding box center [34, 366] width 29 height 29
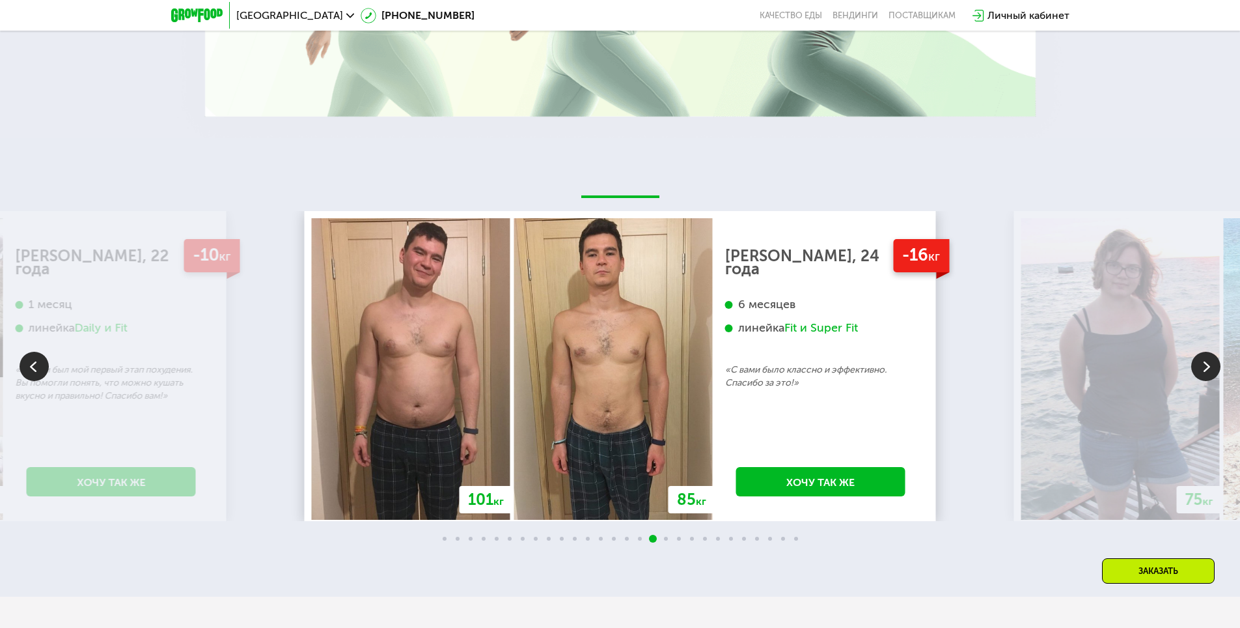
click at [1204, 357] on img at bounding box center [1205, 366] width 29 height 29
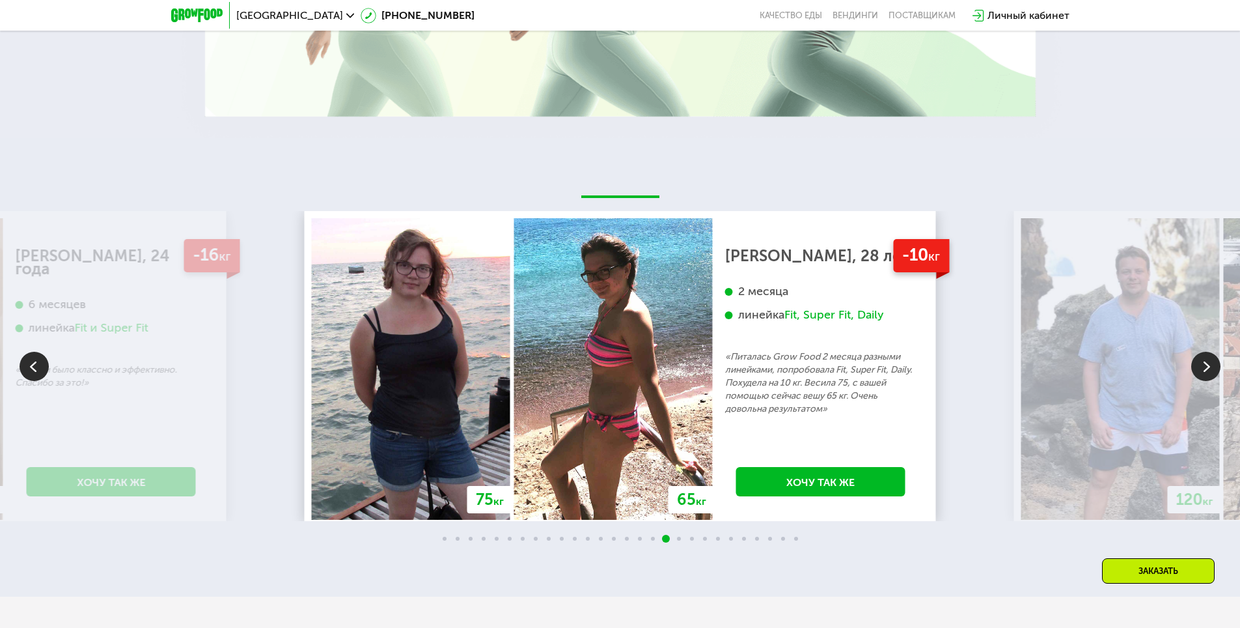
click at [1210, 367] on img at bounding box center [1205, 366] width 29 height 29
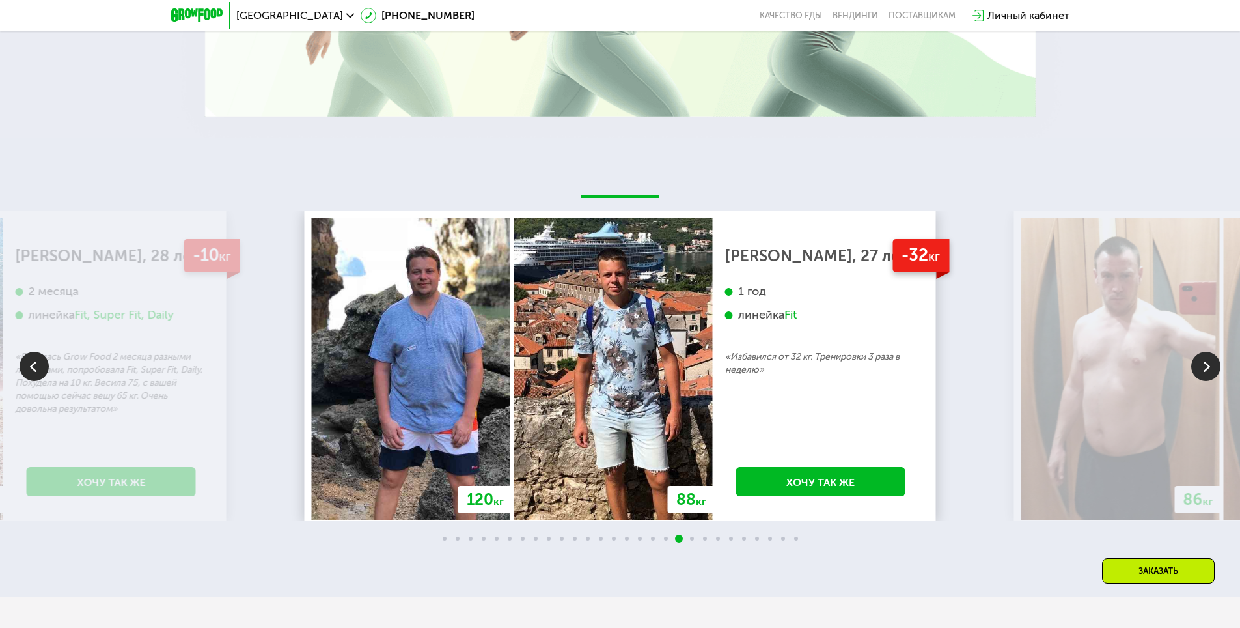
click at [1205, 368] on img at bounding box center [1205, 366] width 29 height 29
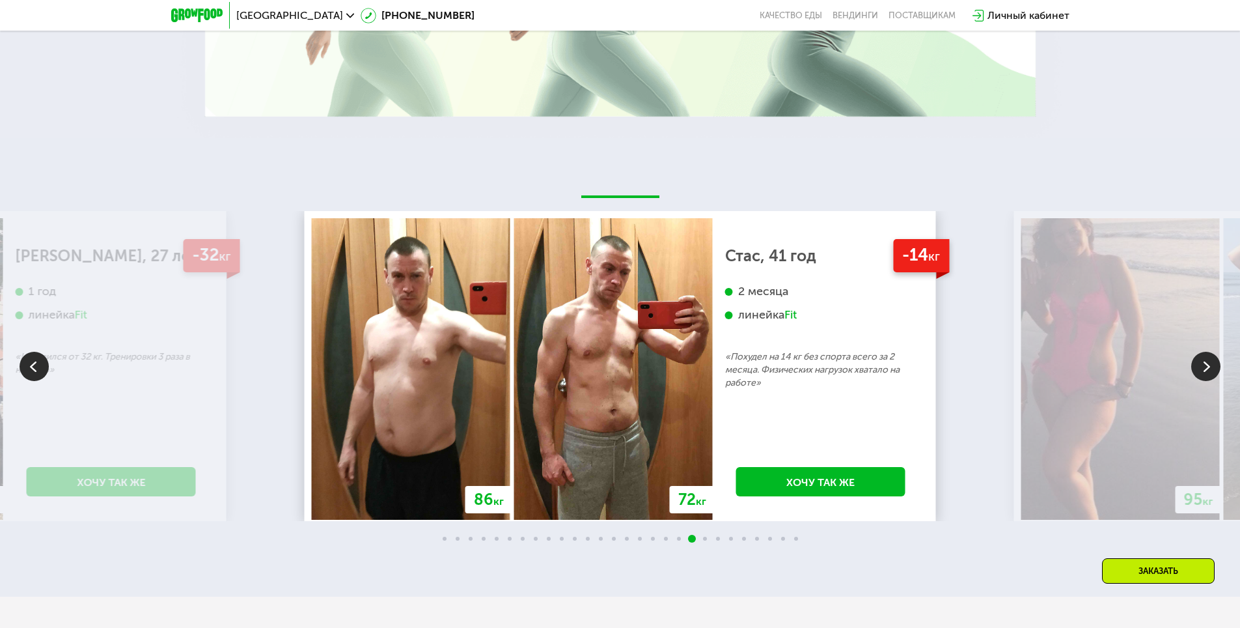
click at [40, 361] on img at bounding box center [34, 366] width 29 height 29
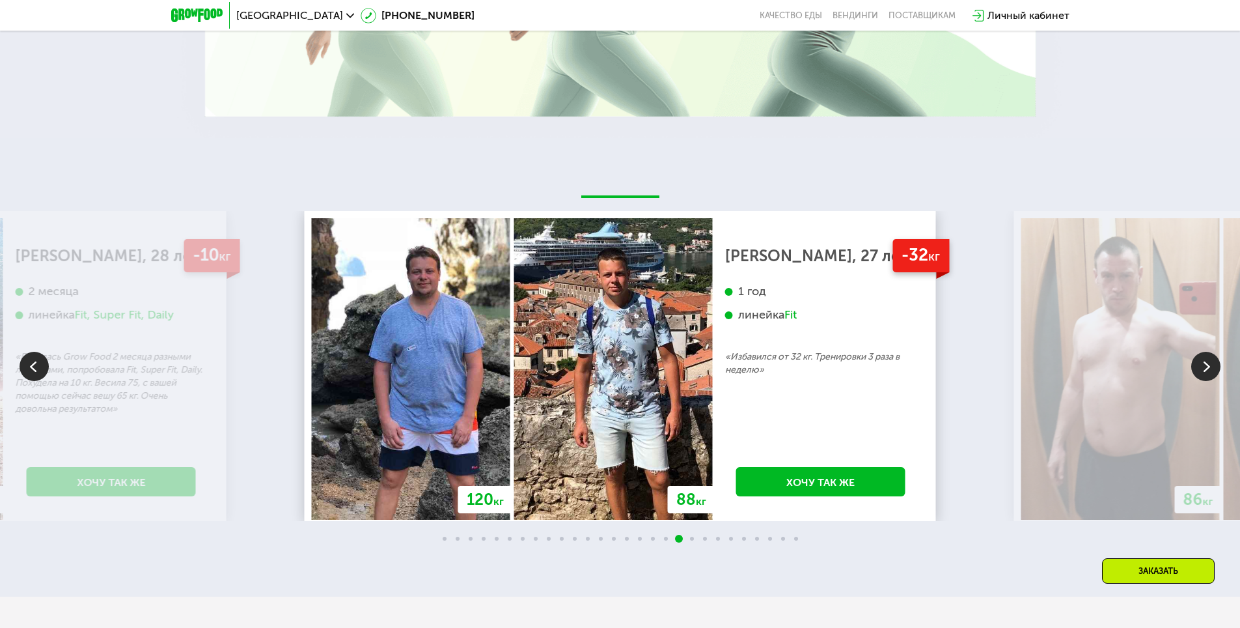
click at [1204, 357] on img at bounding box center [1205, 366] width 29 height 29
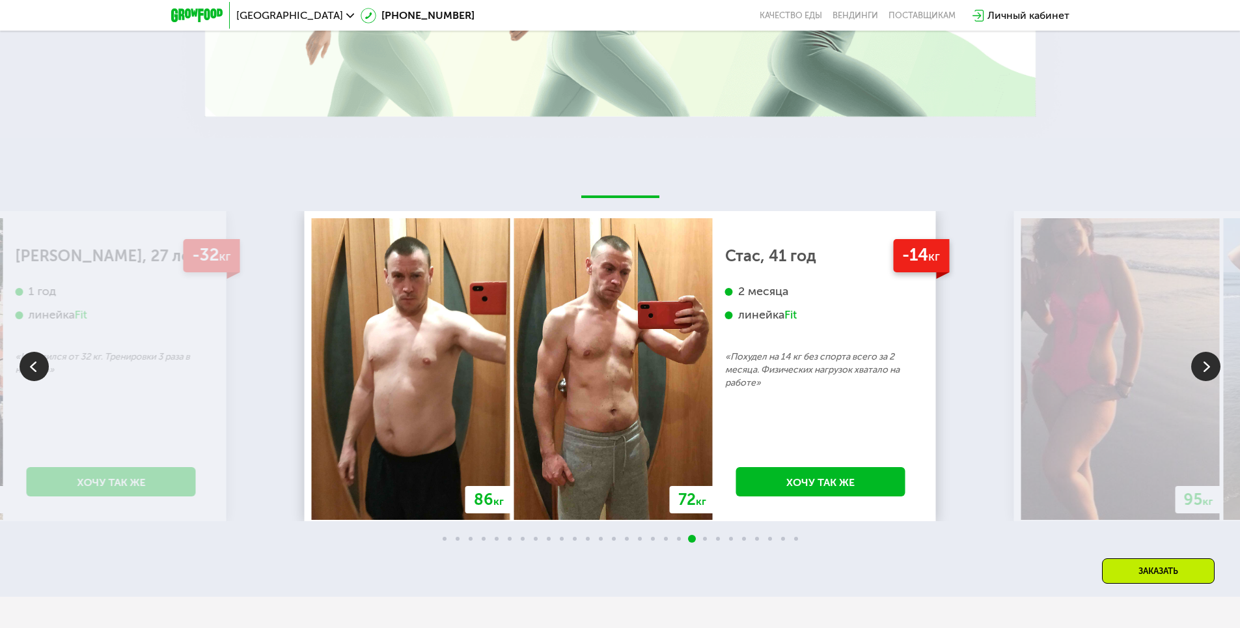
click at [1207, 362] on img at bounding box center [1205, 366] width 29 height 29
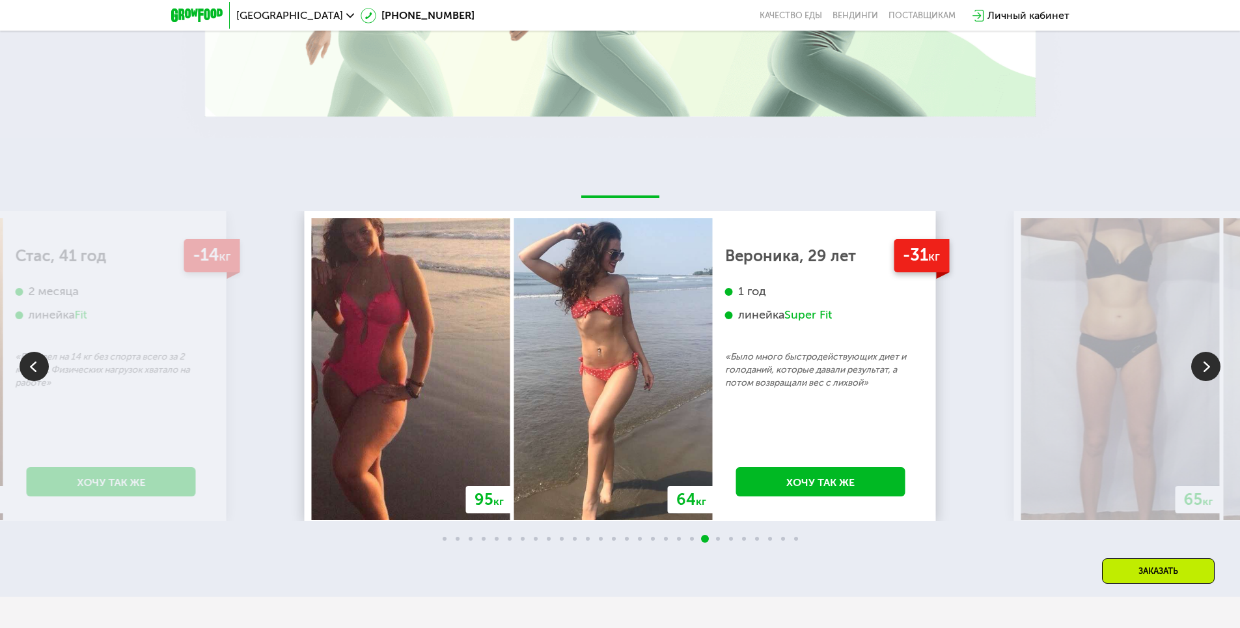
click at [1200, 352] on img at bounding box center [1205, 366] width 29 height 29
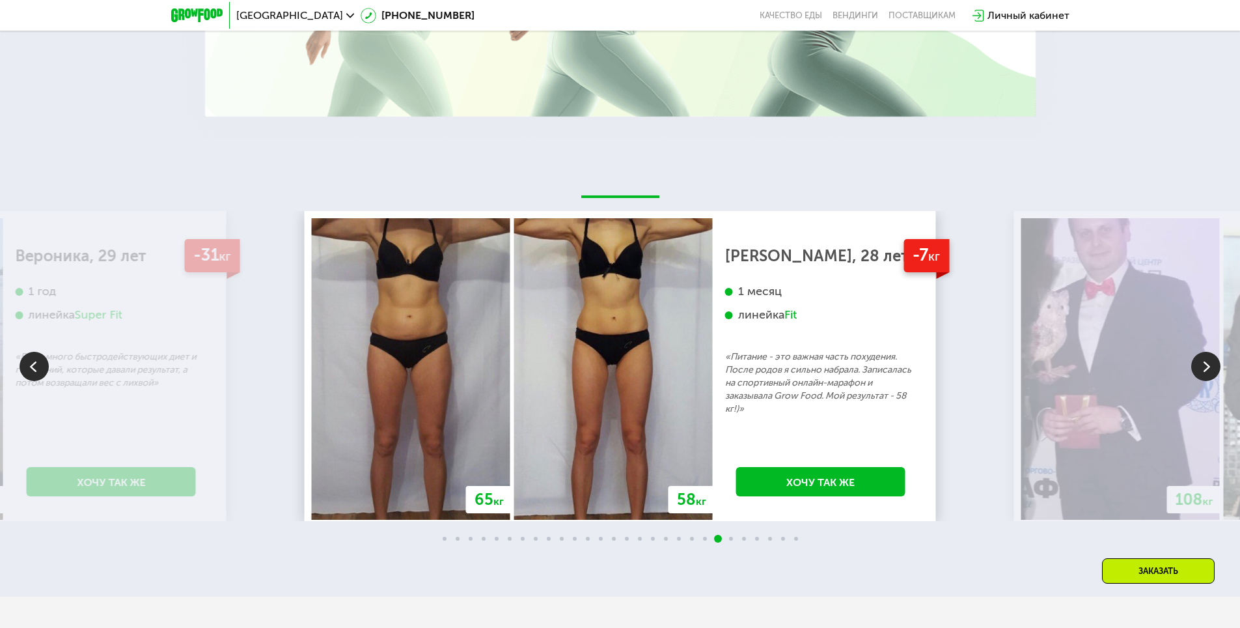
click at [1209, 364] on img at bounding box center [1205, 366] width 29 height 29
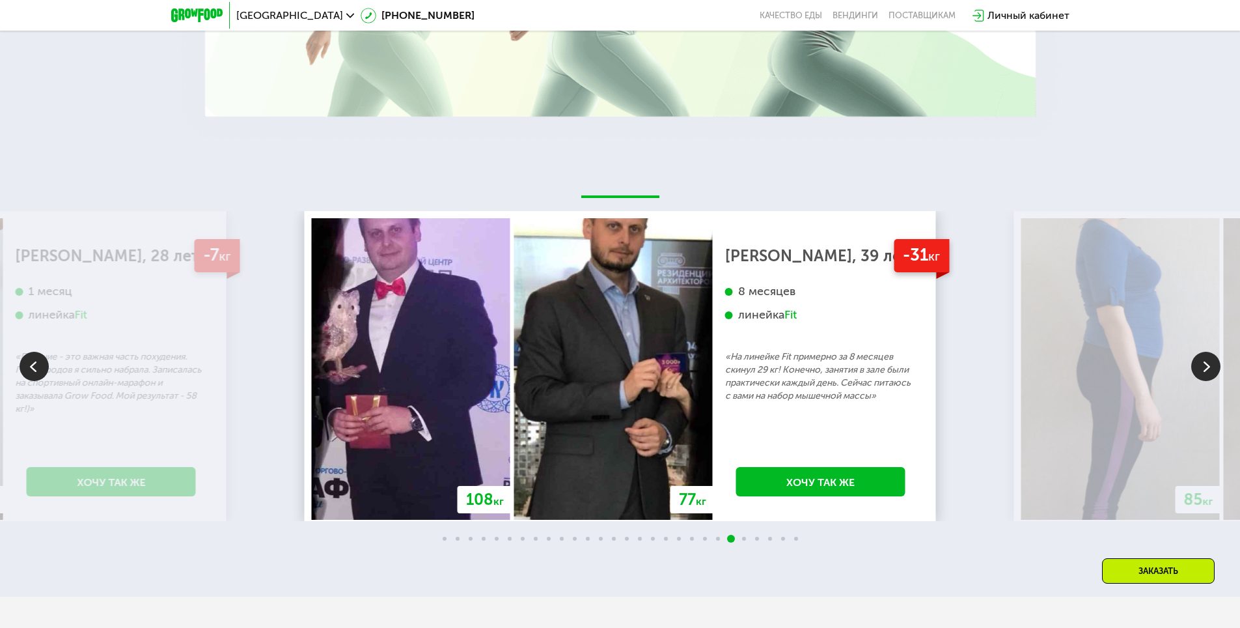
click at [1213, 352] on img at bounding box center [1205, 366] width 29 height 29
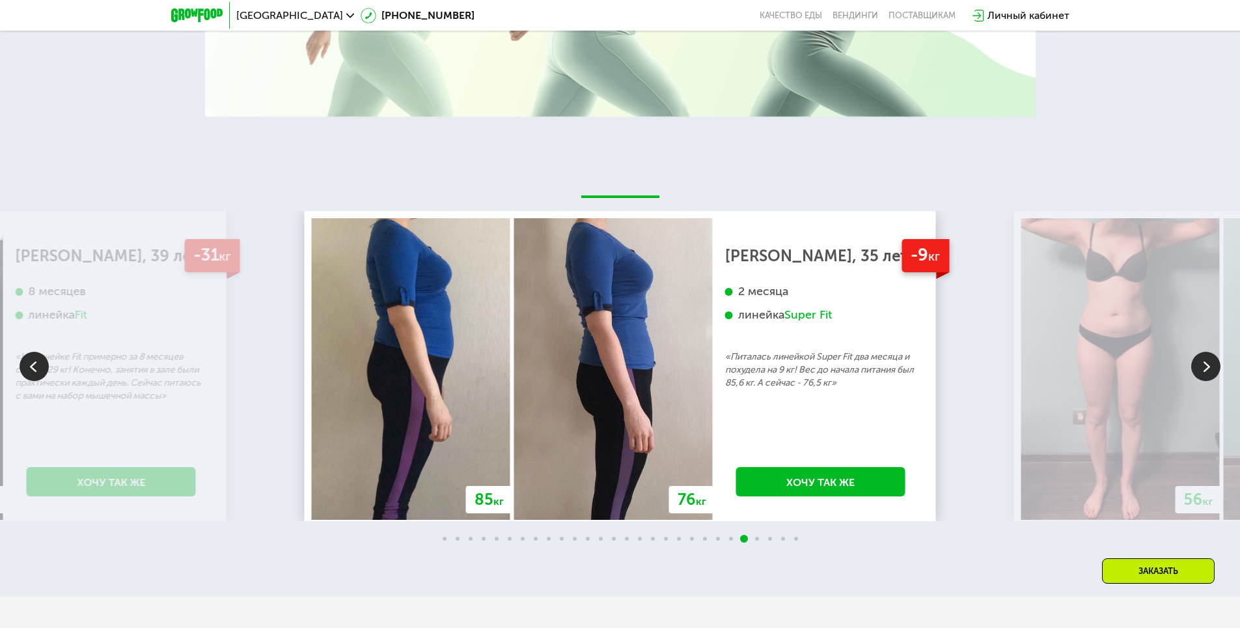
click at [1212, 359] on img at bounding box center [1205, 366] width 29 height 29
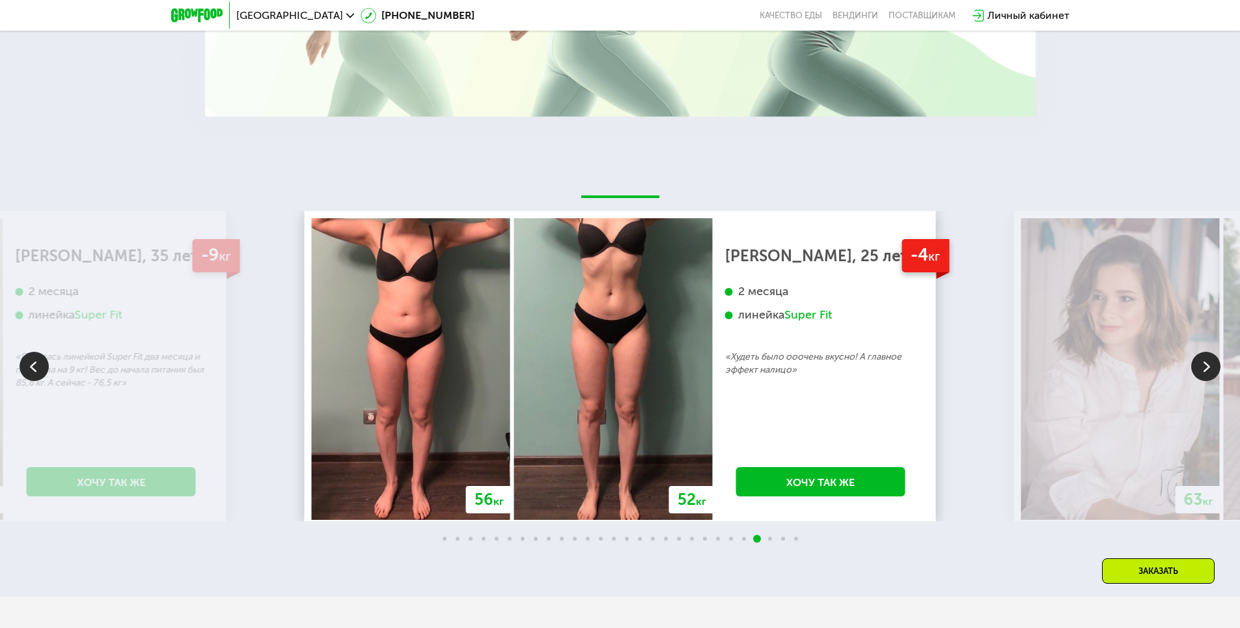
click at [1204, 368] on img at bounding box center [1205, 366] width 29 height 29
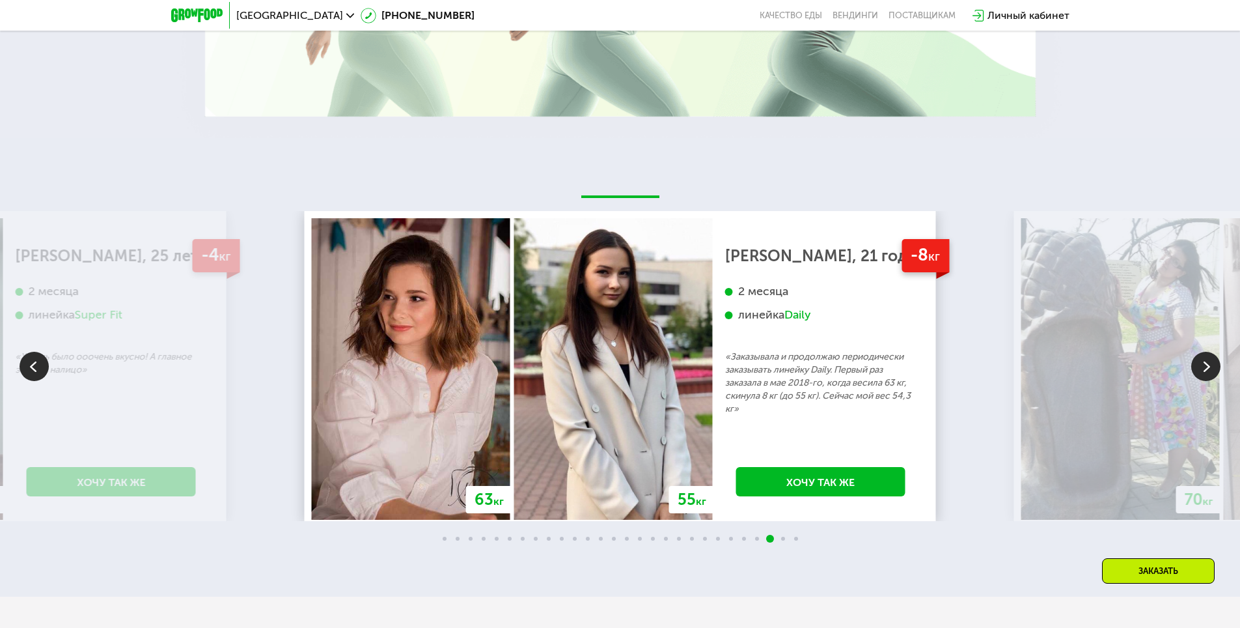
click at [1211, 357] on img at bounding box center [1205, 366] width 29 height 29
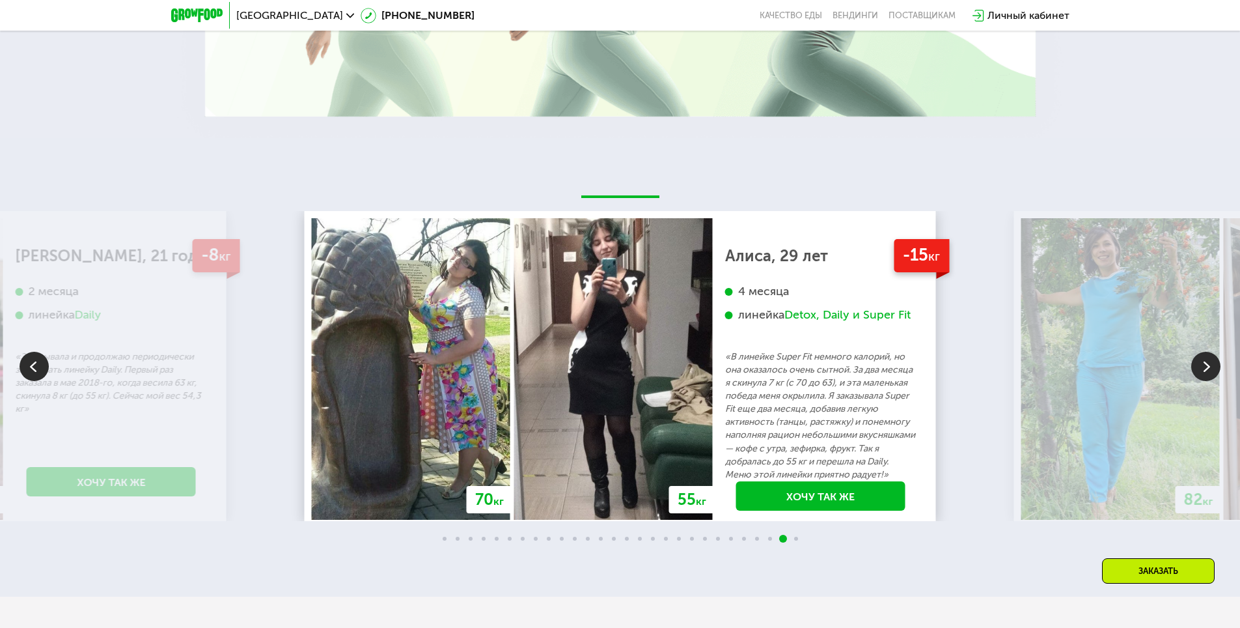
click at [1206, 367] on img at bounding box center [1205, 366] width 29 height 29
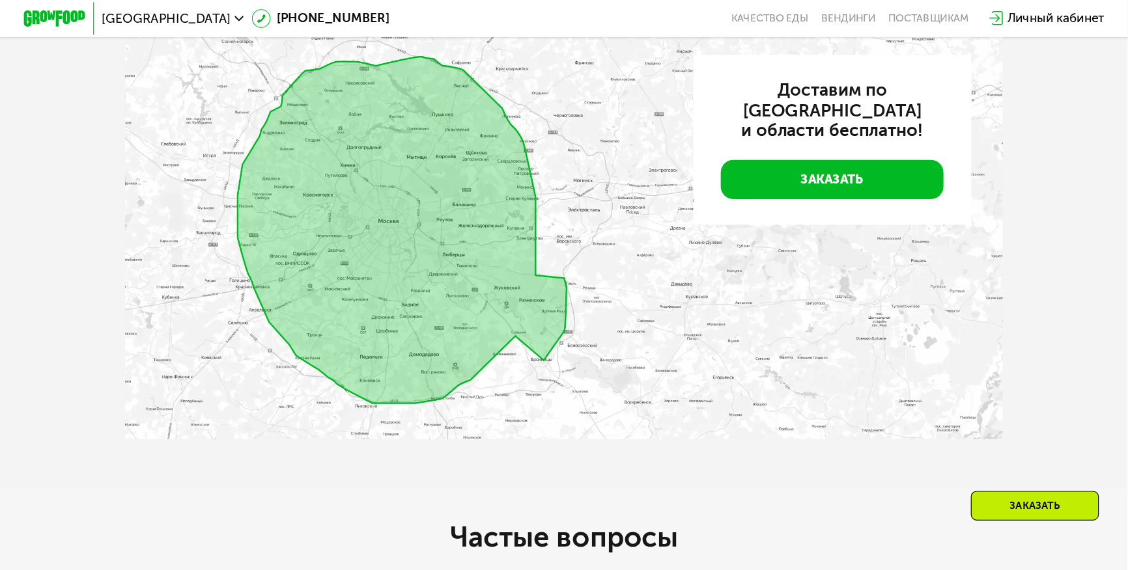
scroll to position [2969, 0]
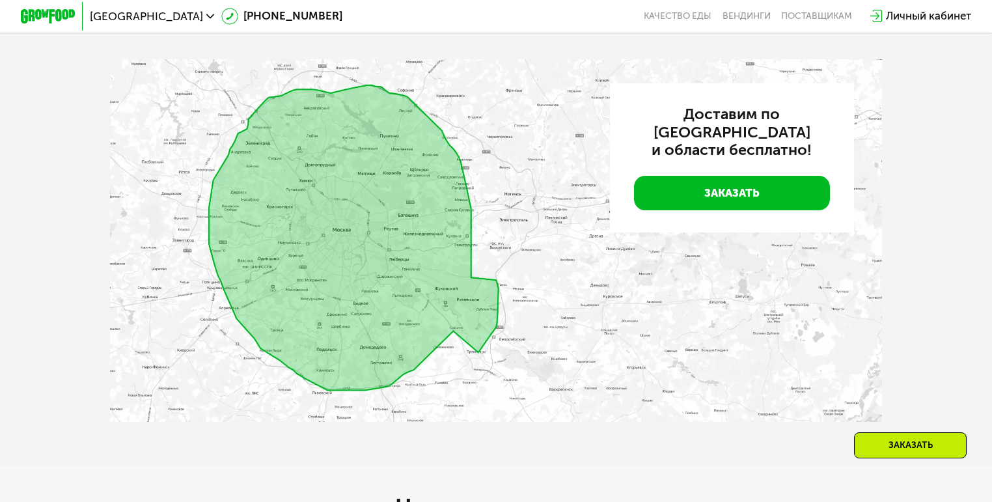
click at [319, 233] on img at bounding box center [495, 240] width 771 height 363
click at [395, 261] on img at bounding box center [495, 240] width 771 height 363
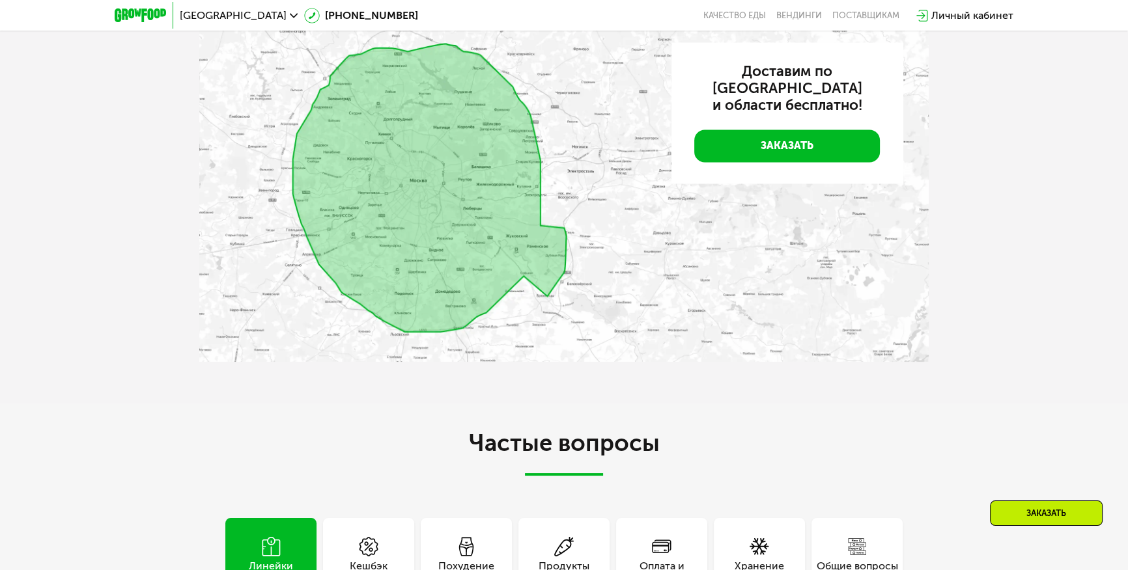
scroll to position [3038, 0]
click at [217, 342] on img at bounding box center [563, 191] width 729 height 342
